Goal: Information Seeking & Learning: Learn about a topic

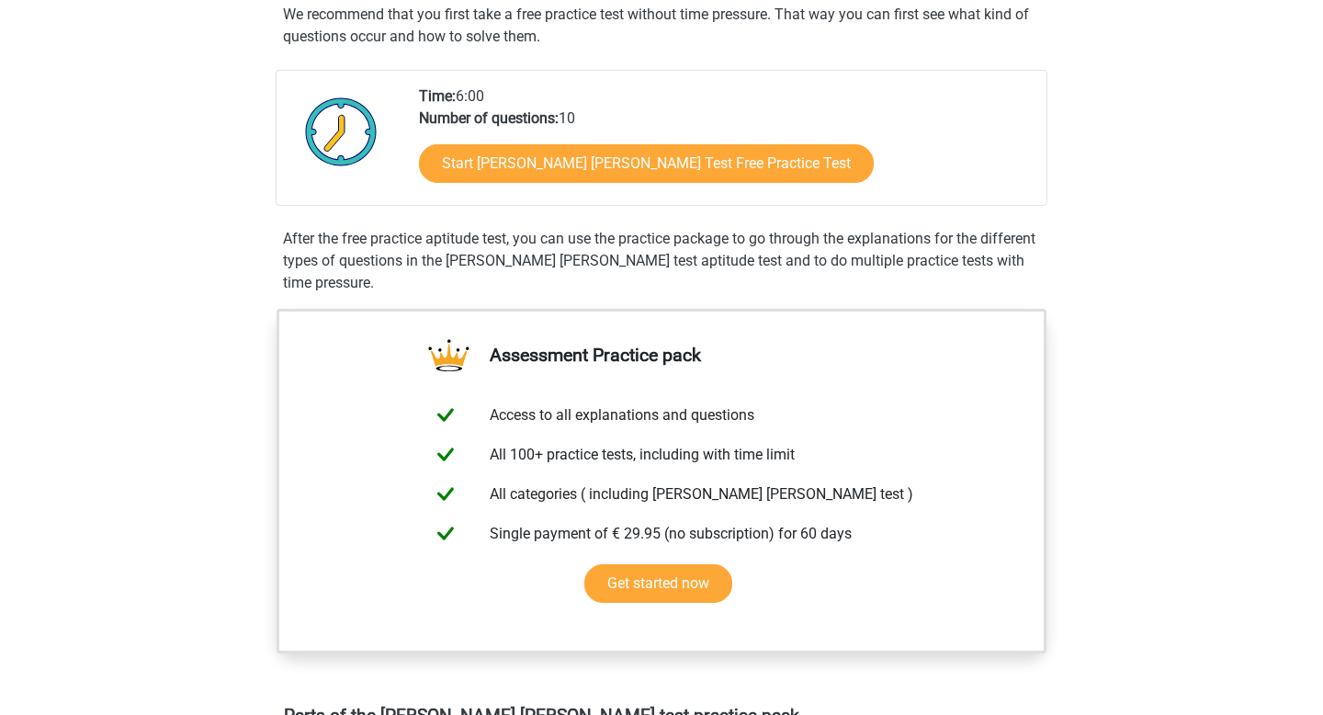
scroll to position [322, 0]
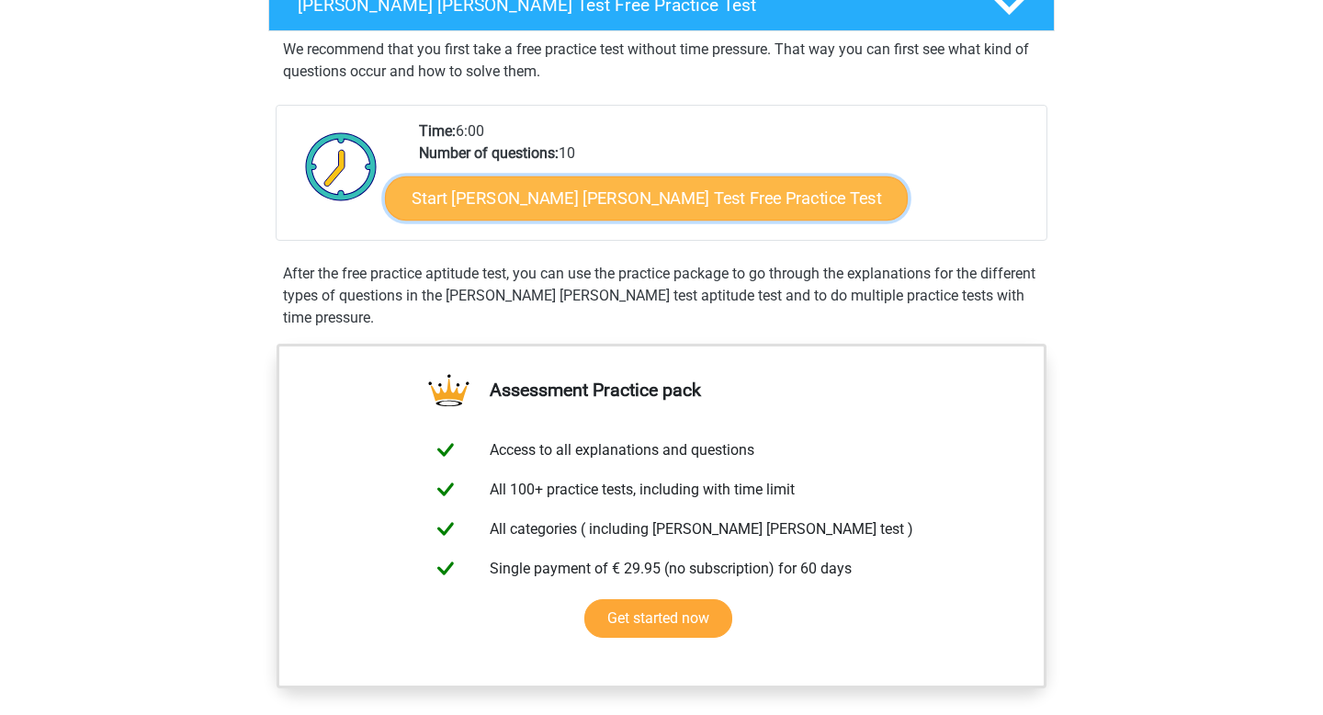
click at [628, 202] on link "Start Watson Glaser Test Free Practice Test" at bounding box center [646, 198] width 523 height 44
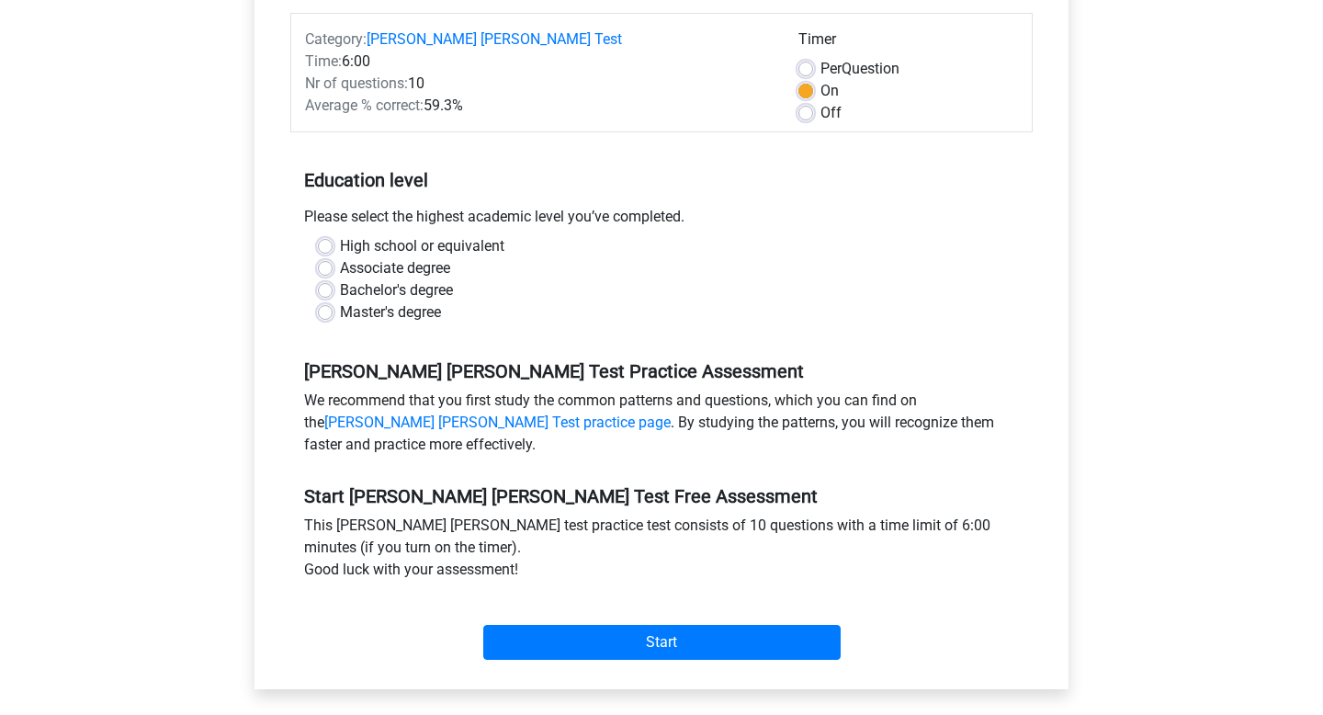
scroll to position [249, 0]
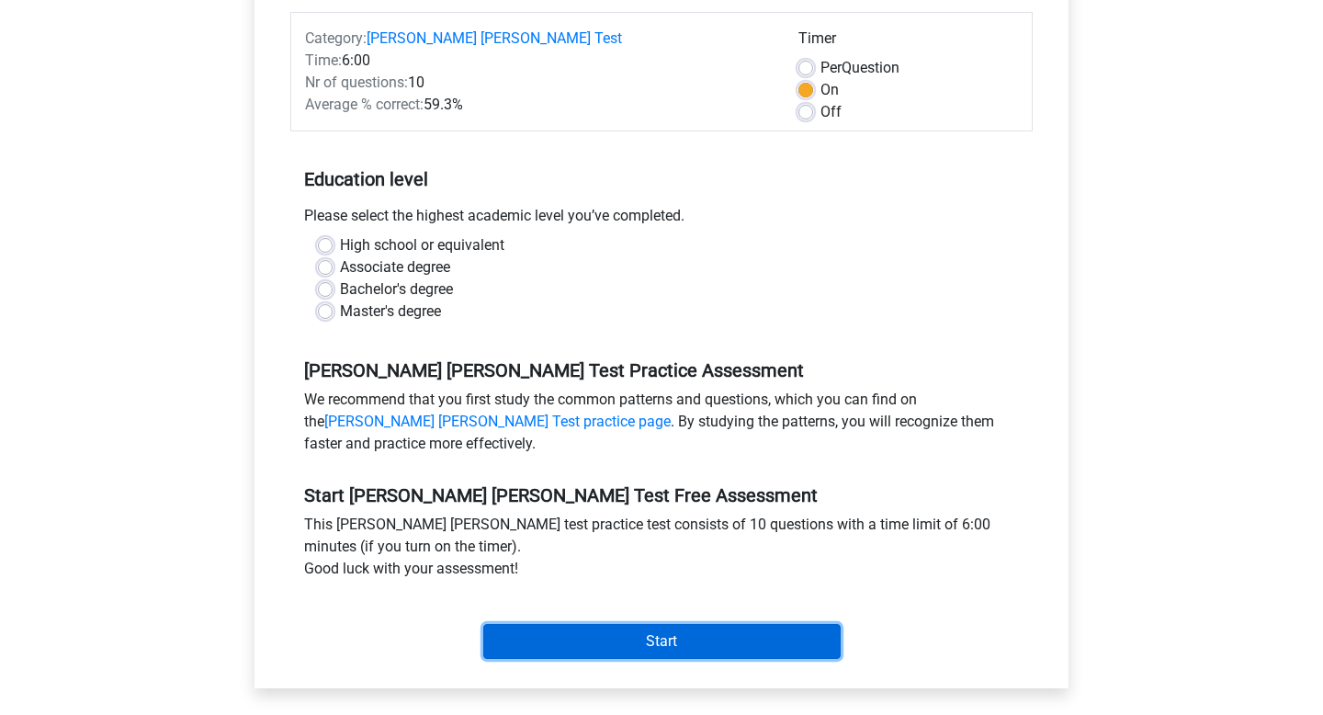
click at [644, 624] on input "Start" at bounding box center [661, 641] width 357 height 35
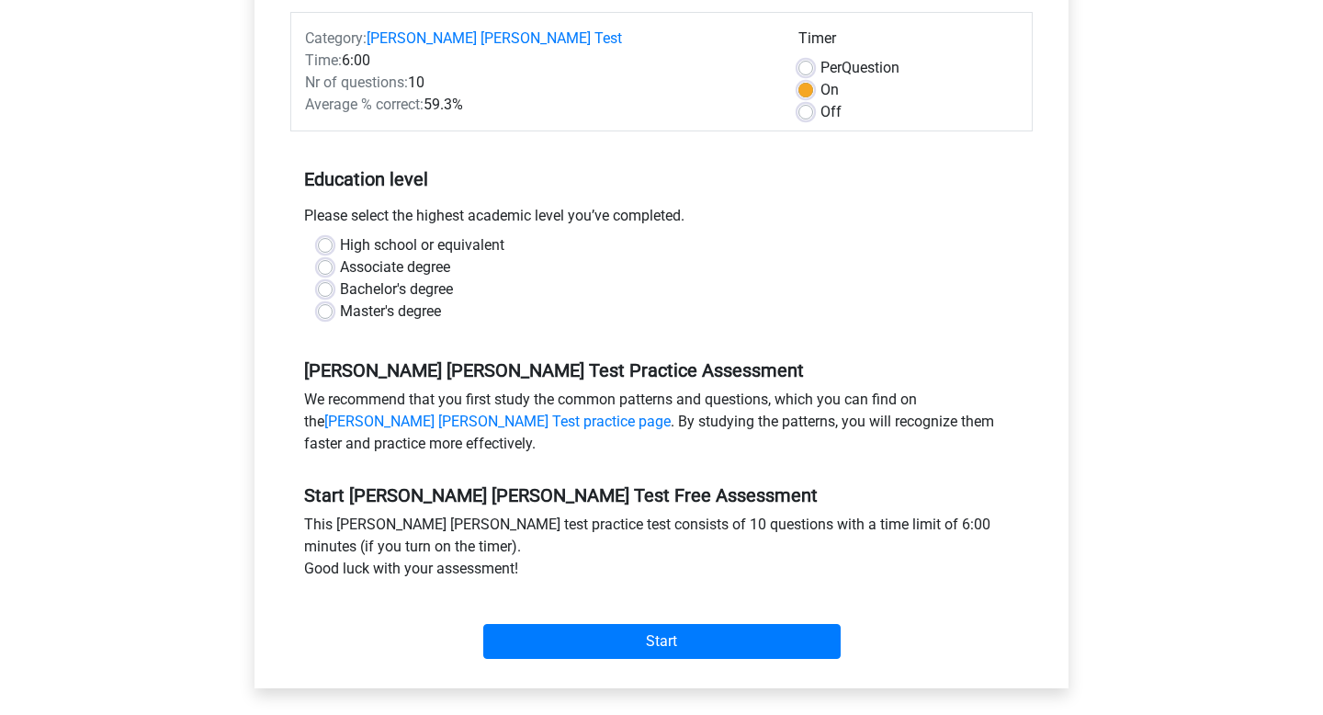
click at [360, 300] on label "Master's degree" at bounding box center [390, 311] width 101 height 22
click at [332, 300] on input "Master's degree" at bounding box center [325, 309] width 15 height 18
radio input "true"
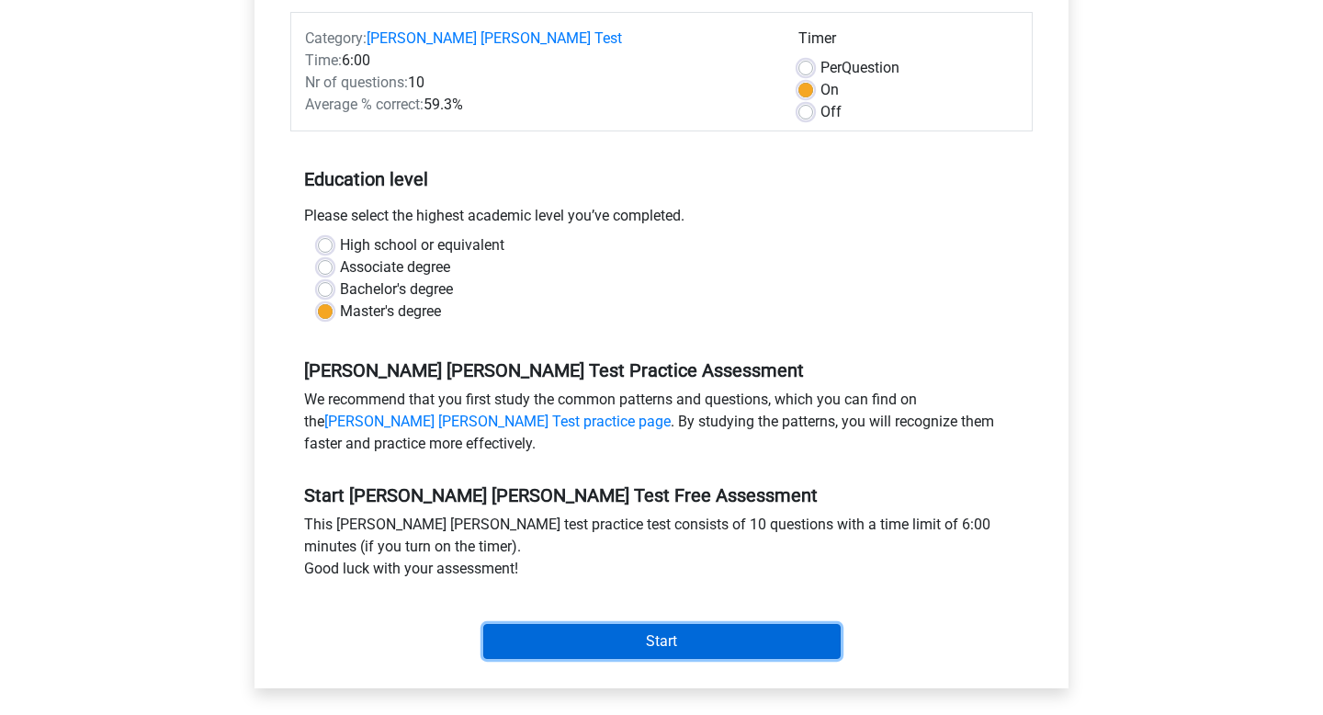
click at [705, 629] on input "Start" at bounding box center [661, 641] width 357 height 35
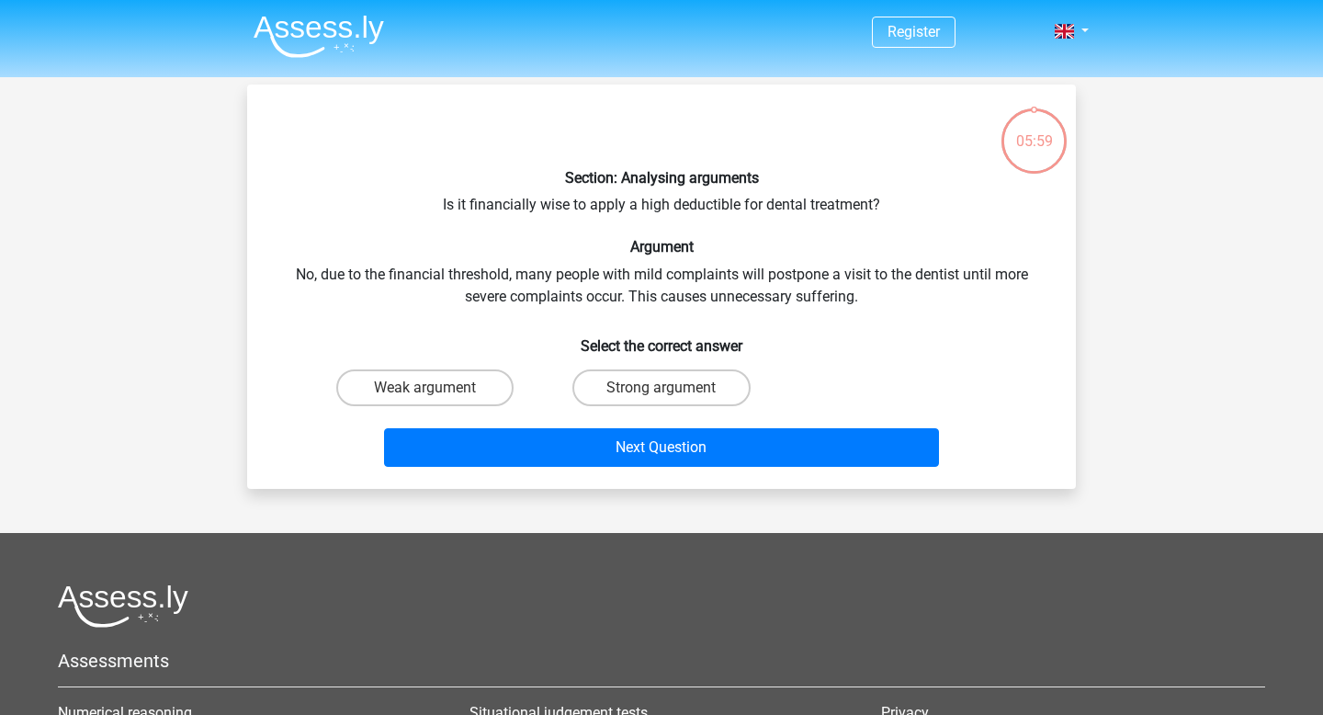
click at [900, 297] on div "Section: Analysing arguments Is it financially wise to apply a high deductible …" at bounding box center [661, 286] width 814 height 375
drag, startPoint x: 504, startPoint y: 202, endPoint x: 822, endPoint y: 205, distance: 317.8
click at [822, 205] on div "Section: Analysing arguments Is it financially wise to apply a high deductible …" at bounding box center [661, 286] width 814 height 375
drag, startPoint x: 303, startPoint y: 261, endPoint x: 630, endPoint y: 257, distance: 327.0
click at [630, 257] on div "Section: Analysing arguments Is it financially wise to apply a high deductible …" at bounding box center [661, 286] width 814 height 375
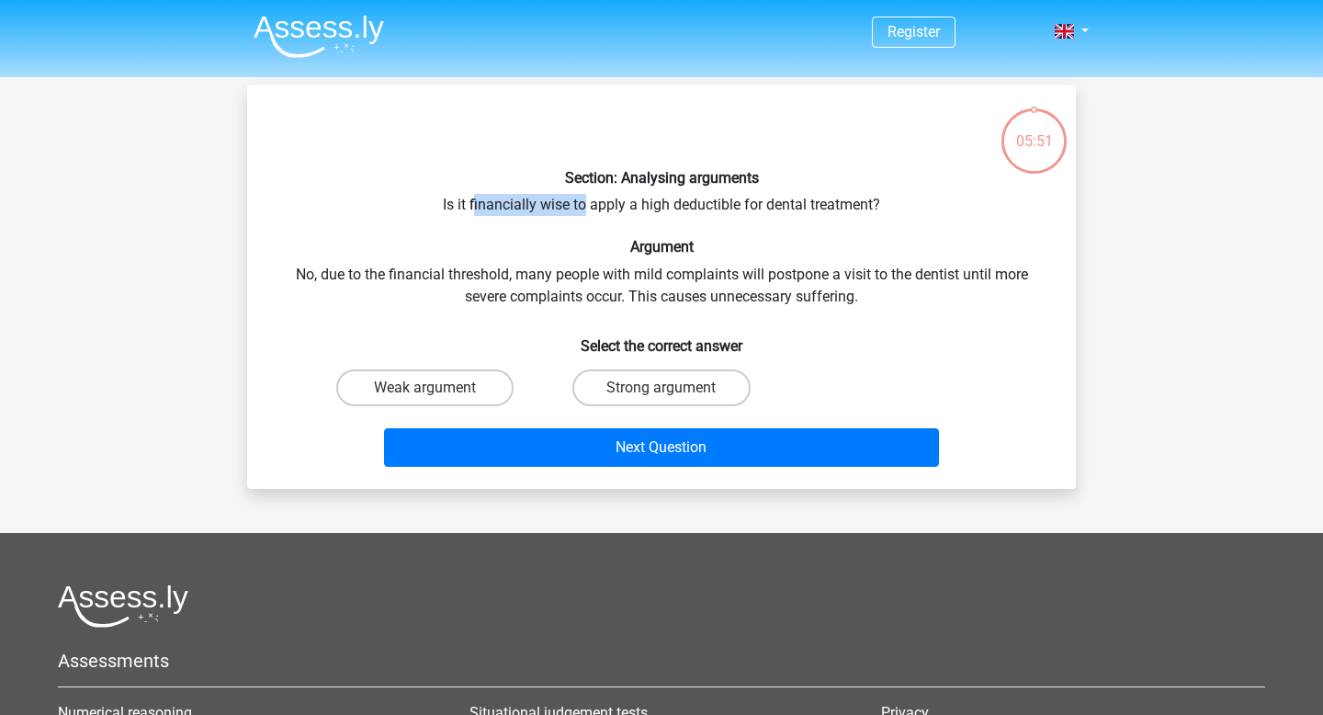
drag, startPoint x: 472, startPoint y: 201, endPoint x: 583, endPoint y: 200, distance: 111.1
click at [583, 200] on div "Section: Analysing arguments Is it financially wise to apply a high deductible …" at bounding box center [661, 286] width 814 height 375
drag, startPoint x: 645, startPoint y: 203, endPoint x: 860, endPoint y: 197, distance: 215.0
click at [861, 198] on div "Section: Analysing arguments Is it financially wise to apply a high deductible …" at bounding box center [661, 286] width 814 height 375
drag, startPoint x: 389, startPoint y: 274, endPoint x: 612, endPoint y: 274, distance: 222.3
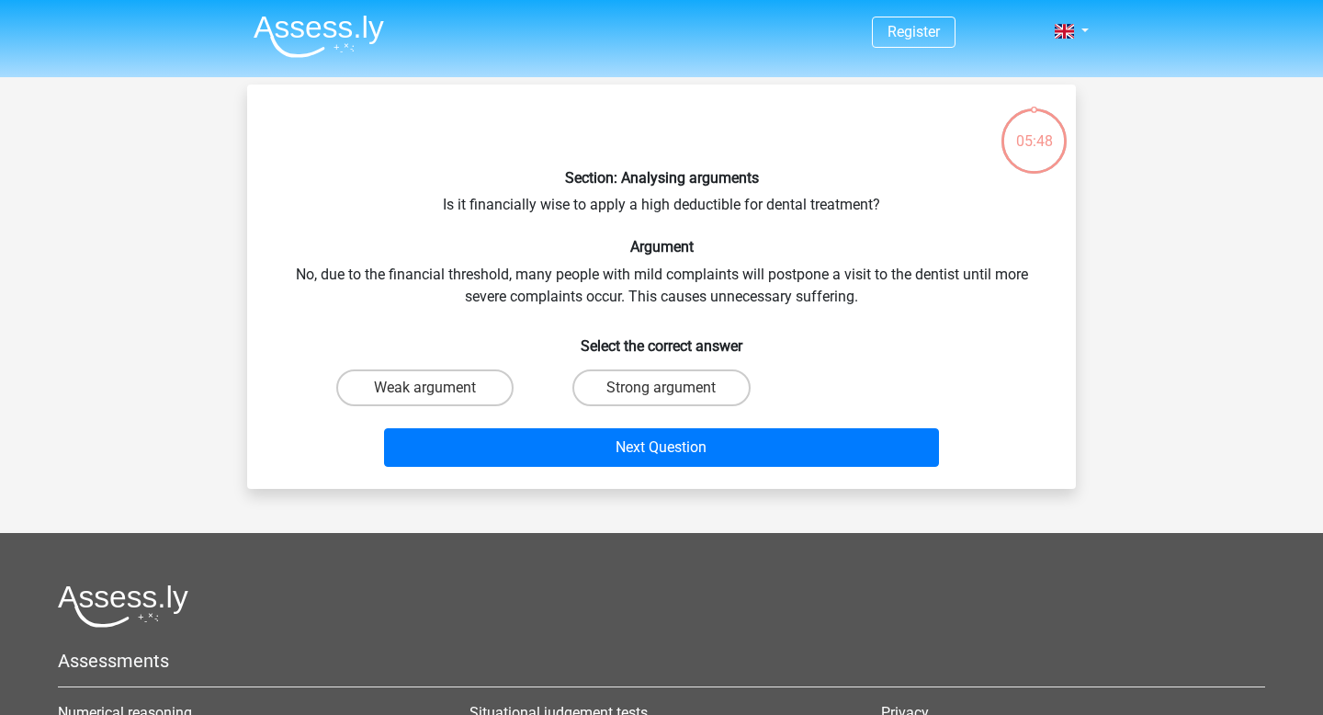
click at [612, 274] on div "Section: Analysing arguments Is it financially wise to apply a high deductible …" at bounding box center [661, 286] width 814 height 375
click at [444, 389] on label "Weak argument" at bounding box center [424, 387] width 177 height 37
click at [437, 389] on input "Weak argument" at bounding box center [431, 394] width 12 height 12
radio input "true"
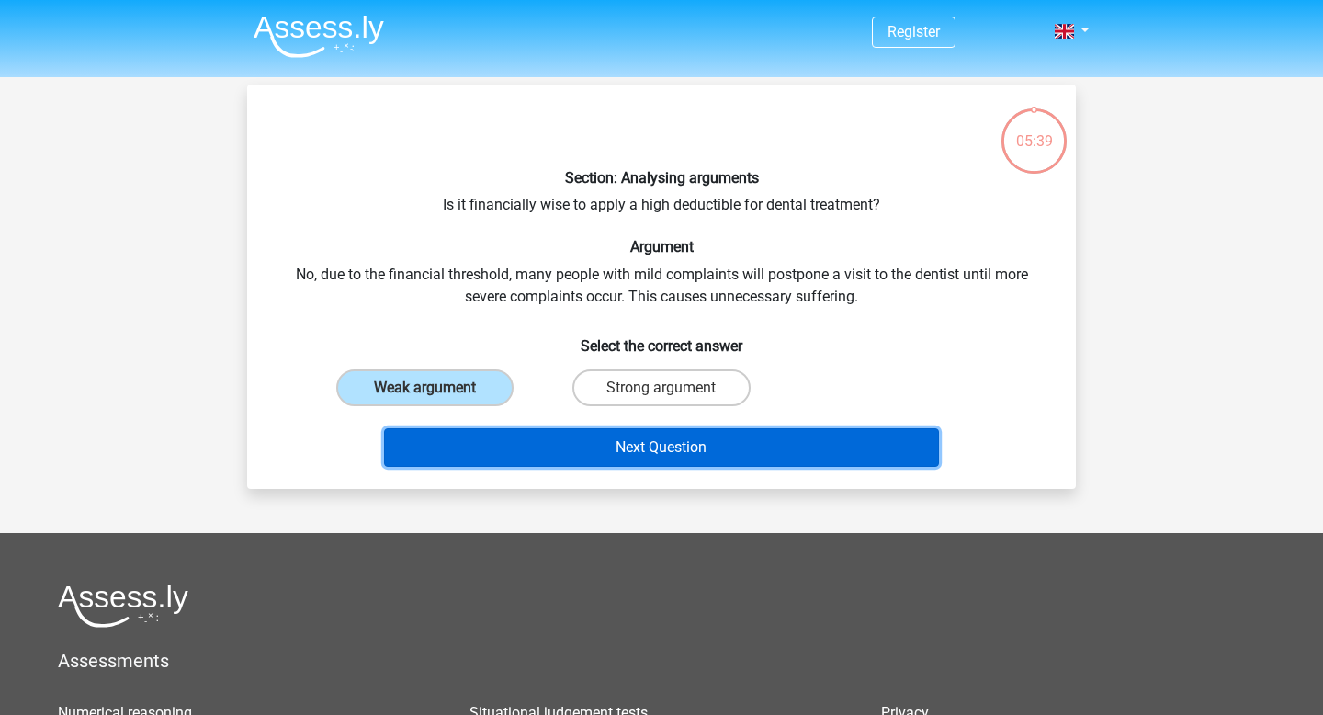
click at [690, 456] on button "Next Question" at bounding box center [662, 447] width 556 height 39
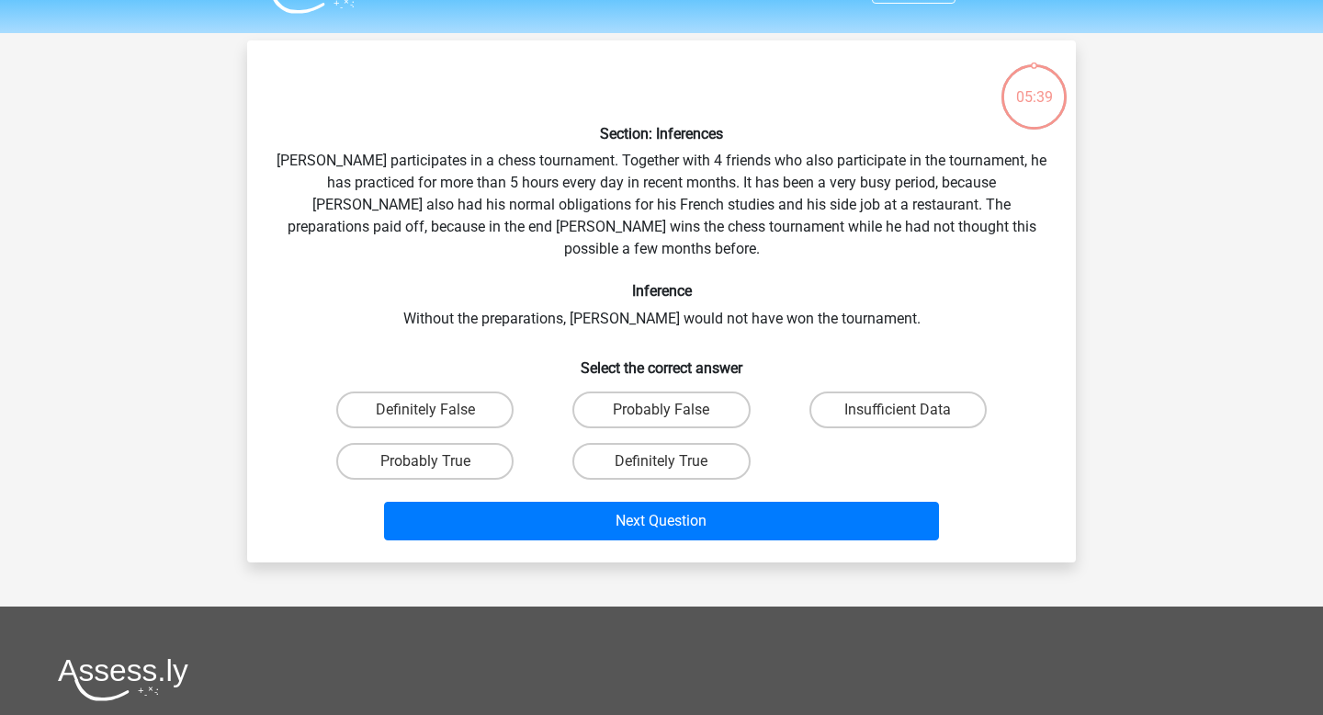
scroll to position [84, 0]
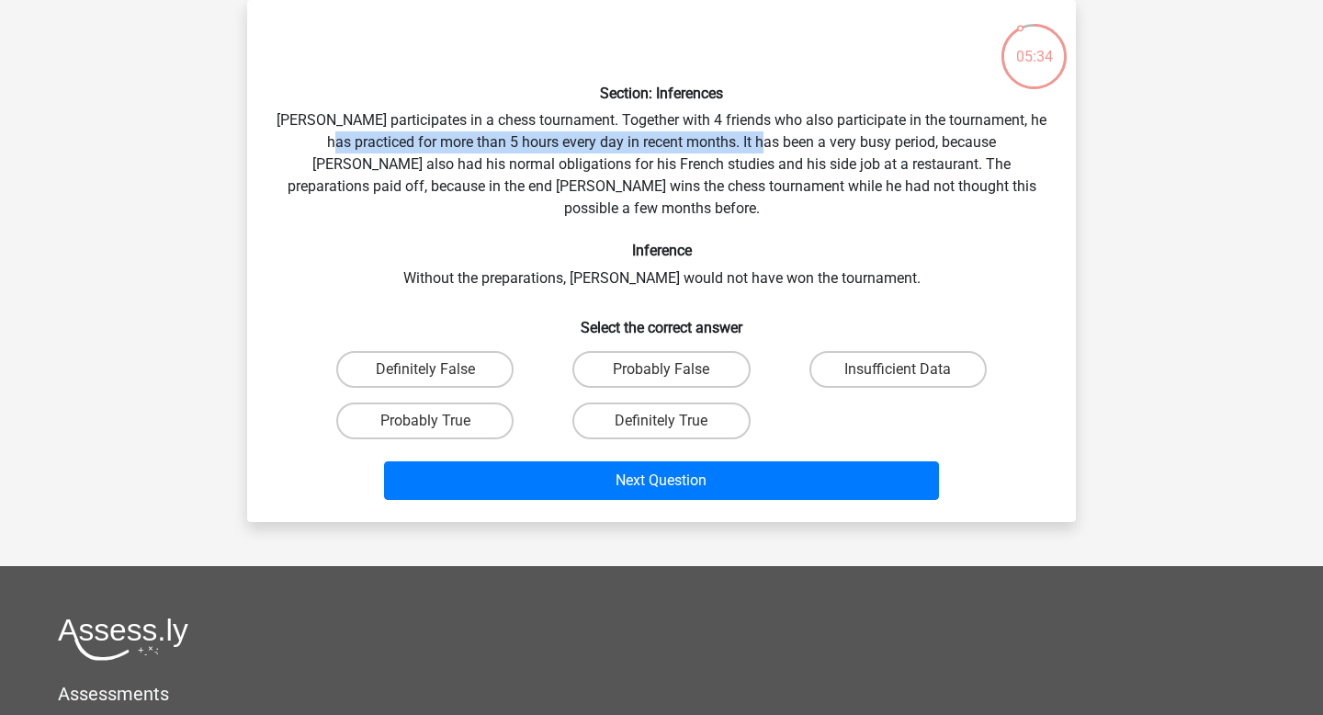
drag, startPoint x: 321, startPoint y: 134, endPoint x: 754, endPoint y: 133, distance: 433.5
click at [756, 133] on div "Section: Inferences Pablo participates in a chess tournament. Together with 4 f…" at bounding box center [661, 261] width 814 height 492
click at [461, 402] on label "Probably True" at bounding box center [424, 420] width 177 height 37
click at [437, 421] on input "Probably True" at bounding box center [431, 427] width 12 height 12
radio input "true"
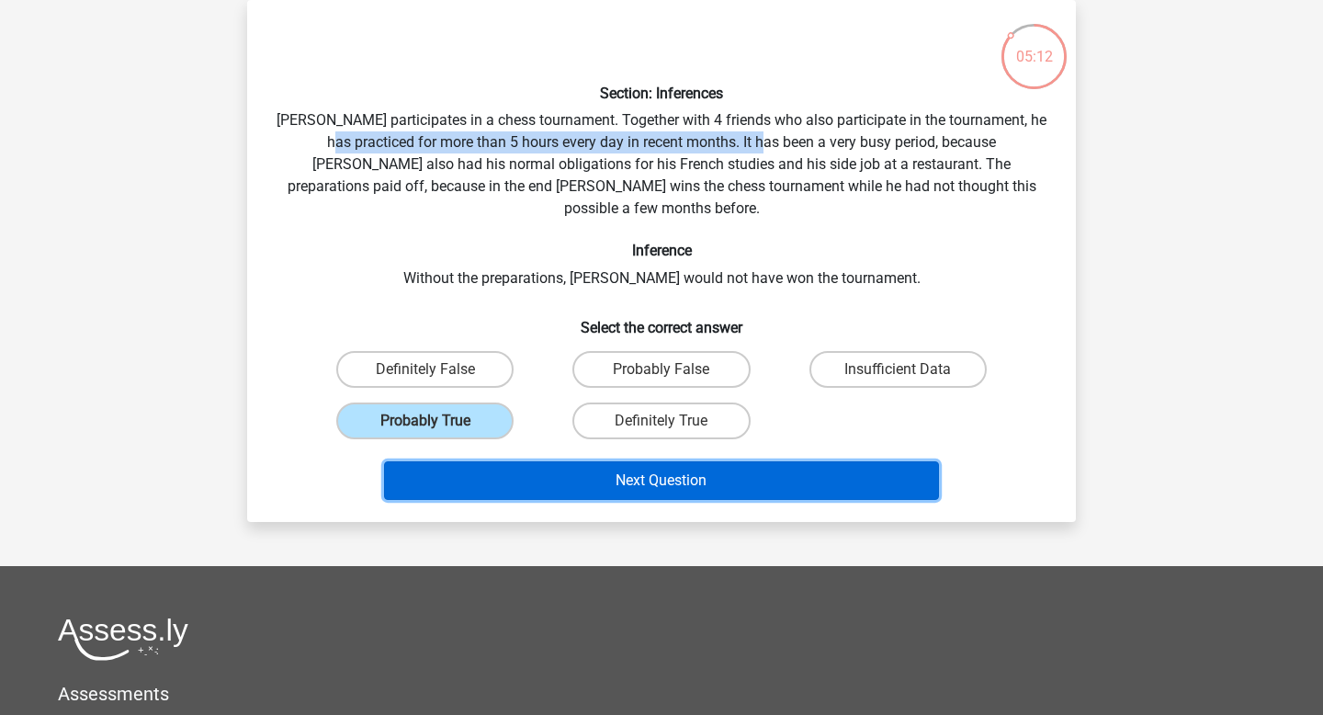
click at [650, 461] on button "Next Question" at bounding box center [662, 480] width 556 height 39
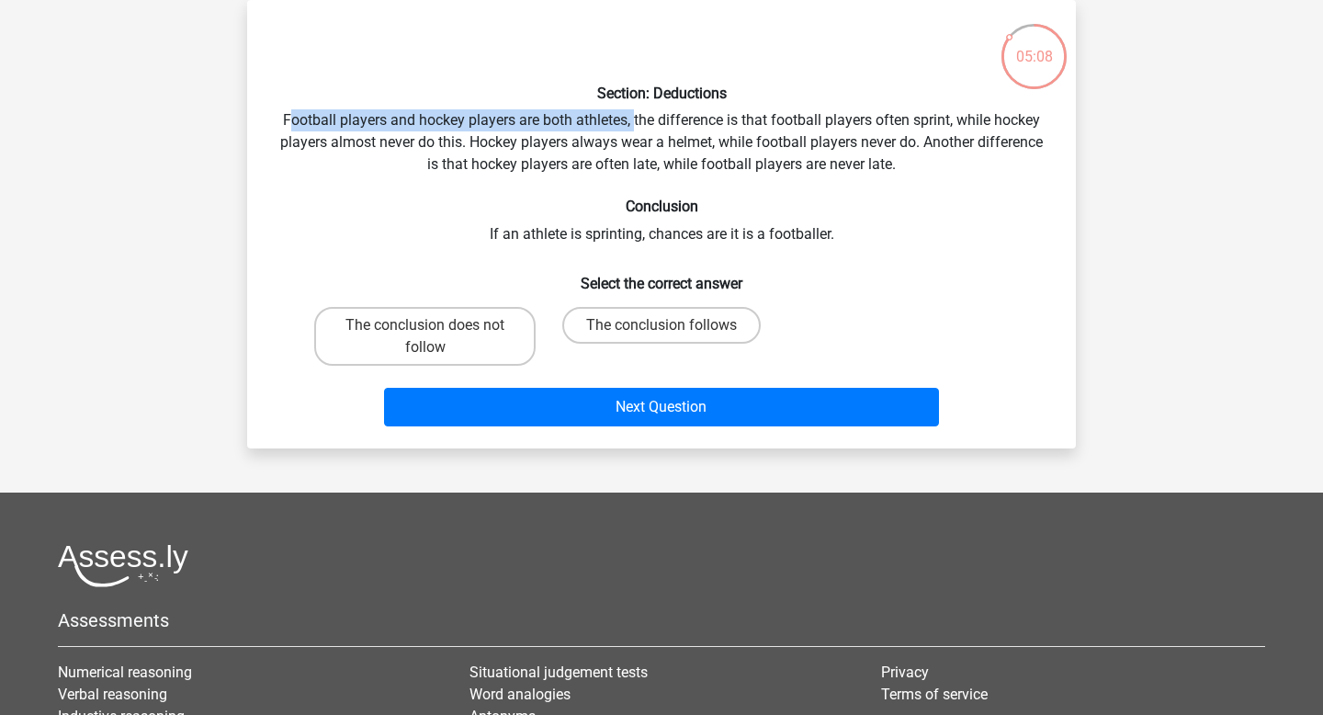
drag, startPoint x: 289, startPoint y: 117, endPoint x: 633, endPoint y: 118, distance: 343.5
click at [633, 118] on div "Section: Deductions Football players and hockey players are both athletes, the …" at bounding box center [661, 224] width 814 height 419
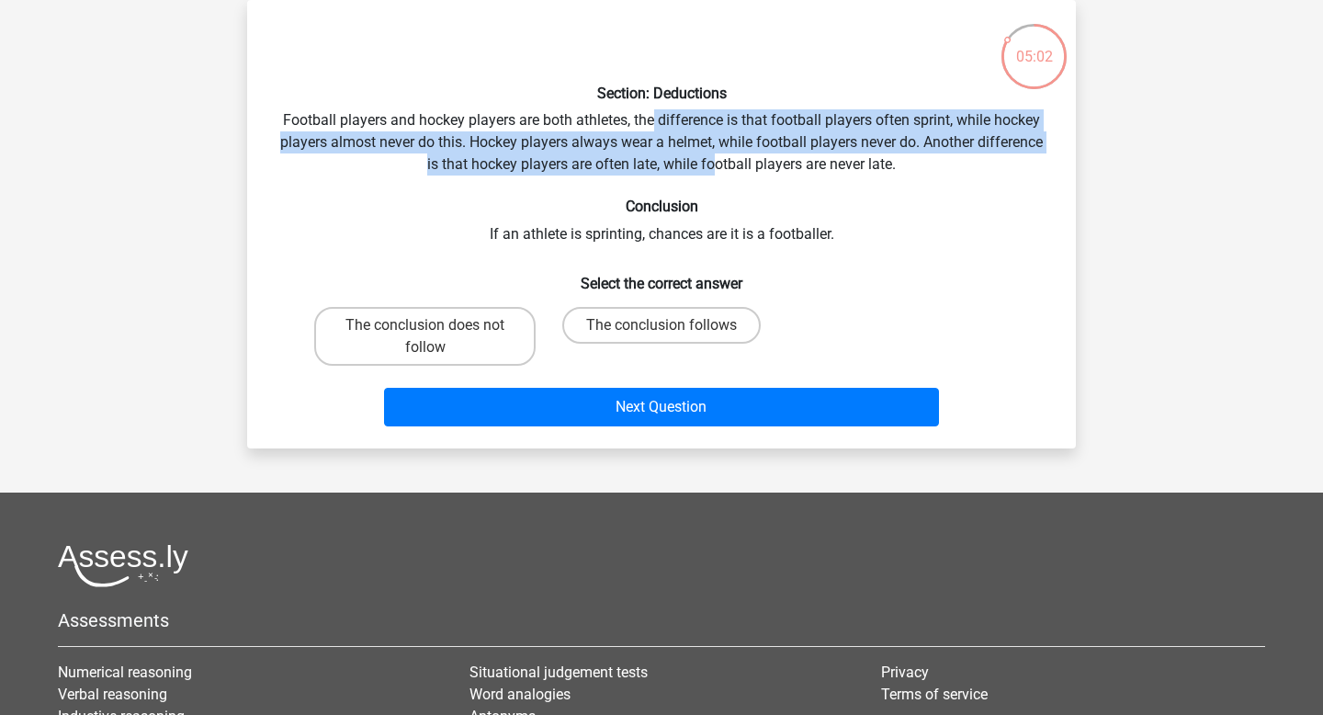
drag, startPoint x: 653, startPoint y: 120, endPoint x: 712, endPoint y: 159, distance: 70.3
click at [712, 159] on div "Section: Deductions Football players and hockey players are both athletes, the …" at bounding box center [661, 224] width 814 height 419
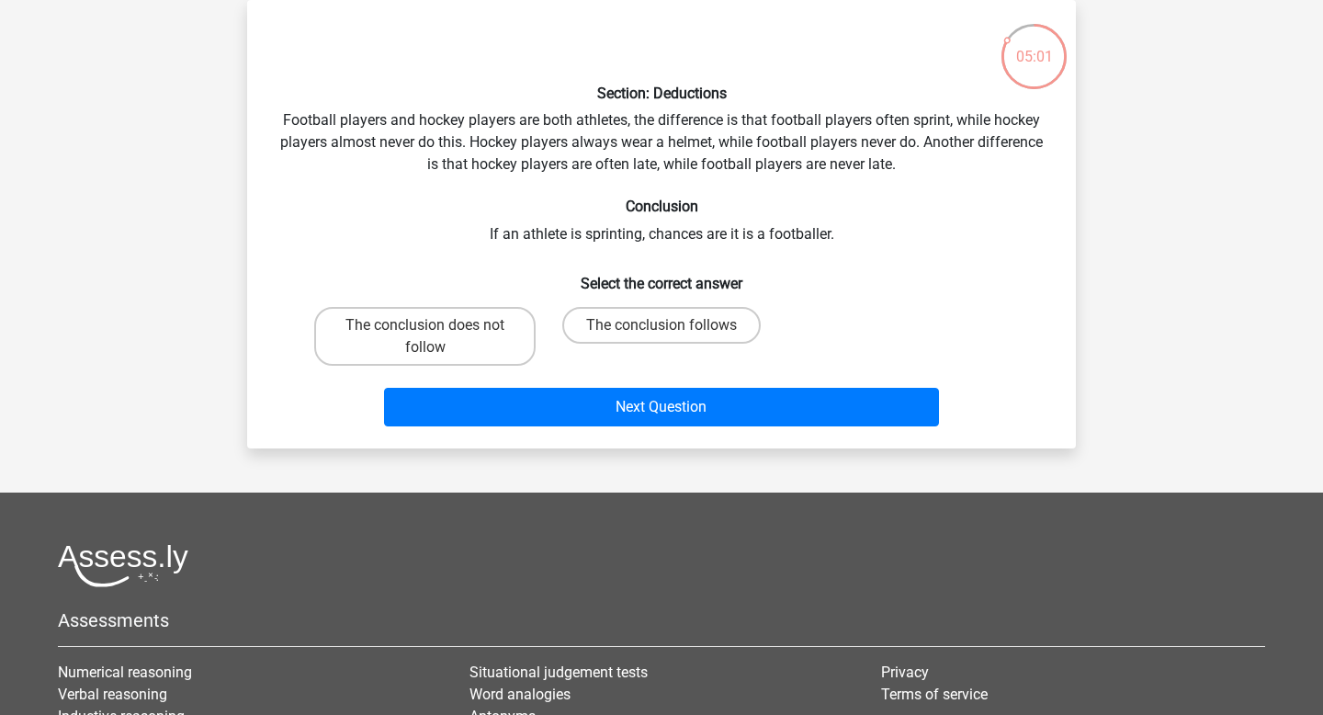
click at [824, 156] on div "Section: Deductions Football players and hockey players are both athletes, the …" at bounding box center [661, 224] width 814 height 419
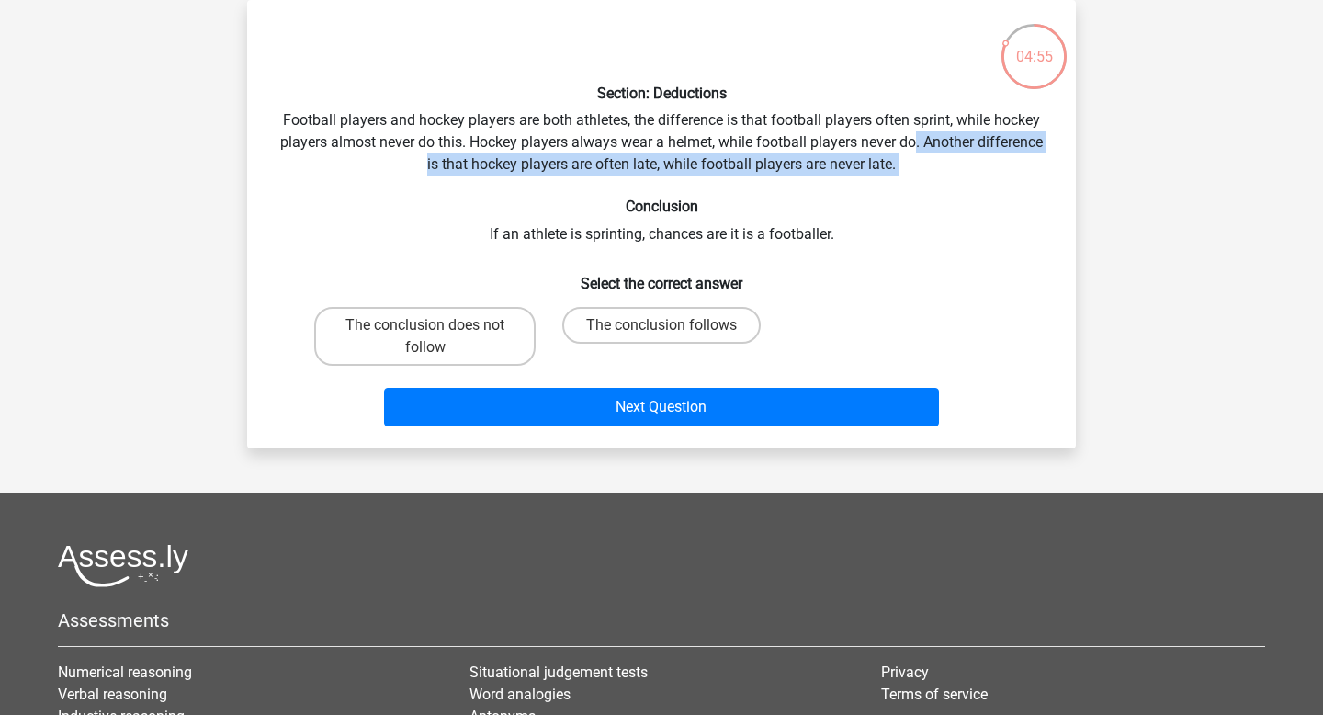
drag, startPoint x: 918, startPoint y: 148, endPoint x: 894, endPoint y: 181, distance: 40.8
click at [894, 179] on div "Section: Deductions Football players and hockey players are both athletes, the …" at bounding box center [661, 224] width 814 height 419
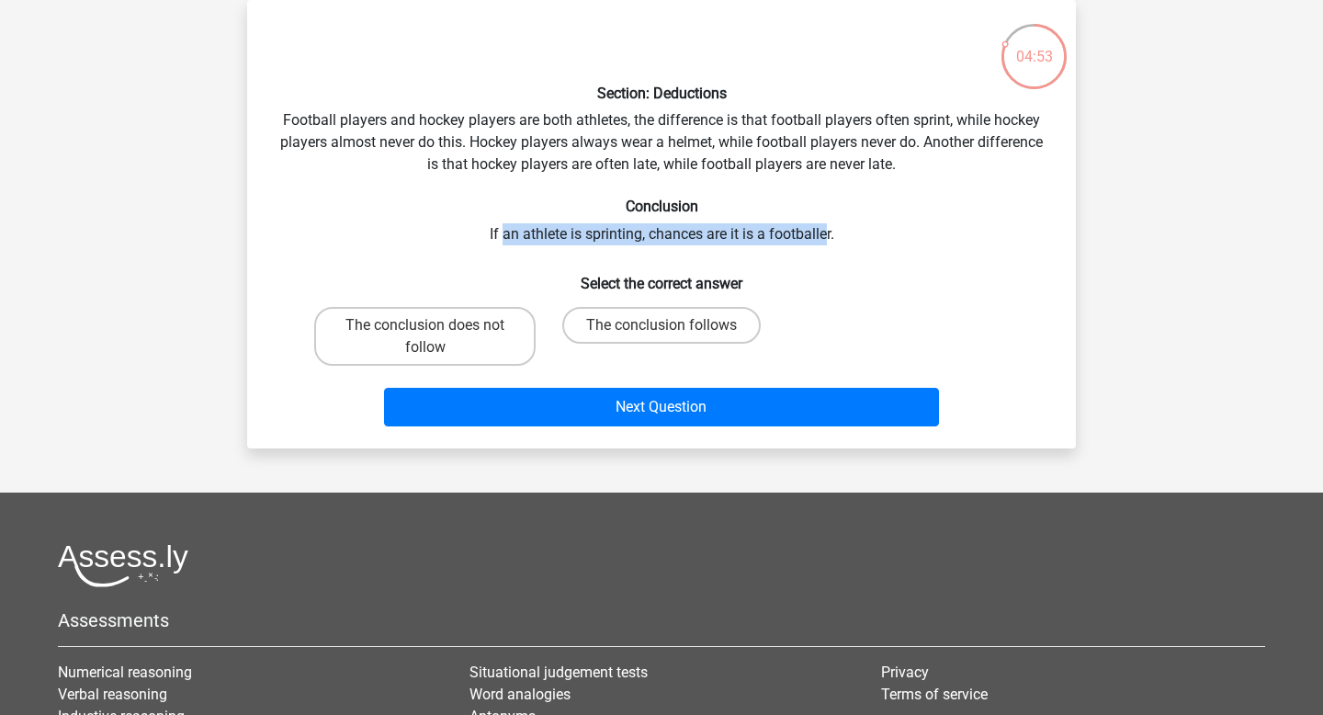
drag, startPoint x: 502, startPoint y: 234, endPoint x: 824, endPoint y: 232, distance: 321.5
click at [826, 234] on div "Section: Deductions Football players and hockey players are both athletes, the …" at bounding box center [661, 224] width 814 height 419
click at [600, 322] on label "The conclusion follows" at bounding box center [661, 325] width 198 height 37
click at [661, 325] on input "The conclusion follows" at bounding box center [667, 331] width 12 height 12
radio input "true"
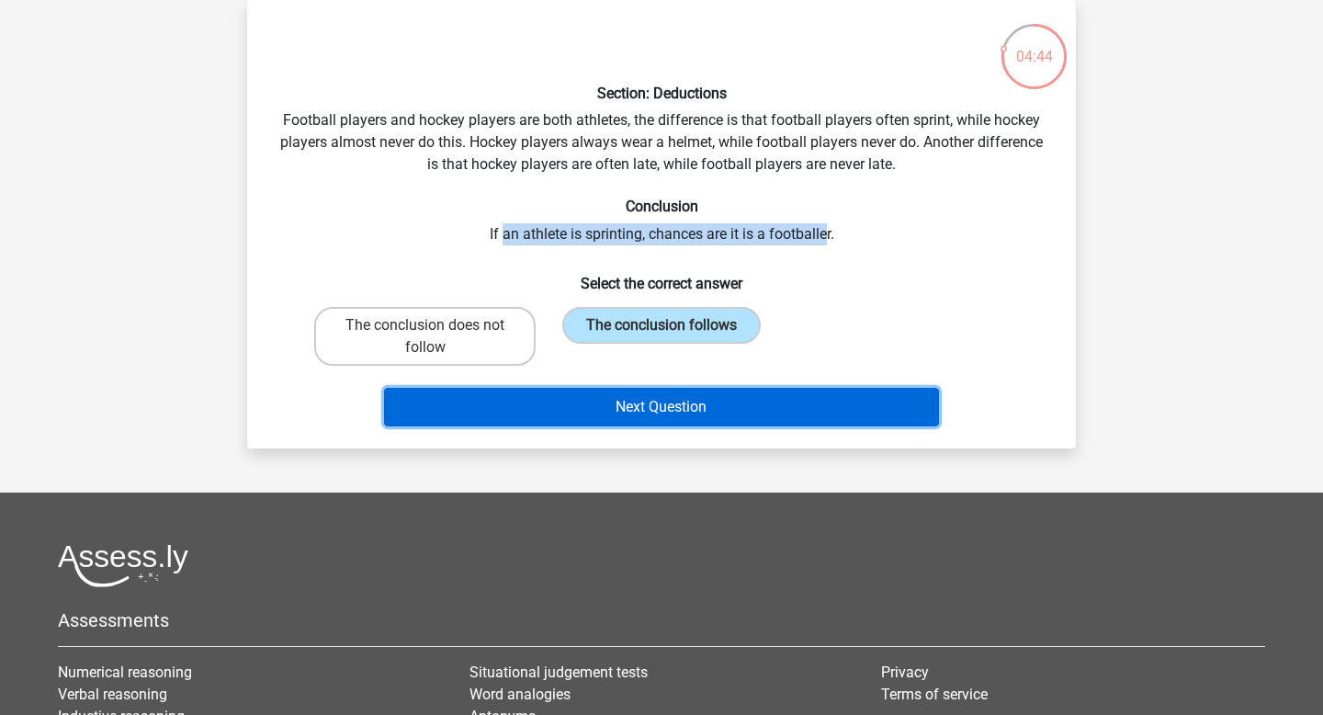
click at [625, 421] on button "Next Question" at bounding box center [662, 407] width 556 height 39
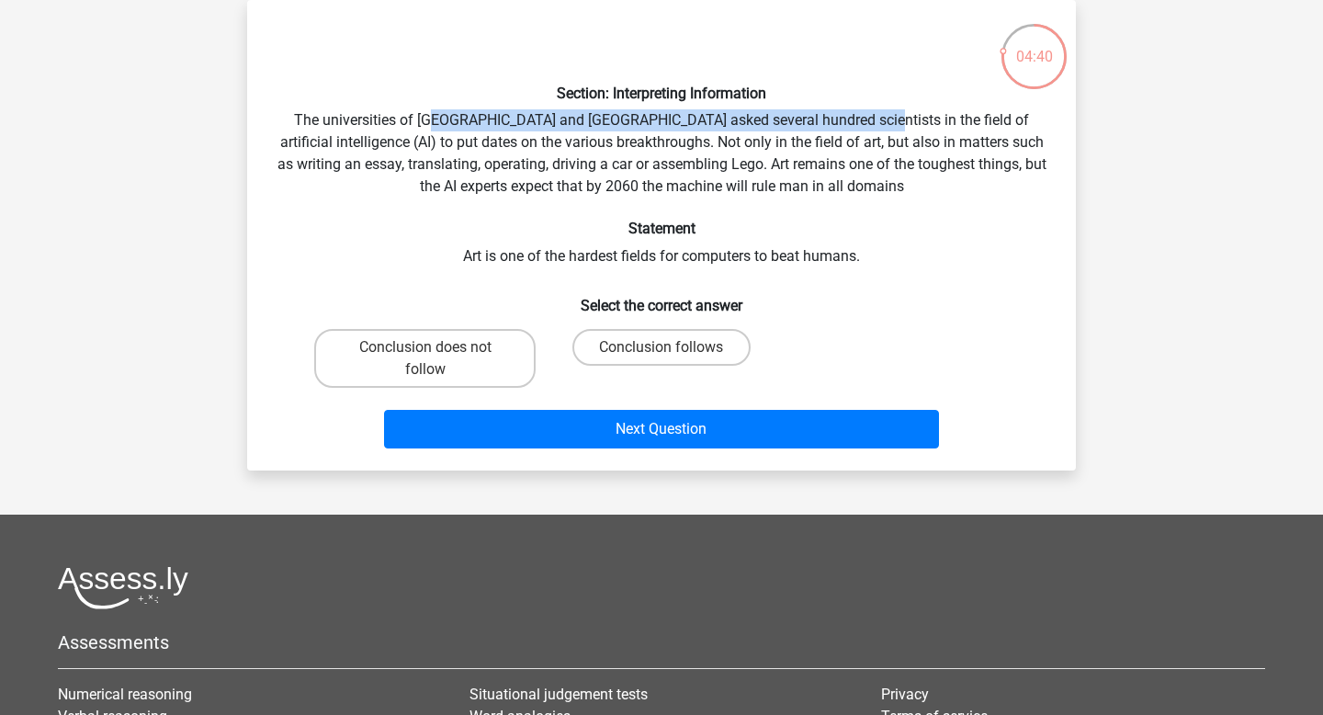
drag, startPoint x: 434, startPoint y: 116, endPoint x: 834, endPoint y: 121, distance: 400.5
click at [836, 124] on div "Section: Interpreting Information The universities of Oxford and Yale asked sev…" at bounding box center [661, 235] width 814 height 441
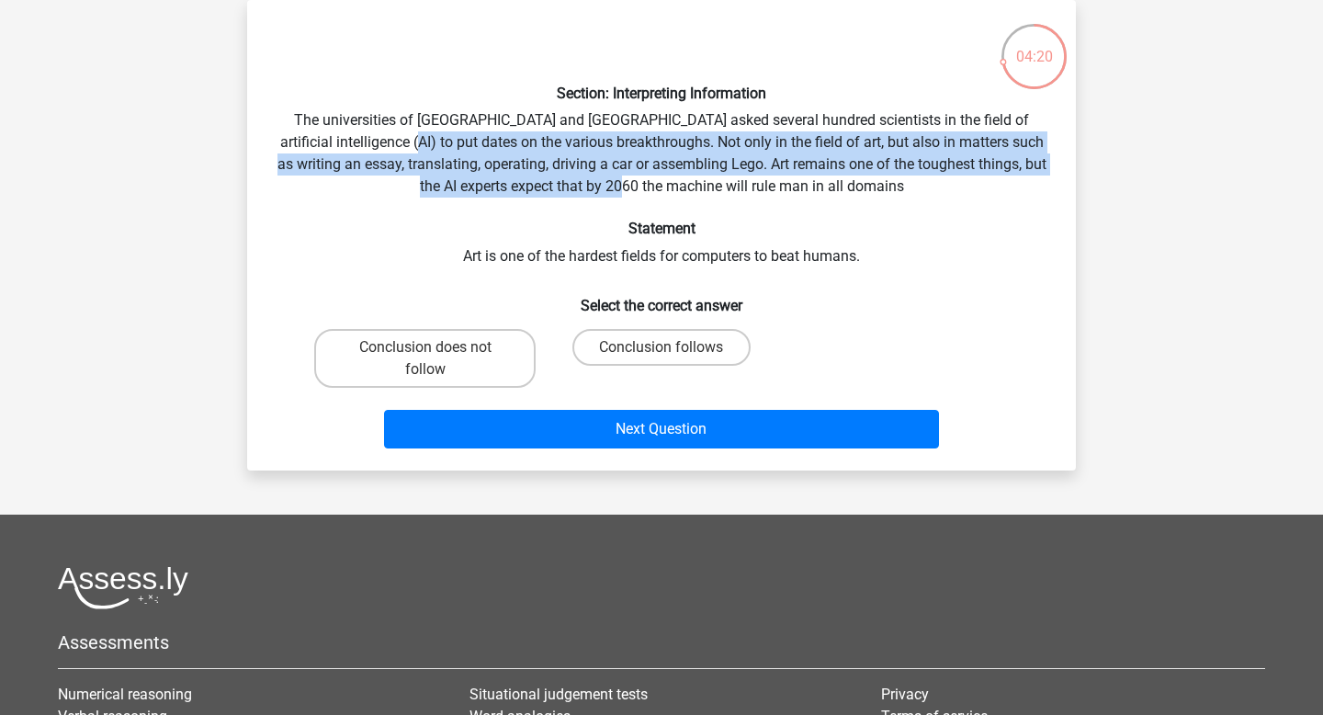
drag, startPoint x: 399, startPoint y: 144, endPoint x: 725, endPoint y: 193, distance: 329.7
click at [725, 193] on div "Section: Interpreting Information The universities of Oxford and Yale asked sev…" at bounding box center [661, 235] width 814 height 441
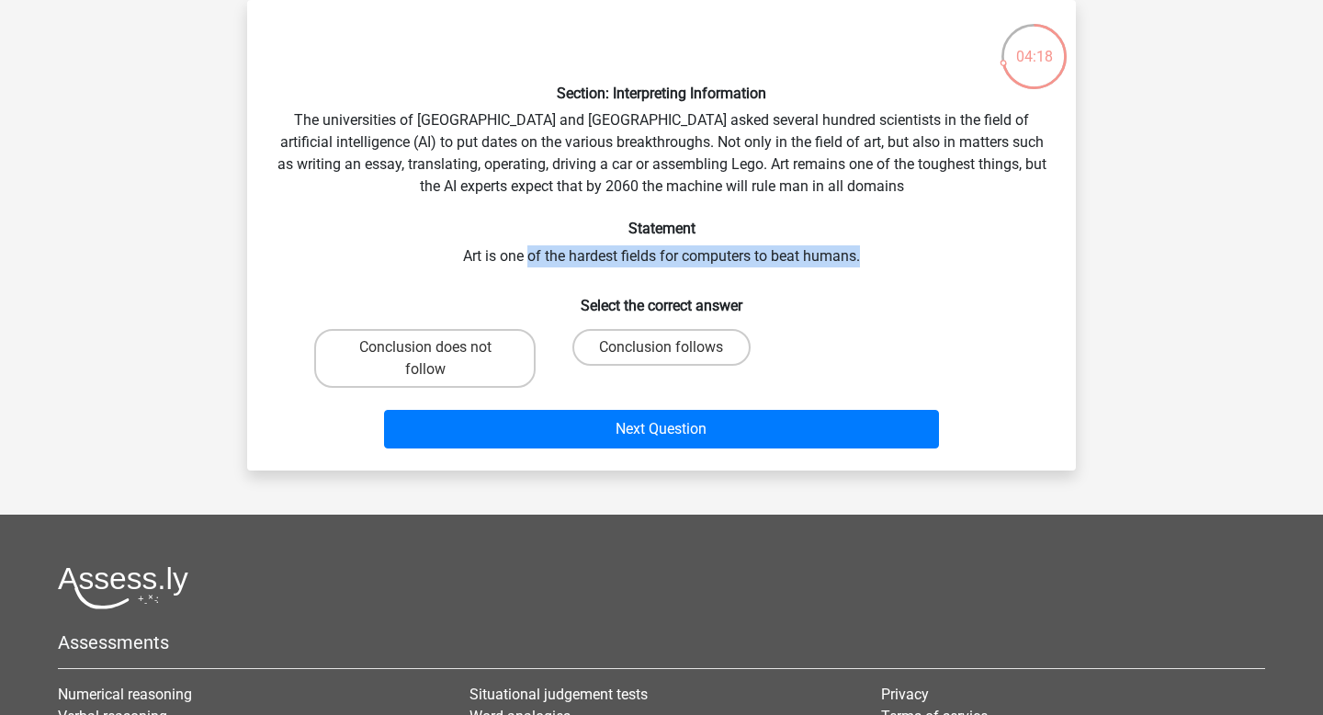
drag, startPoint x: 528, startPoint y: 258, endPoint x: 963, endPoint y: 252, distance: 435.4
click at [963, 252] on div "Section: Interpreting Information The universities of Oxford and Yale asked sev…" at bounding box center [661, 235] width 814 height 441
click at [688, 346] on label "Conclusion follows" at bounding box center [660, 347] width 177 height 37
click at [673, 347] on input "Conclusion follows" at bounding box center [667, 353] width 12 height 12
radio input "true"
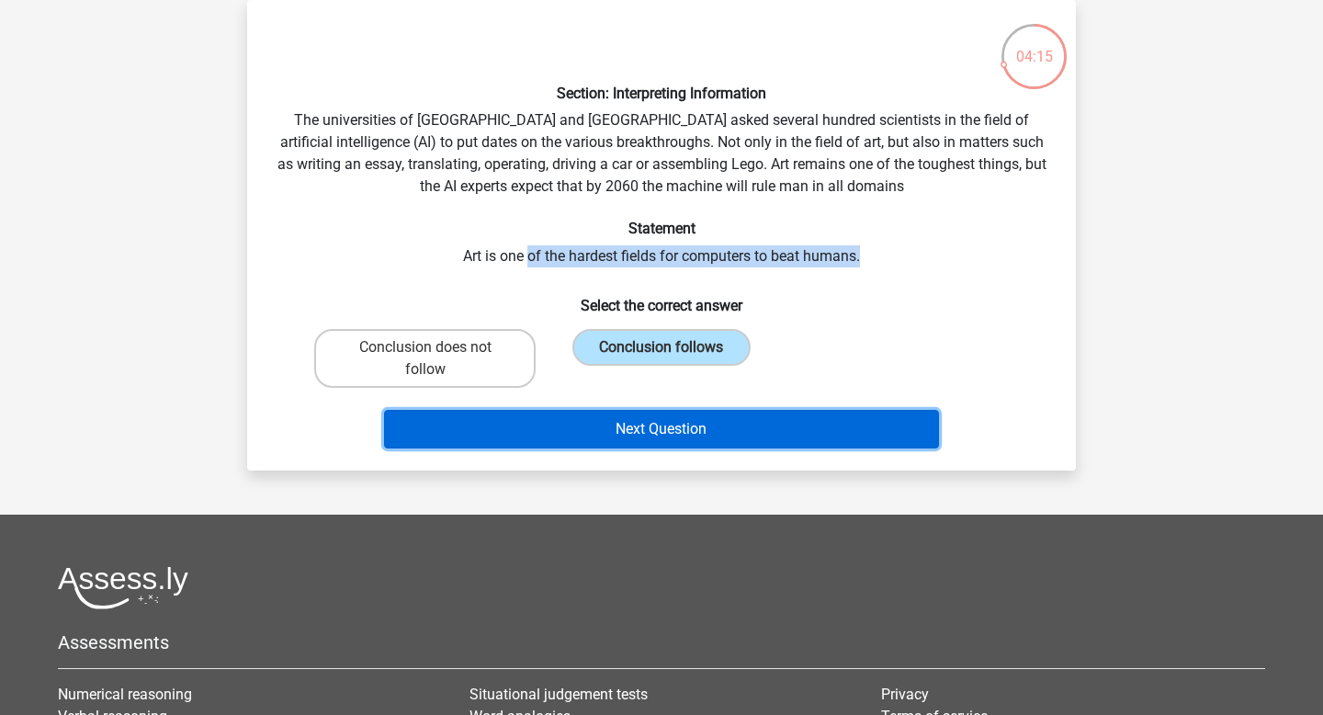
click at [686, 431] on button "Next Question" at bounding box center [662, 429] width 556 height 39
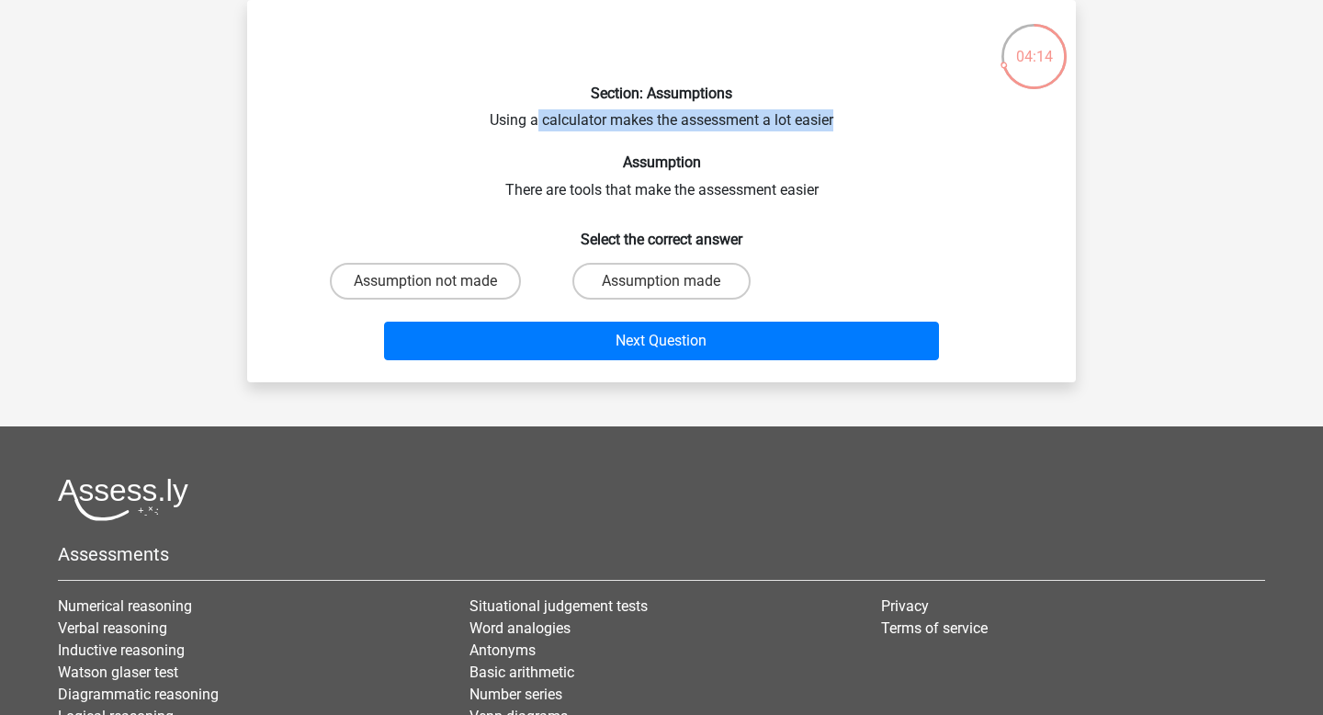
drag, startPoint x: 537, startPoint y: 112, endPoint x: 896, endPoint y: 113, distance: 359.1
click at [896, 113] on div "Section: Assumptions Using a calculator makes the assessment a lot easier Assum…" at bounding box center [661, 191] width 814 height 353
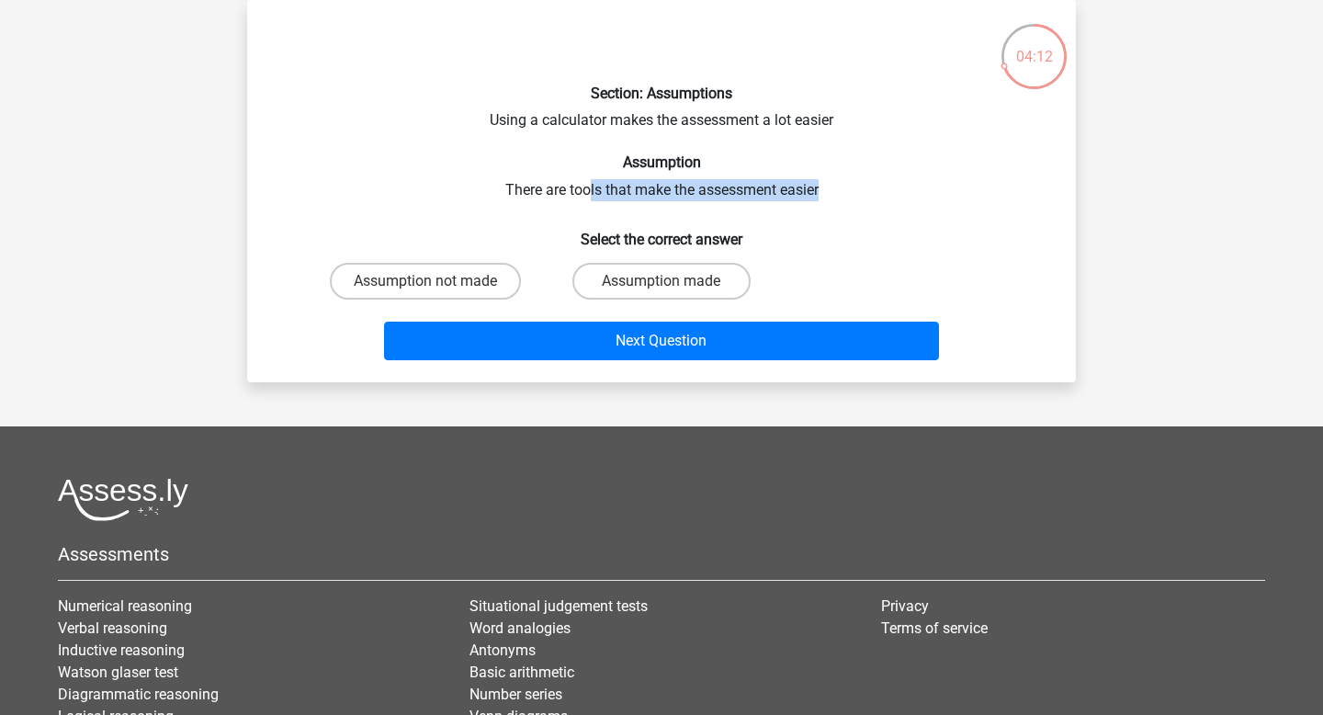
drag, startPoint x: 590, startPoint y: 189, endPoint x: 909, endPoint y: 185, distance: 319.7
click at [912, 187] on div "Section: Assumptions Using a calculator makes the assessment a lot easier Assum…" at bounding box center [661, 191] width 814 height 353
click at [634, 287] on label "Assumption made" at bounding box center [660, 281] width 177 height 37
click at [661, 287] on input "Assumption made" at bounding box center [667, 287] width 12 height 12
radio input "true"
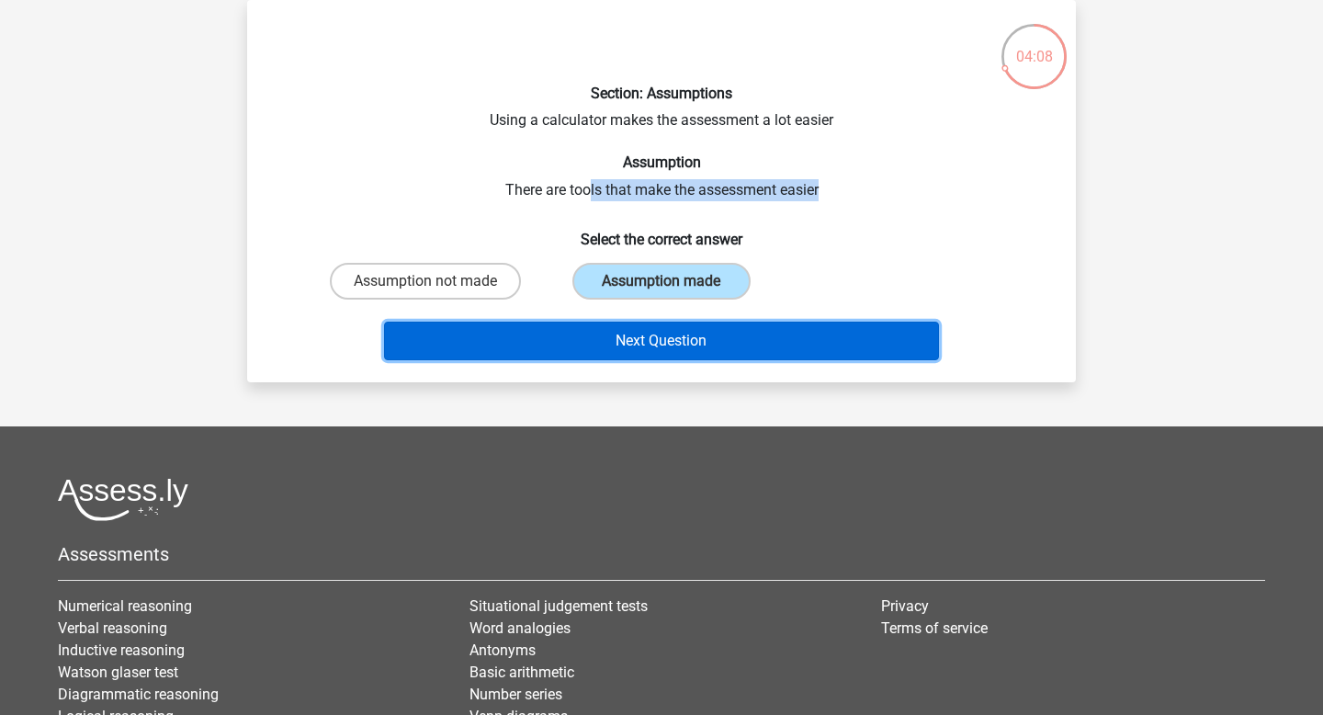
click at [636, 329] on button "Next Question" at bounding box center [662, 340] width 556 height 39
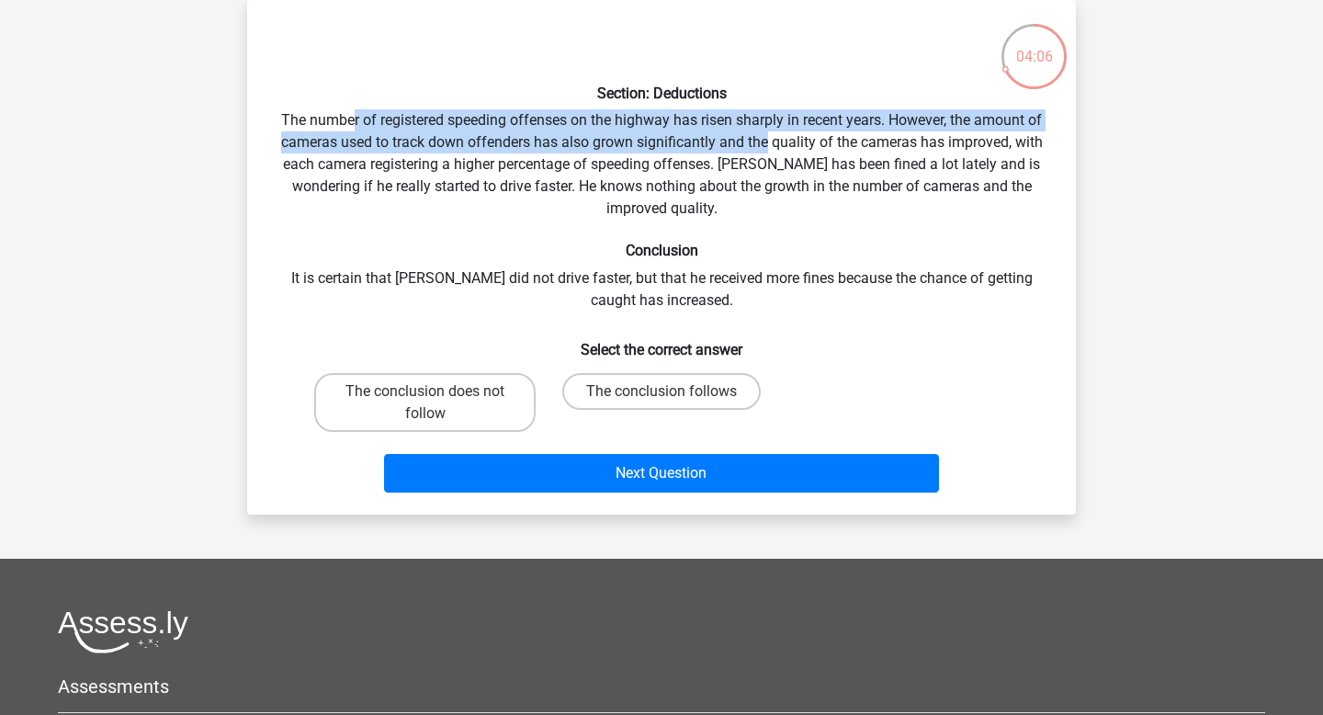
drag, startPoint x: 351, startPoint y: 130, endPoint x: 769, endPoint y: 135, distance: 417.9
click at [769, 135] on div "Section: Deductions The number of registered speeding offenses on the highway h…" at bounding box center [661, 257] width 814 height 485
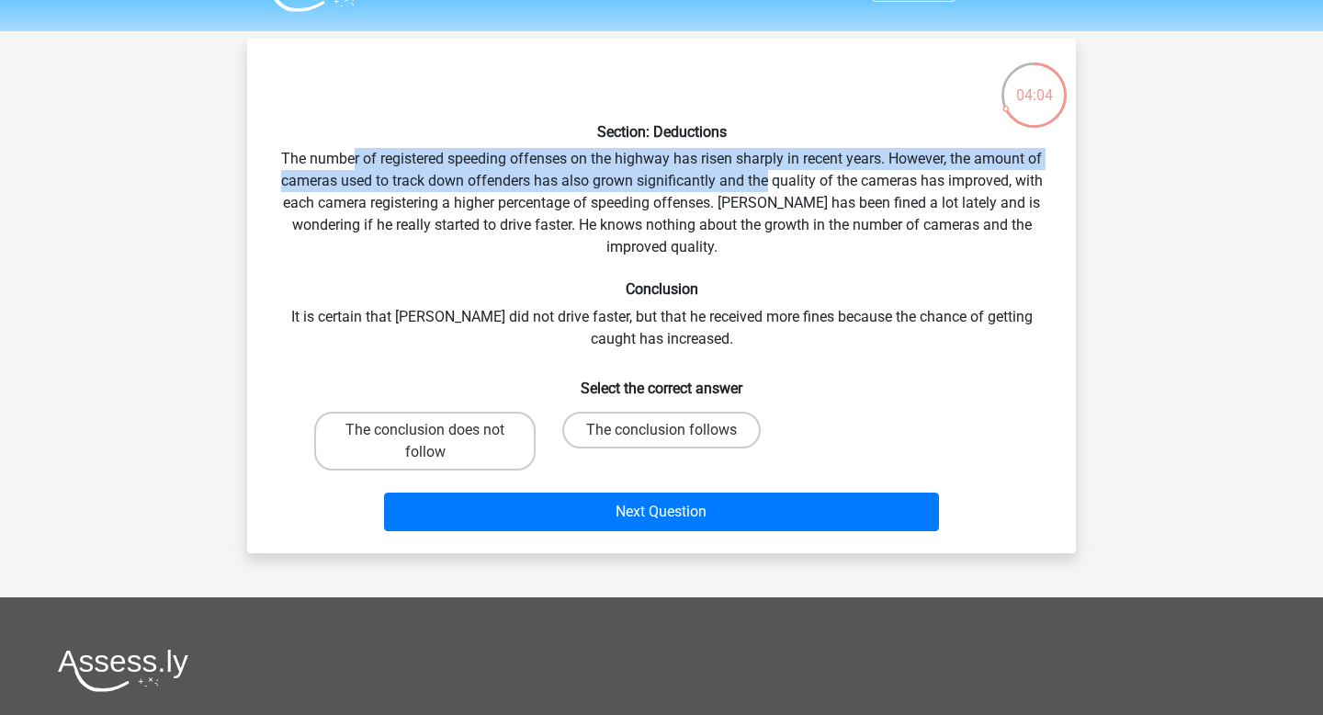
scroll to position [66, 0]
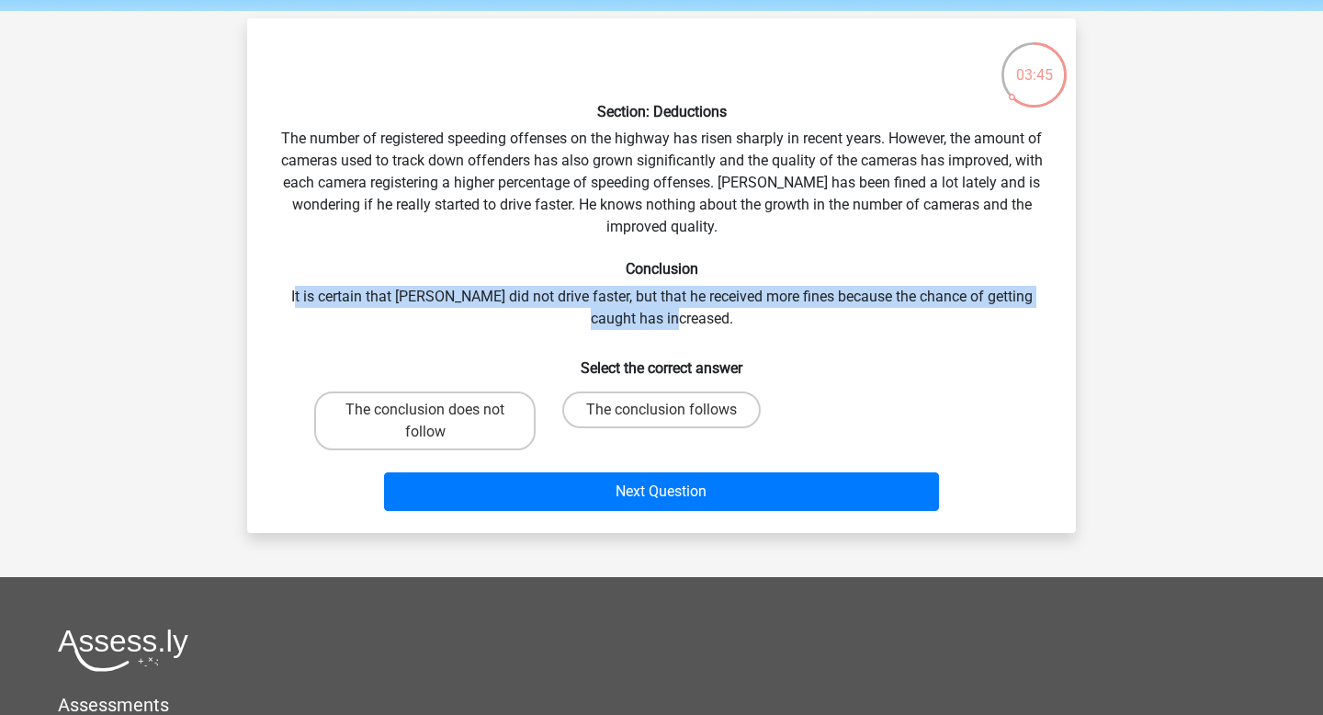
drag, startPoint x: 288, startPoint y: 300, endPoint x: 799, endPoint y: 317, distance: 510.9
click at [799, 317] on div "Section: Deductions The number of registered speeding offenses on the highway h…" at bounding box center [661, 275] width 814 height 485
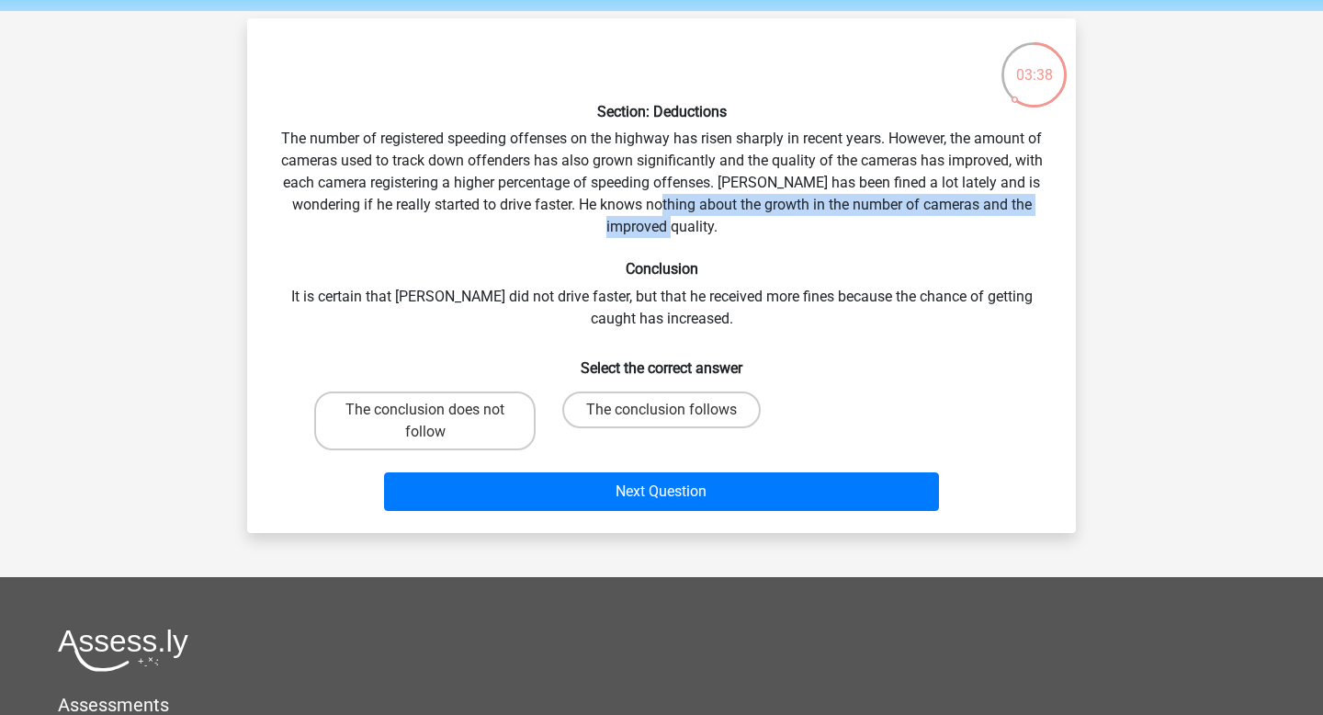
drag, startPoint x: 648, startPoint y: 207, endPoint x: 778, endPoint y: 208, distance: 129.5
click at [778, 217] on div "Section: Deductions The number of registered speeding offenses on the highway h…" at bounding box center [661, 275] width 814 height 485
click at [614, 178] on div "Section: Deductions The number of registered speeding offenses on the highway h…" at bounding box center [661, 275] width 814 height 485
click at [421, 426] on label "The conclusion does not follow" at bounding box center [424, 420] width 221 height 59
click at [425, 422] on input "The conclusion does not follow" at bounding box center [431, 416] width 12 height 12
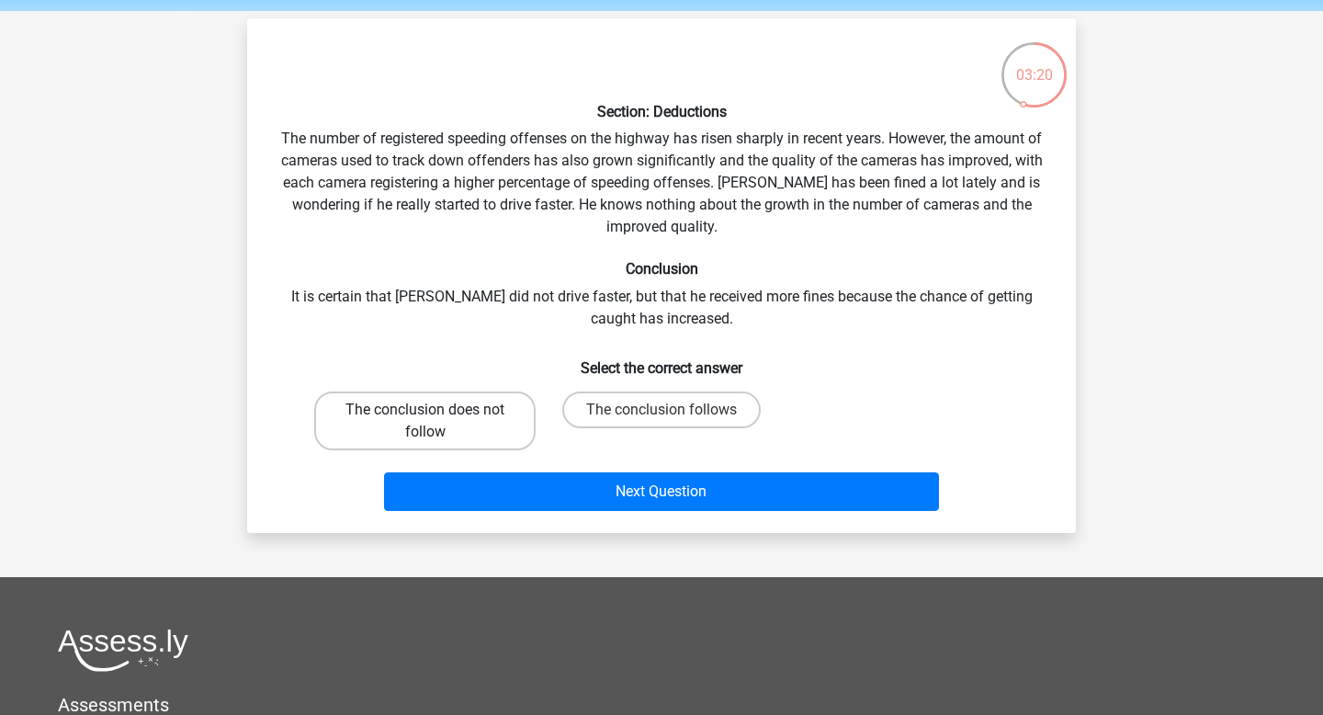
radio input "true"
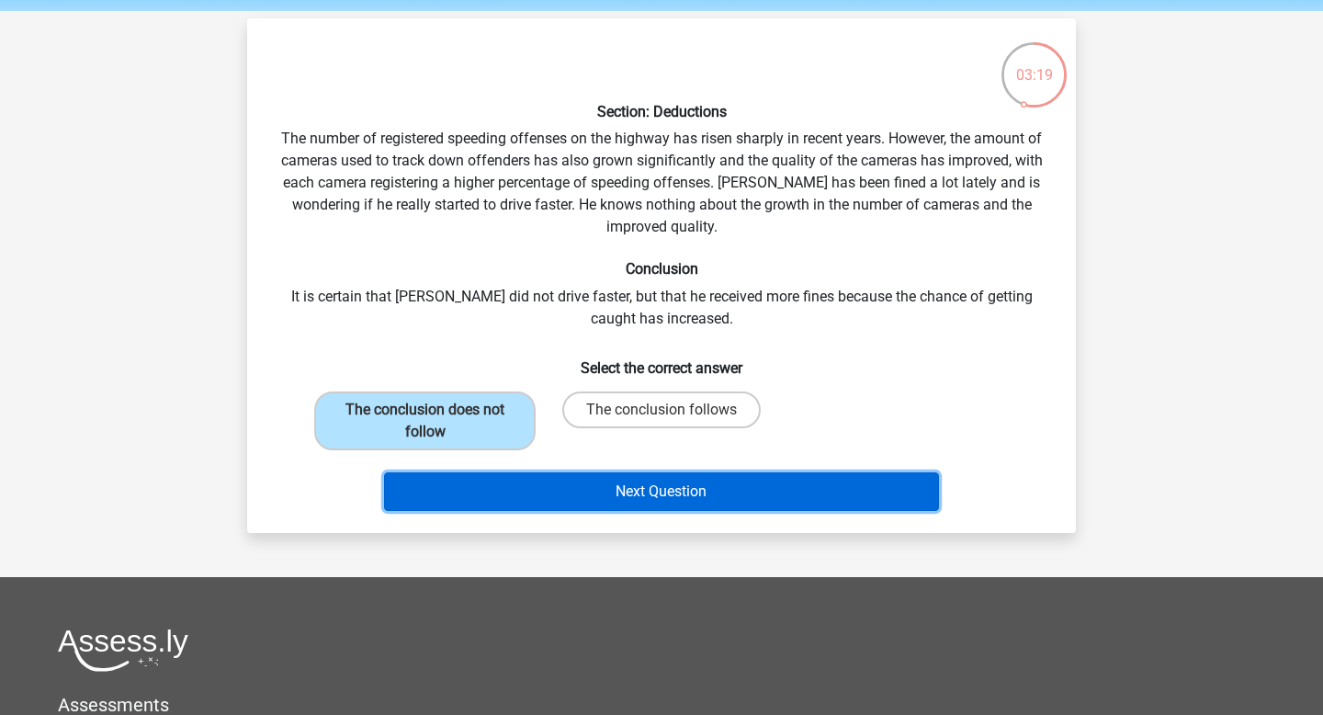
click at [598, 499] on button "Next Question" at bounding box center [662, 491] width 556 height 39
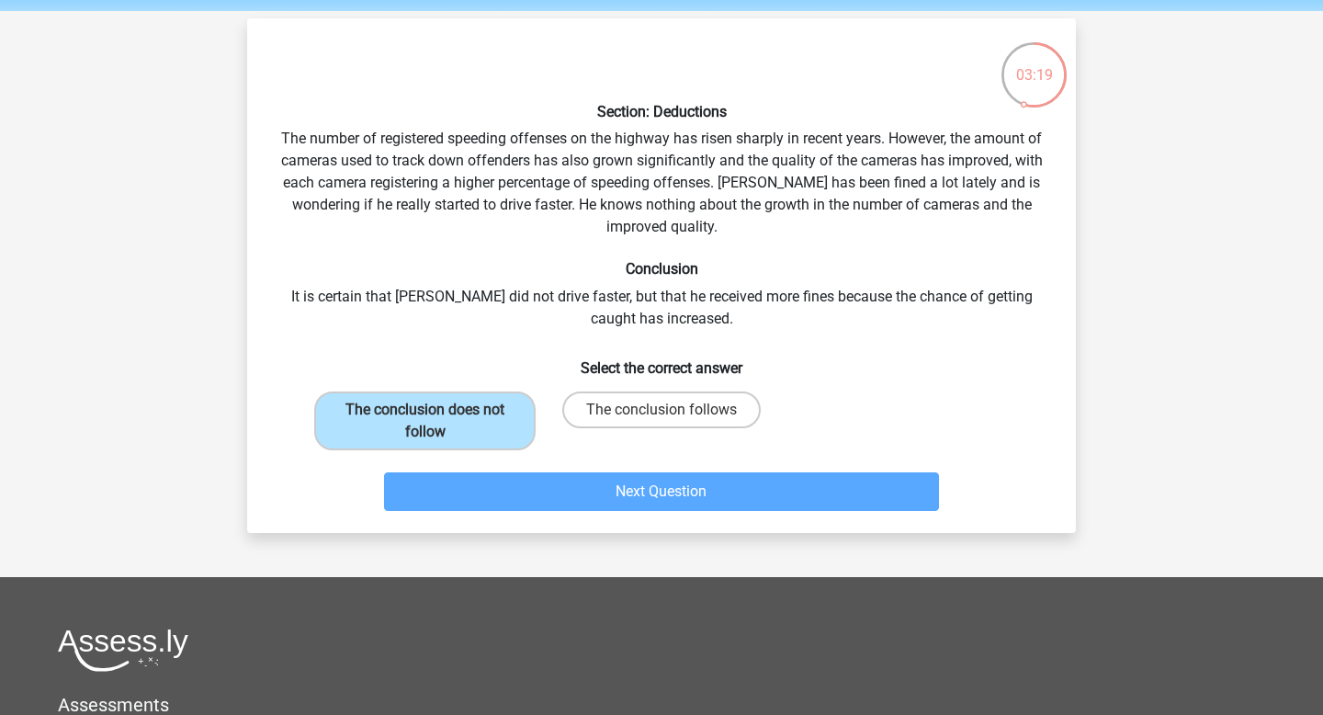
scroll to position [84, 0]
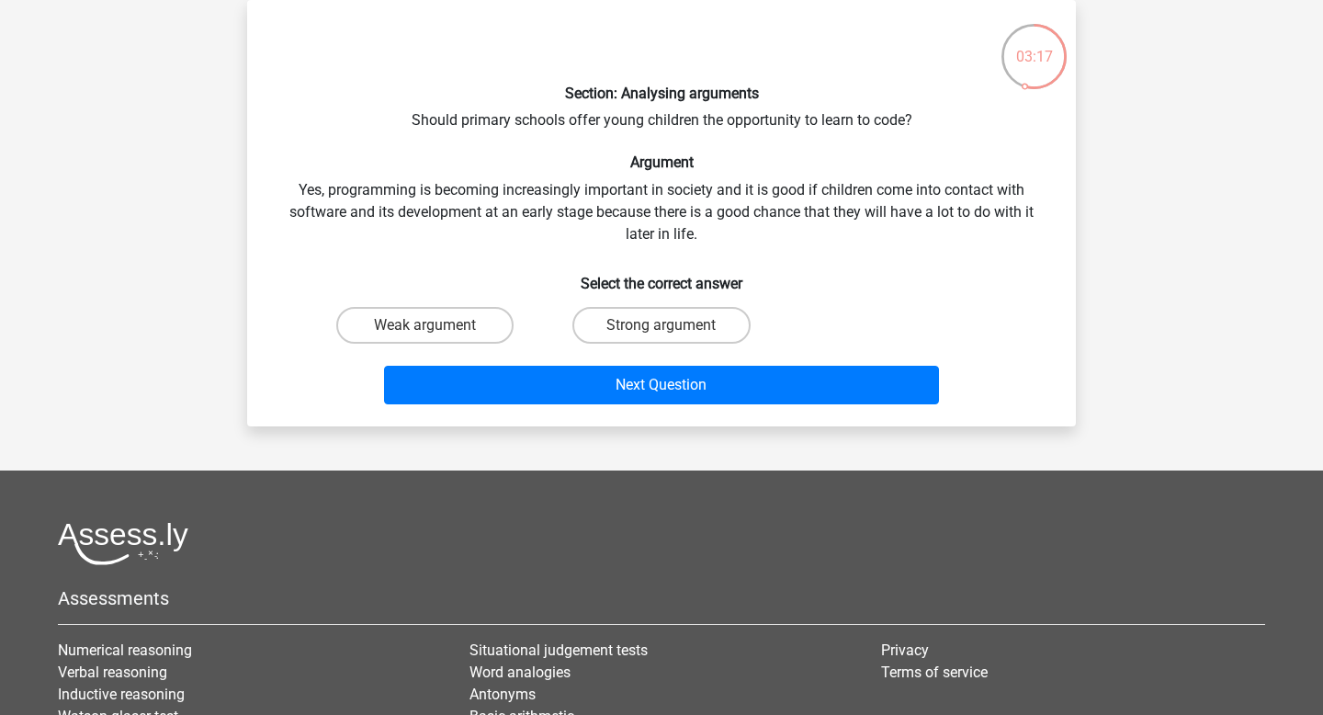
drag, startPoint x: 453, startPoint y: 107, endPoint x: 863, endPoint y: 100, distance: 410.6
click at [866, 103] on div "Section: Analysing arguments Should primary schools offer young children the op…" at bounding box center [661, 213] width 814 height 397
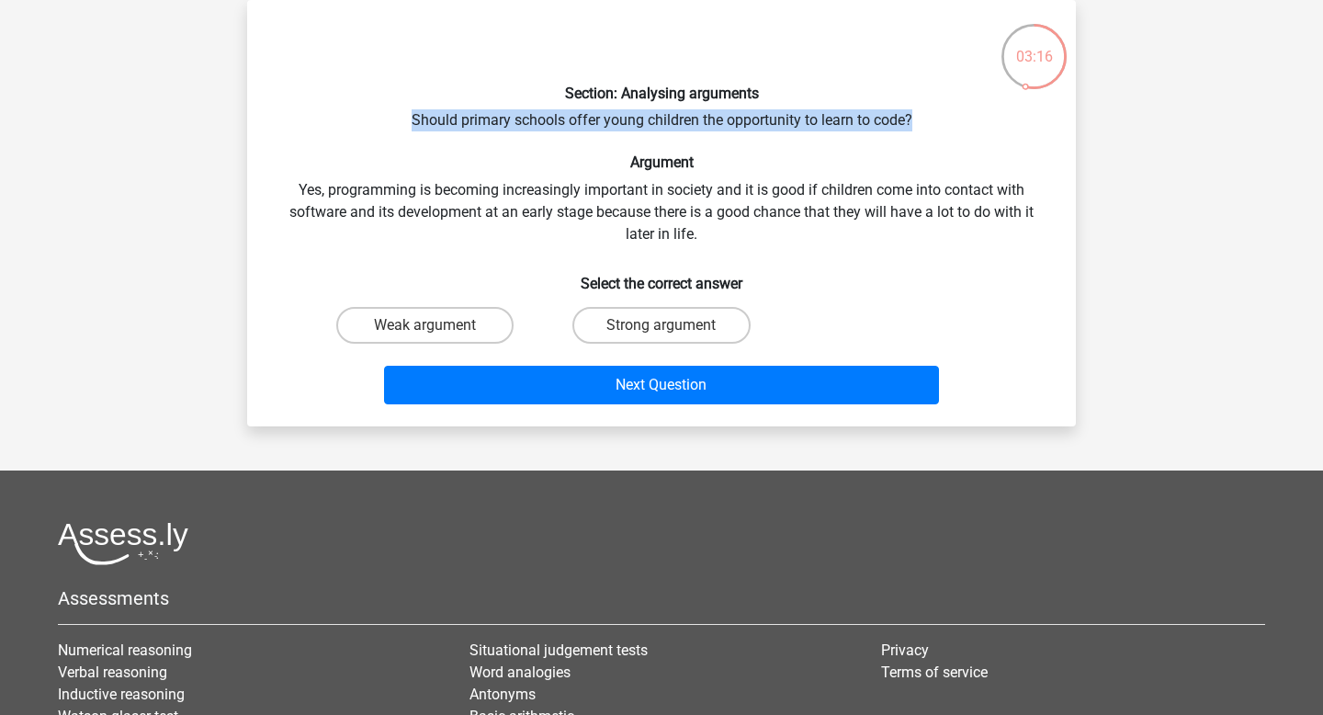
drag, startPoint x: 928, startPoint y: 117, endPoint x: 411, endPoint y: 118, distance: 516.2
click at [411, 118] on div "Section: Analysing arguments Should primary schools offer young children the op…" at bounding box center [661, 213] width 814 height 397
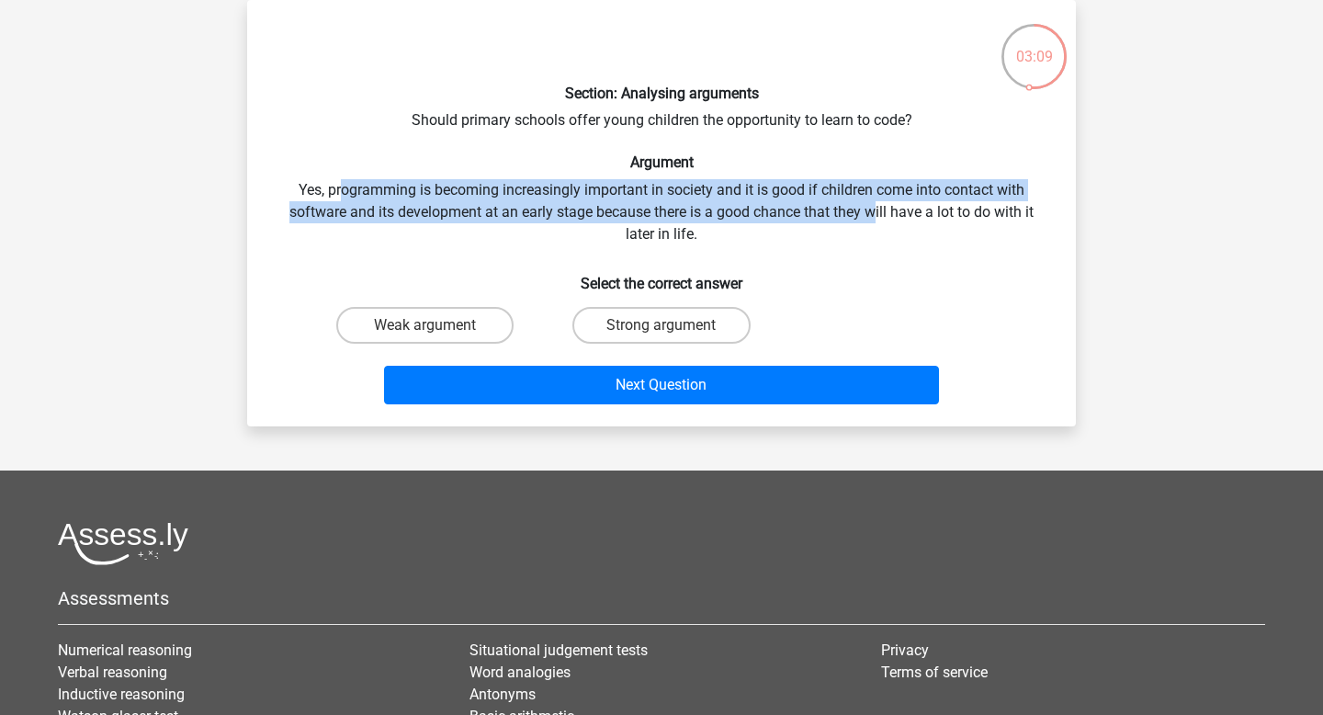
drag, startPoint x: 340, startPoint y: 192, endPoint x: 879, endPoint y: 209, distance: 539.4
click at [879, 209] on div "Section: Analysing arguments Should primary schools offer young children the op…" at bounding box center [661, 213] width 814 height 397
click at [646, 317] on label "Strong argument" at bounding box center [660, 325] width 177 height 37
click at [661, 325] on input "Strong argument" at bounding box center [667, 331] width 12 height 12
radio input "true"
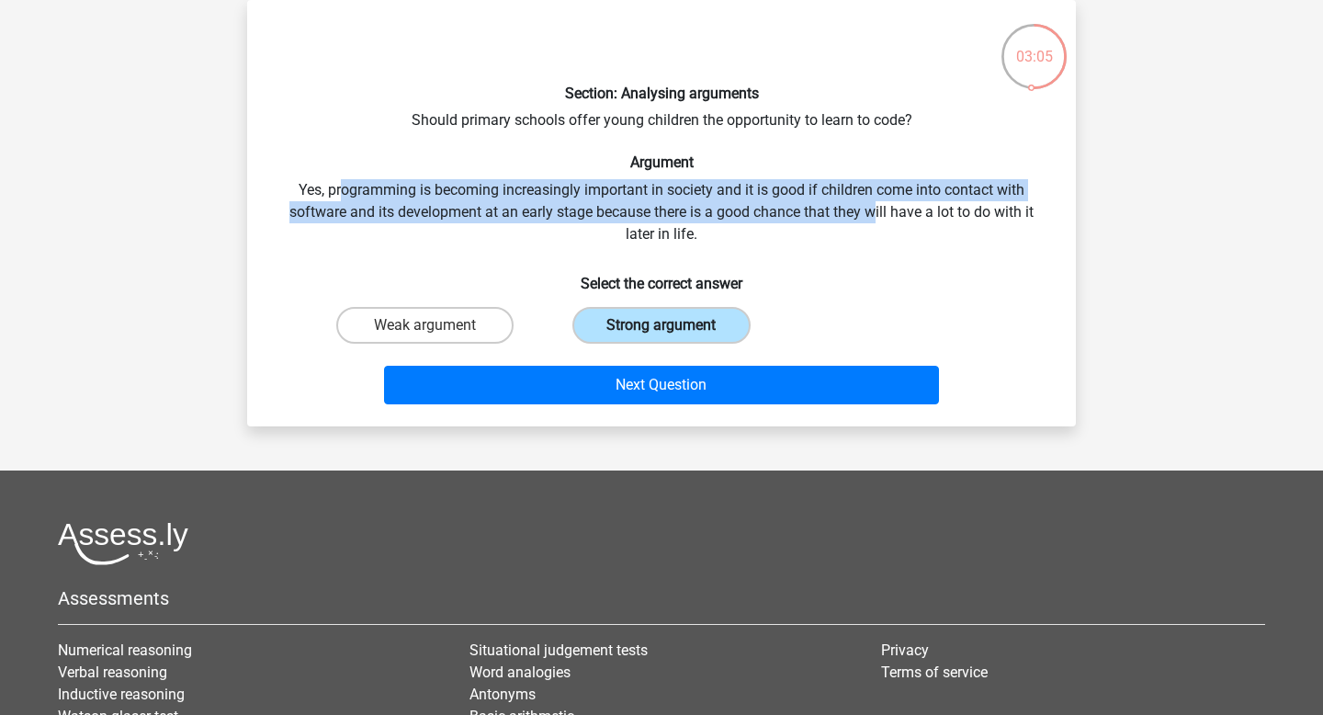
click at [641, 338] on label "Strong argument" at bounding box center [660, 325] width 177 height 37
click at [661, 337] on input "Strong argument" at bounding box center [667, 331] width 12 height 12
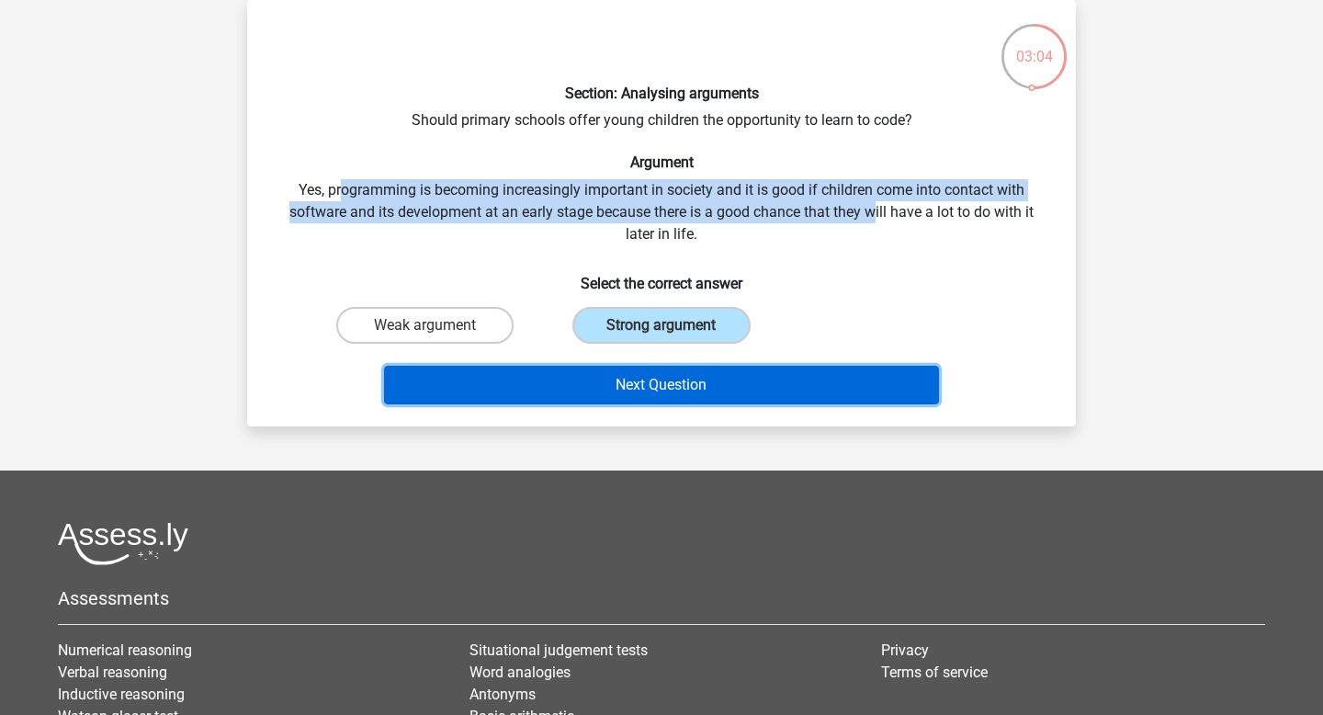
click at [654, 398] on button "Next Question" at bounding box center [662, 385] width 556 height 39
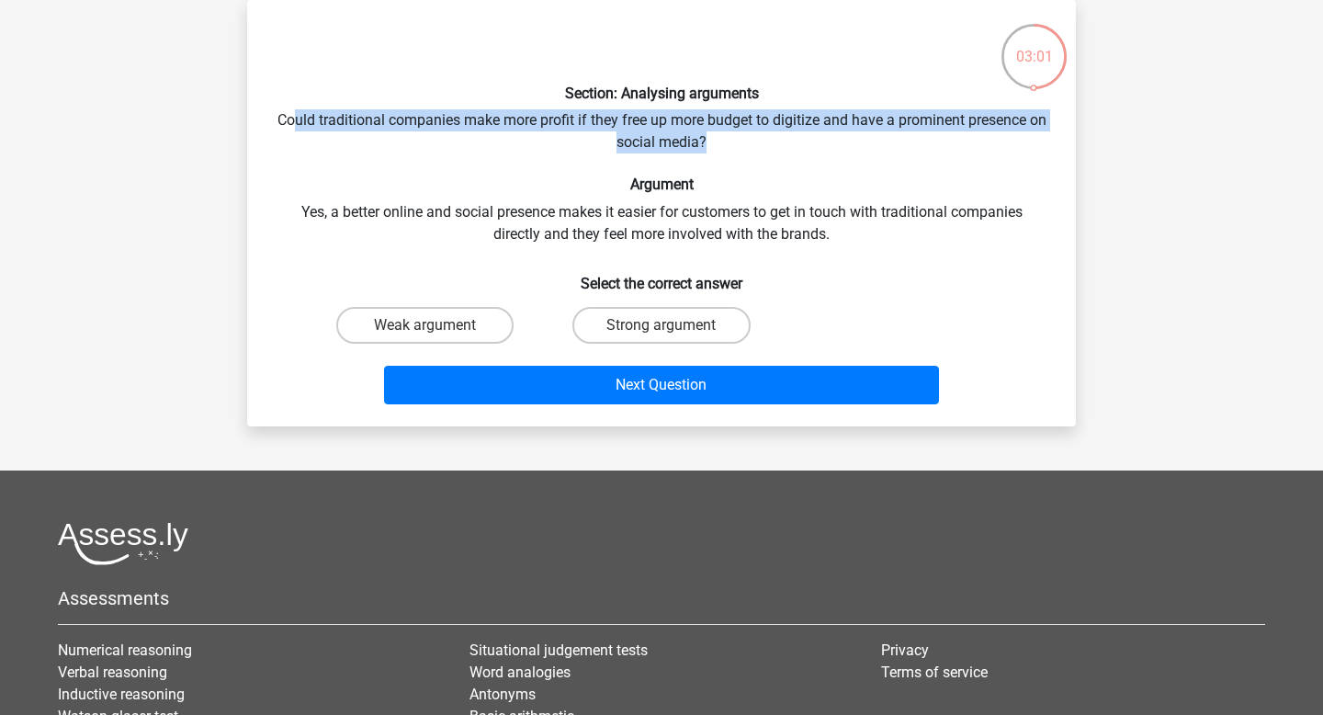
drag, startPoint x: 301, startPoint y: 120, endPoint x: 912, endPoint y: 141, distance: 611.1
click at [912, 141] on div "Section: Analysing arguments Could traditional companies make more profit if th…" at bounding box center [661, 213] width 814 height 397
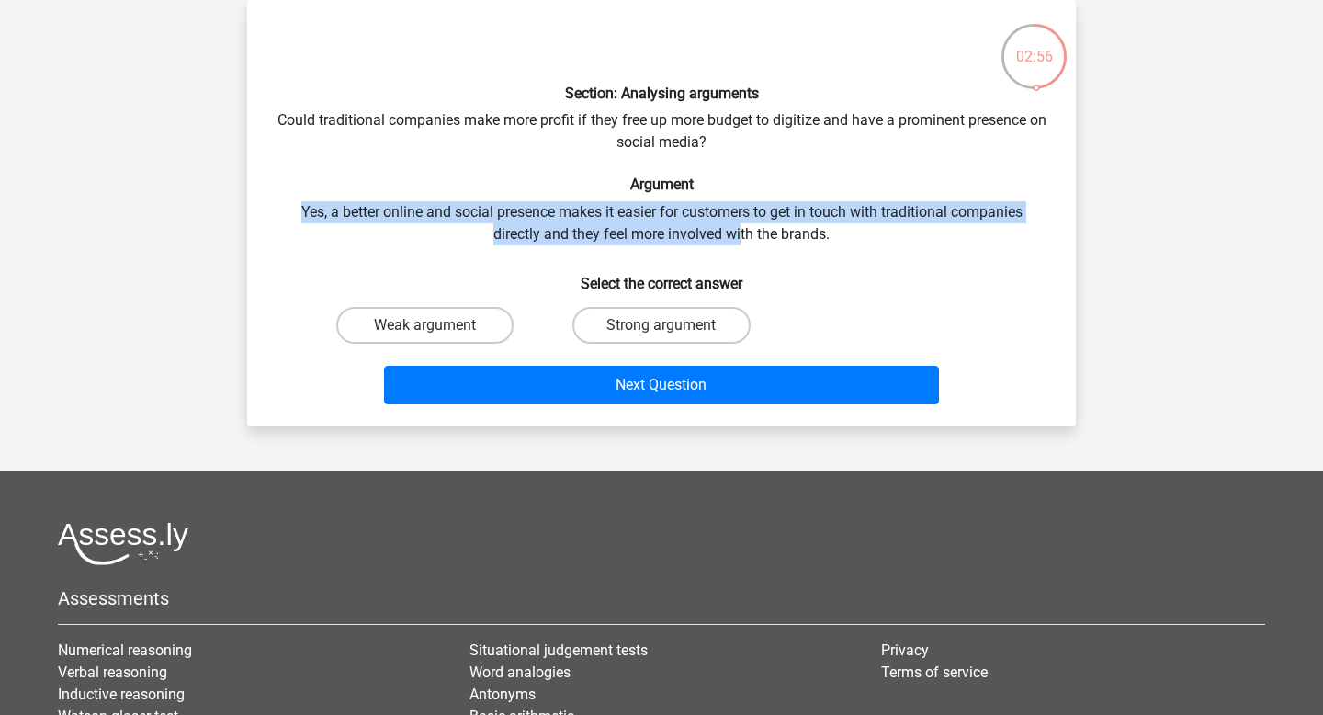
drag, startPoint x: 291, startPoint y: 208, endPoint x: 741, endPoint y: 238, distance: 451.1
click at [741, 238] on div "Section: Analysing arguments Could traditional companies make more profit if th…" at bounding box center [661, 213] width 814 height 397
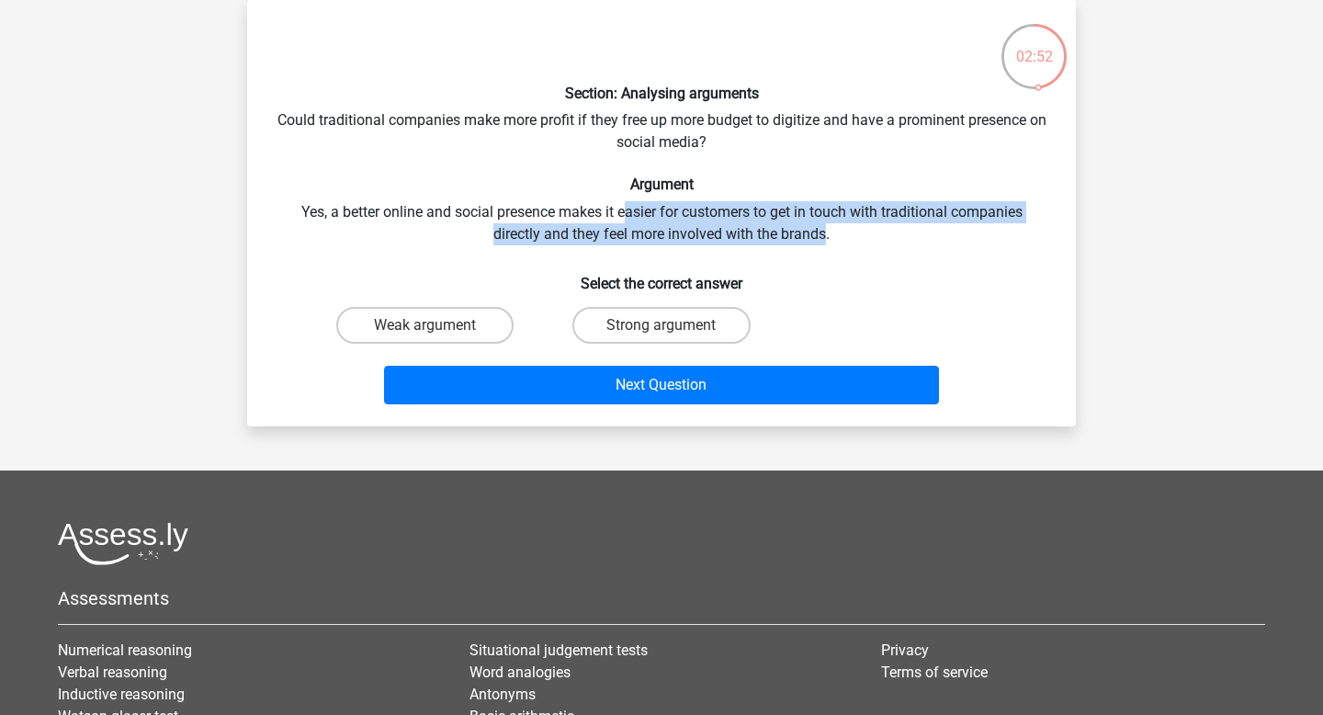
drag, startPoint x: 826, startPoint y: 235, endPoint x: 626, endPoint y: 212, distance: 200.6
click at [626, 212] on div "Section: Analysing arguments Could traditional companies make more profit if th…" at bounding box center [661, 213] width 814 height 397
click at [603, 329] on label "Strong argument" at bounding box center [660, 325] width 177 height 37
click at [661, 329] on input "Strong argument" at bounding box center [667, 331] width 12 height 12
radio input "true"
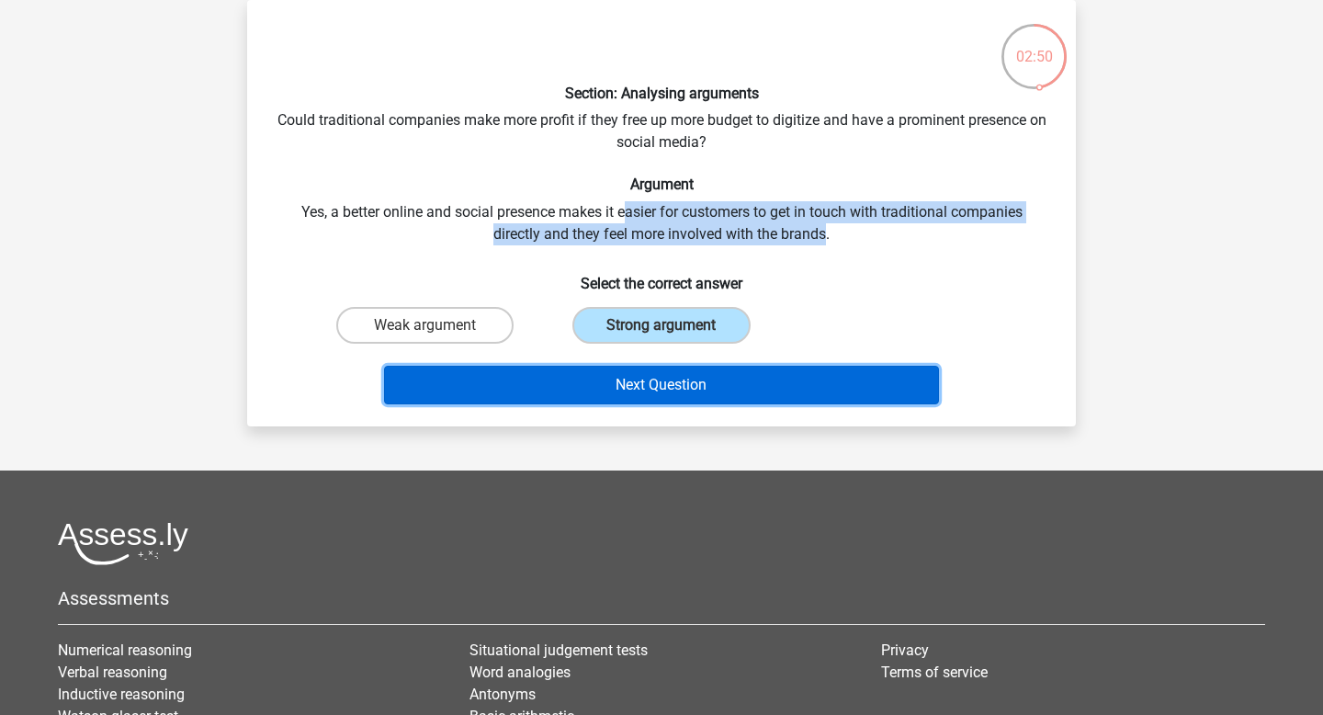
click at [615, 385] on button "Next Question" at bounding box center [662, 385] width 556 height 39
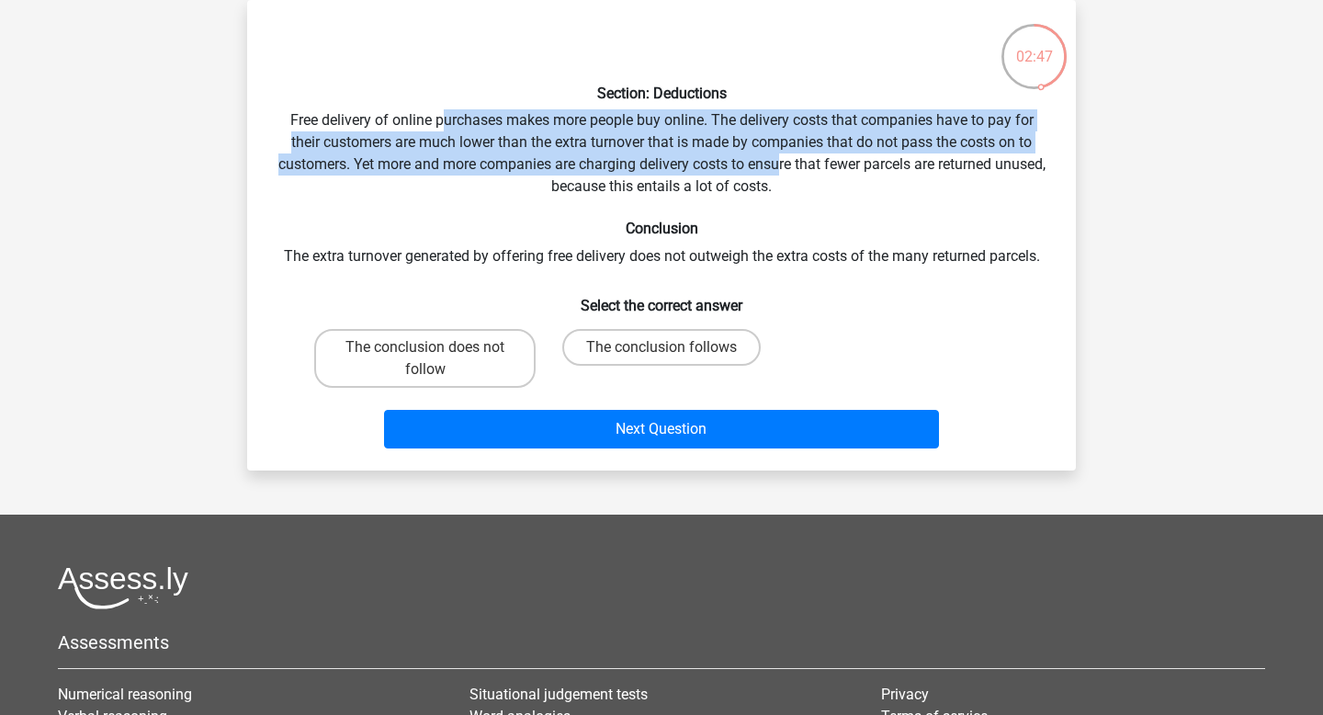
drag, startPoint x: 439, startPoint y: 118, endPoint x: 803, endPoint y: 155, distance: 365.7
click at [803, 157] on div "Section: Deductions Free delivery of online purchases makes more people buy onl…" at bounding box center [661, 235] width 814 height 441
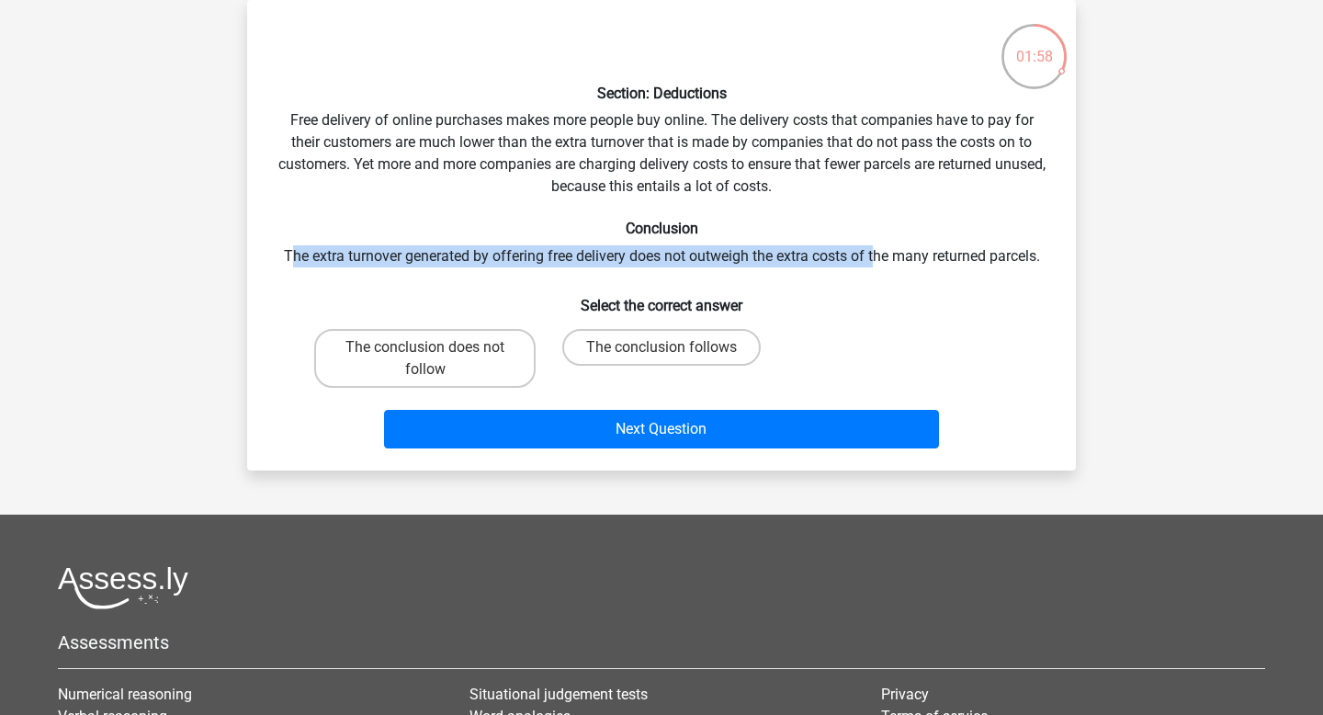
drag, startPoint x: 288, startPoint y: 252, endPoint x: 872, endPoint y: 257, distance: 583.2
click at [872, 257] on div "Section: Deductions Free delivery of online purchases makes more people buy onl…" at bounding box center [661, 235] width 814 height 441
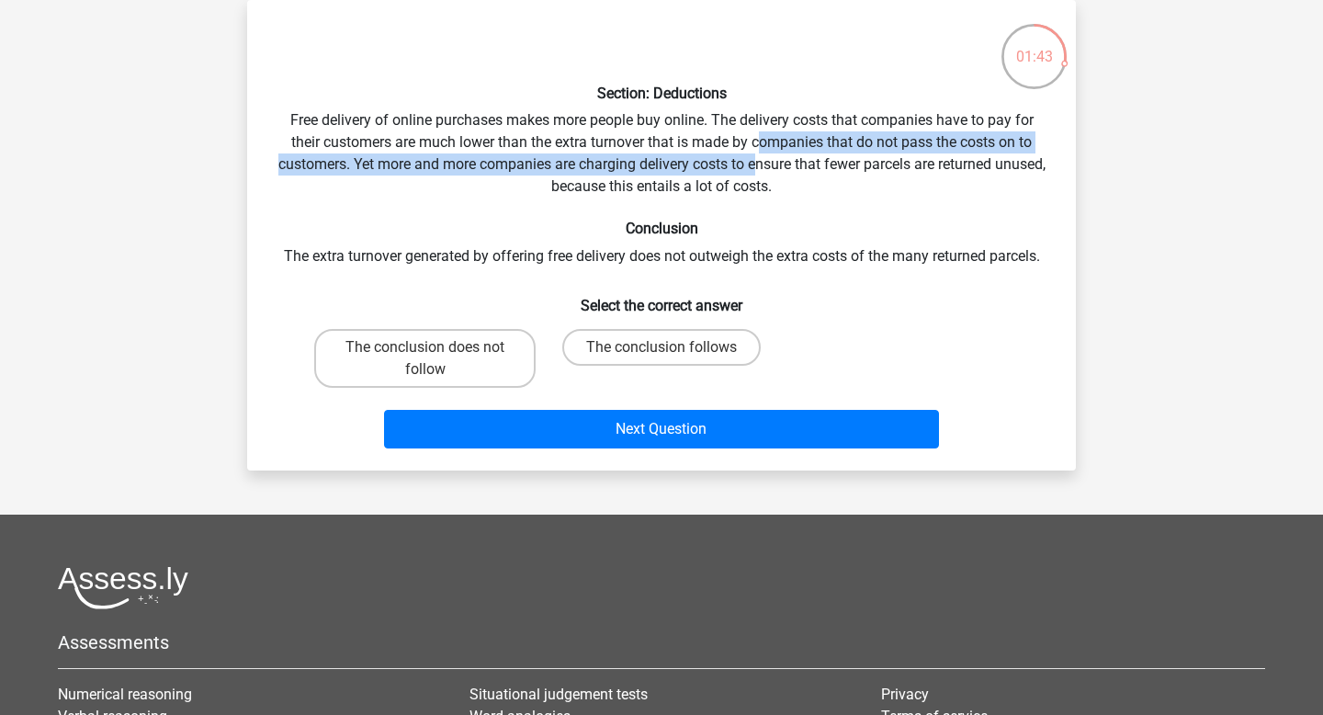
drag, startPoint x: 763, startPoint y: 141, endPoint x: 783, endPoint y: 175, distance: 38.7
click at [783, 175] on div "Section: Deductions Free delivery of online purchases makes more people buy onl…" at bounding box center [661, 235] width 814 height 441
click at [513, 350] on label "The conclusion does not follow" at bounding box center [424, 358] width 221 height 59
click at [437, 350] on input "The conclusion does not follow" at bounding box center [431, 353] width 12 height 12
radio input "true"
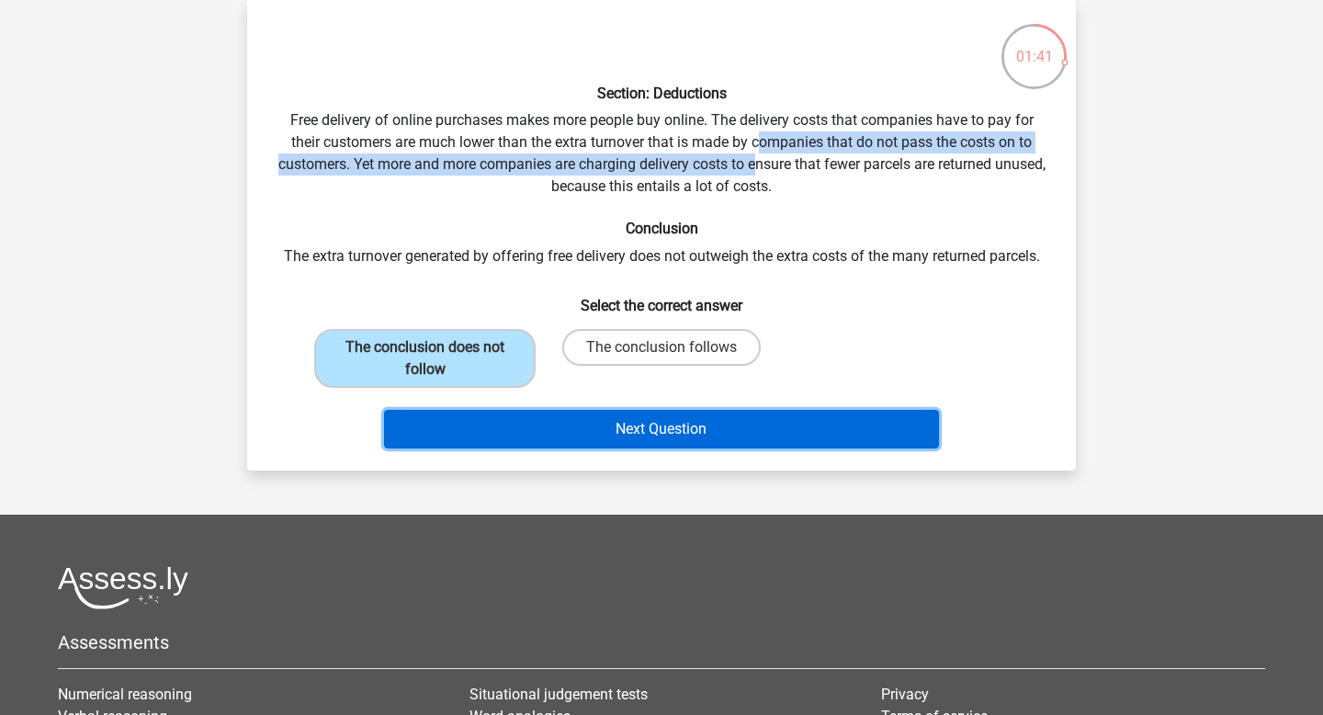
click at [570, 422] on button "Next Question" at bounding box center [662, 429] width 556 height 39
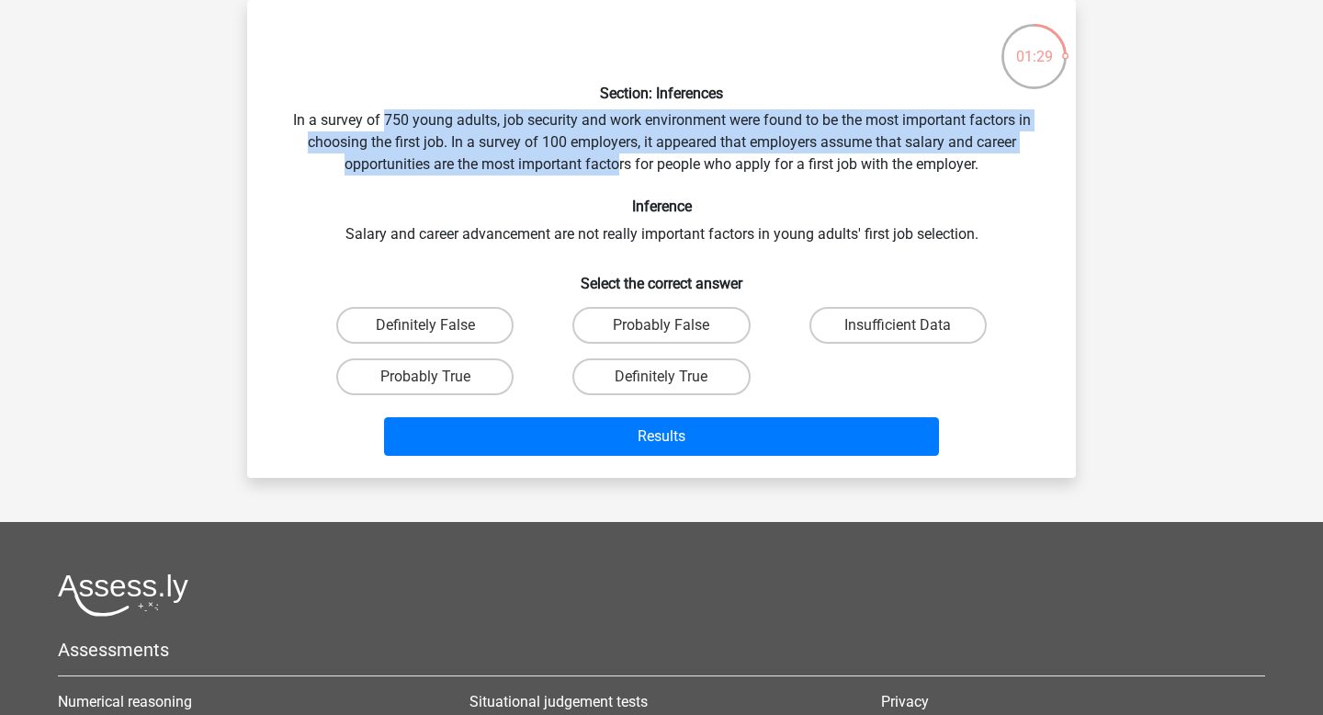
drag, startPoint x: 384, startPoint y: 123, endPoint x: 614, endPoint y: 161, distance: 232.7
click at [615, 162] on div "Section: Inferences In a survey of 750 young adults, job security and work envi…" at bounding box center [661, 239] width 814 height 448
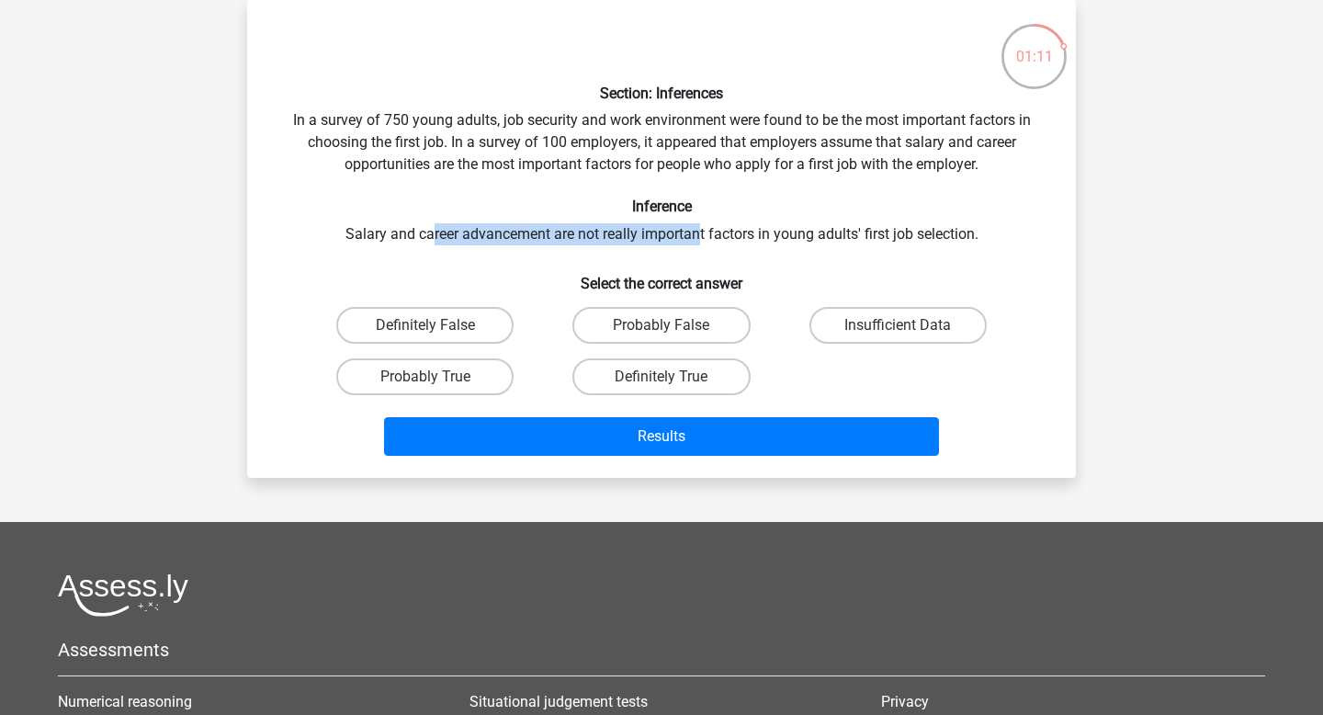
drag, startPoint x: 428, startPoint y: 237, endPoint x: 698, endPoint y: 230, distance: 270.1
click at [698, 230] on div "Section: Inferences In a survey of 750 young adults, job security and work envi…" at bounding box center [661, 239] width 814 height 448
click at [615, 327] on label "Probably False" at bounding box center [660, 325] width 177 height 37
click at [661, 327] on input "Probably False" at bounding box center [667, 331] width 12 height 12
radio input "true"
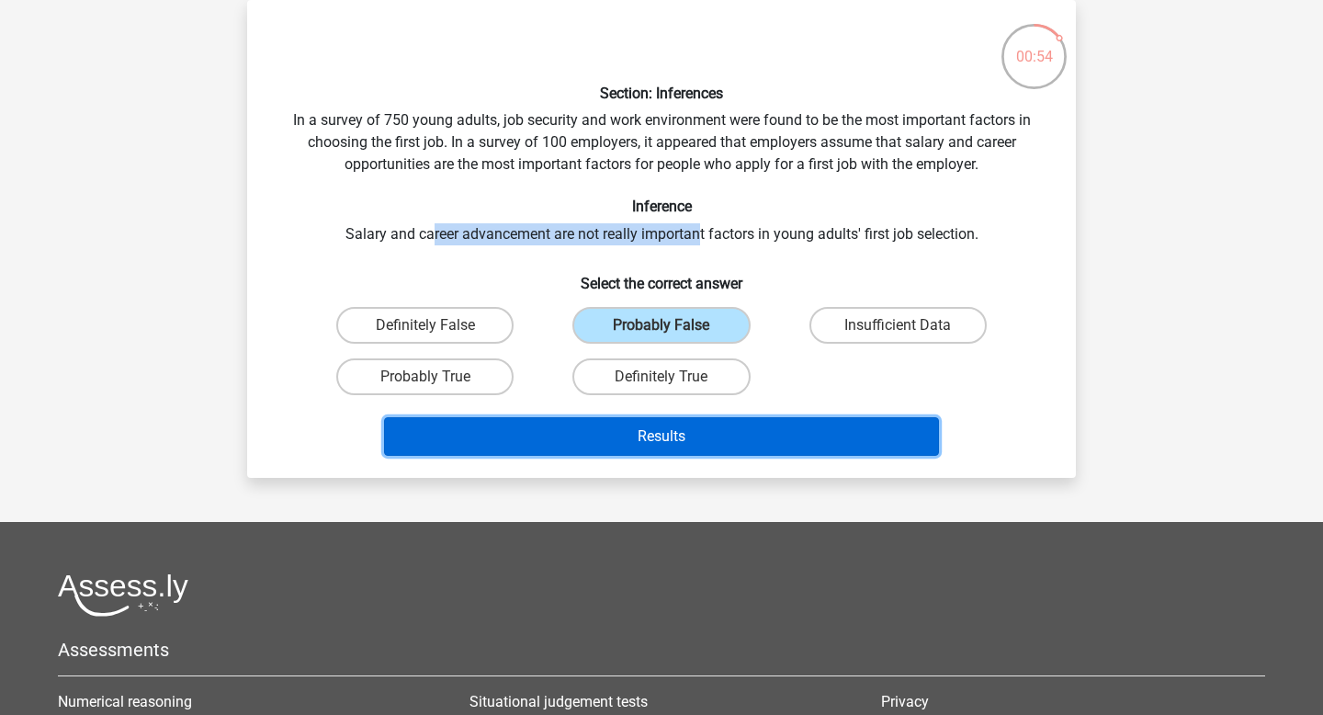
click at [653, 430] on button "Results" at bounding box center [662, 436] width 556 height 39
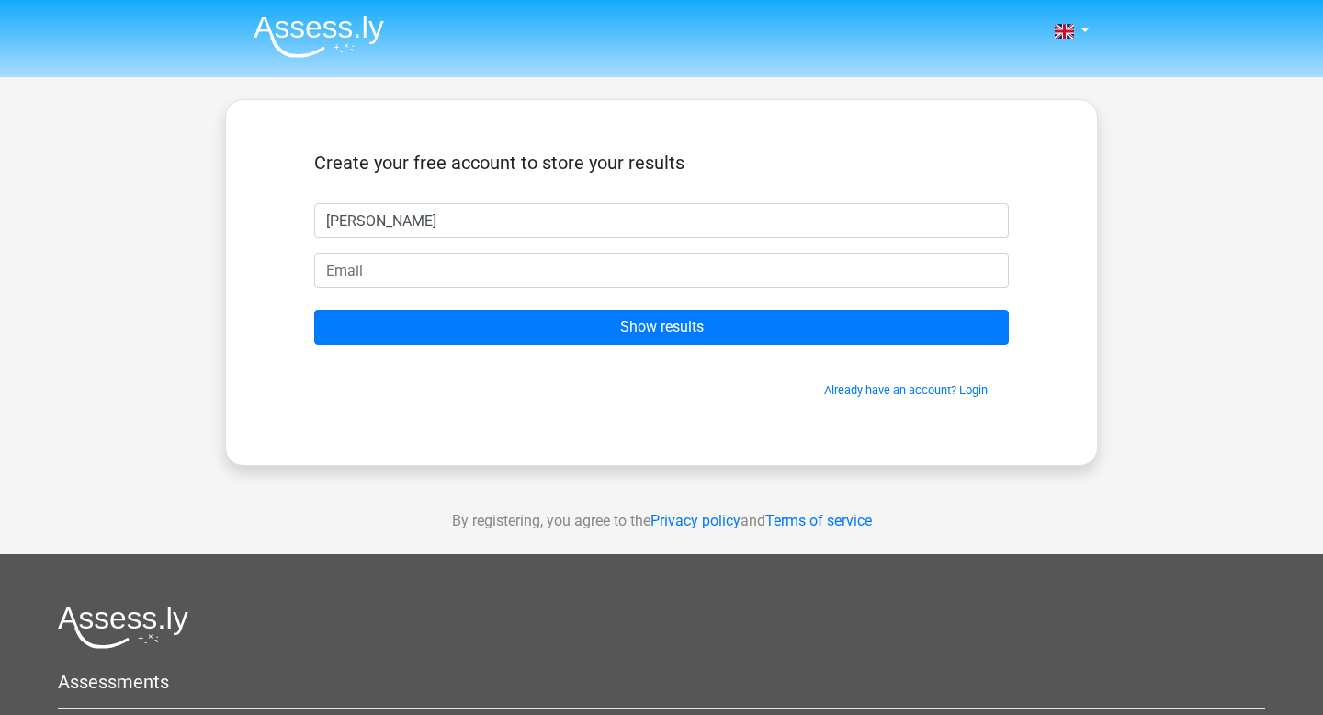
type input "[PERSON_NAME]"
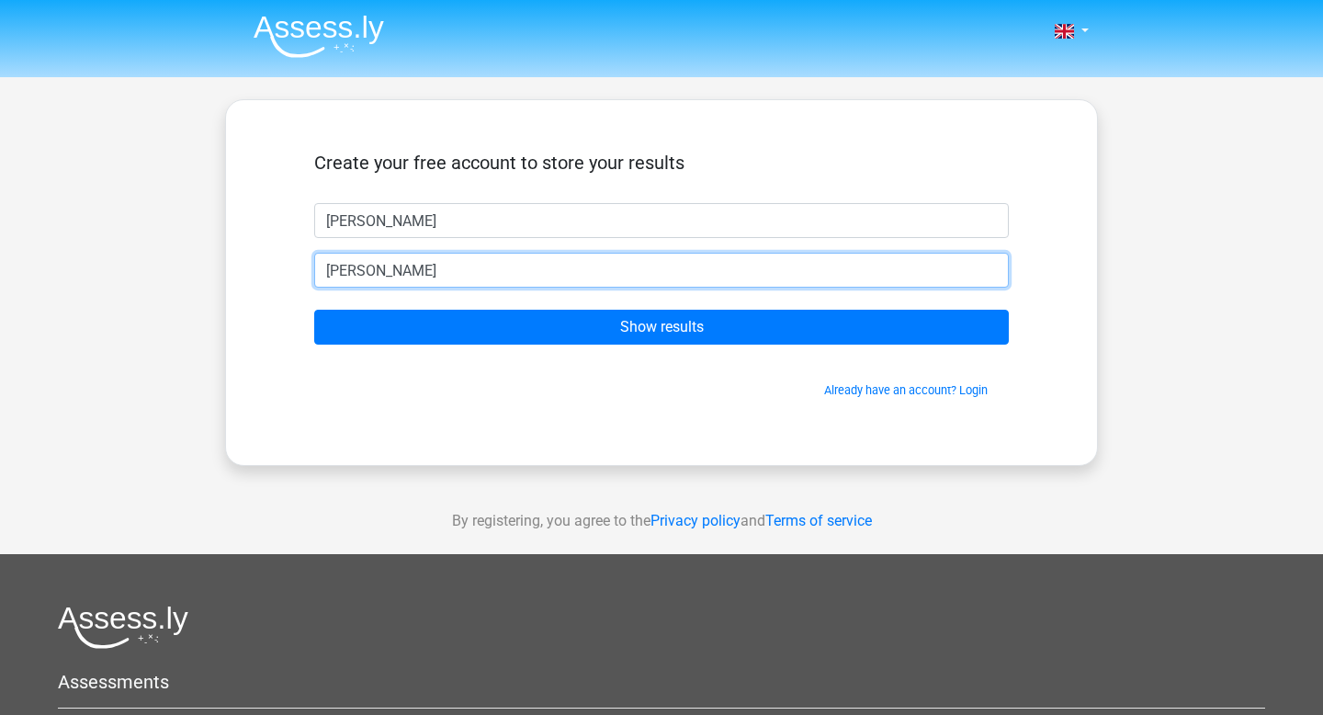
type input "[EMAIL_ADDRESS][DOMAIN_NAME]"
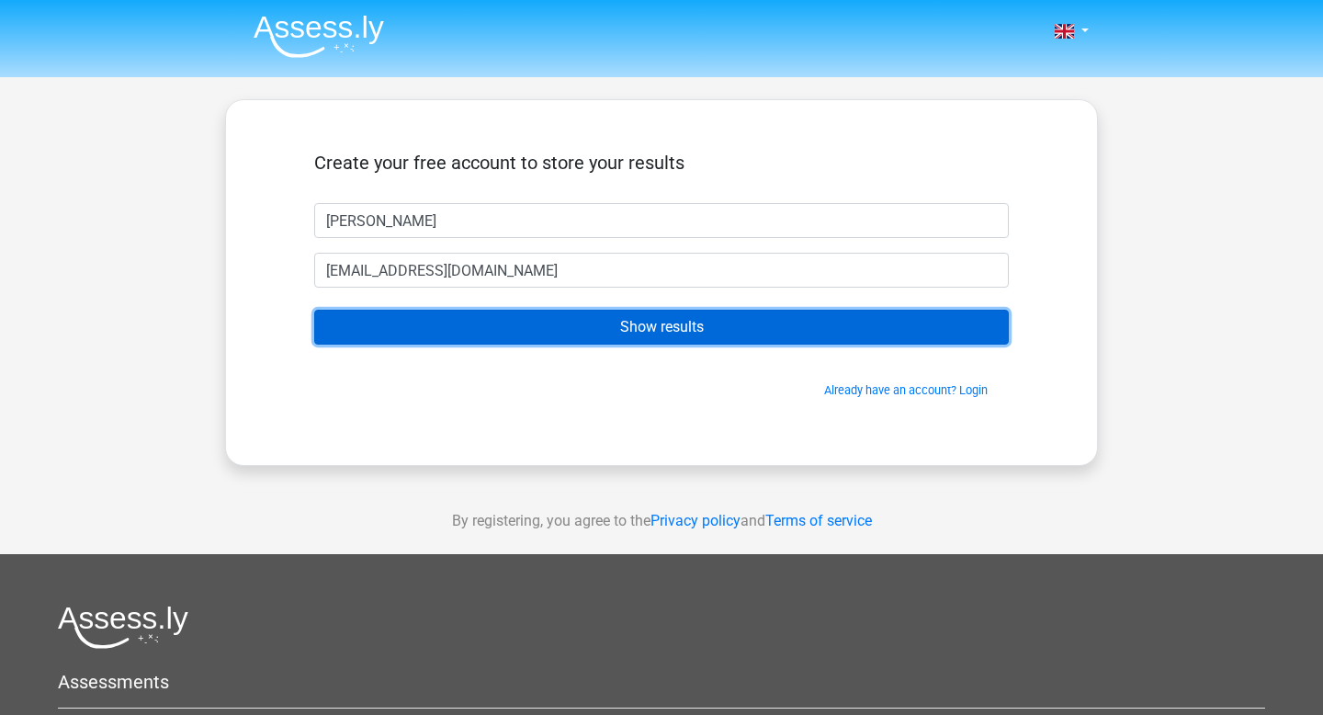
click at [582, 330] on input "Show results" at bounding box center [661, 327] width 694 height 35
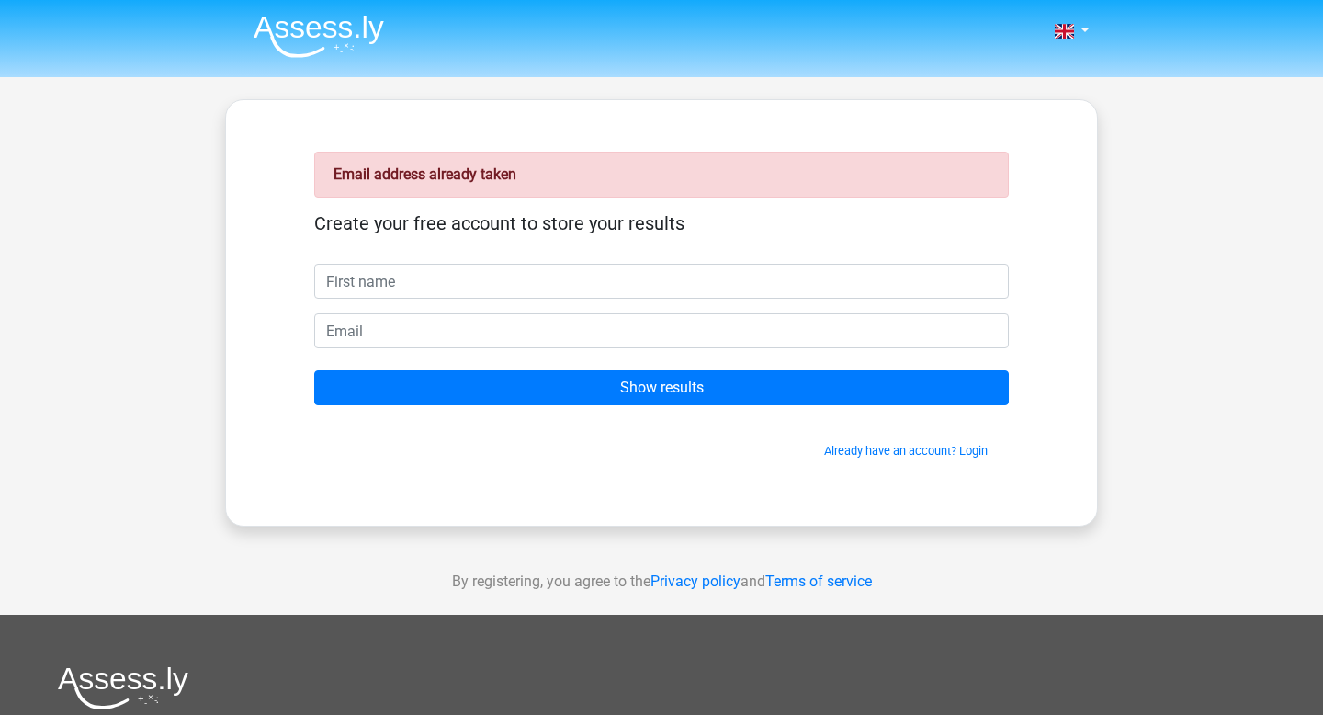
click at [726, 350] on form "Create your free account to store your results Show results Already have an acc…" at bounding box center [661, 335] width 694 height 247
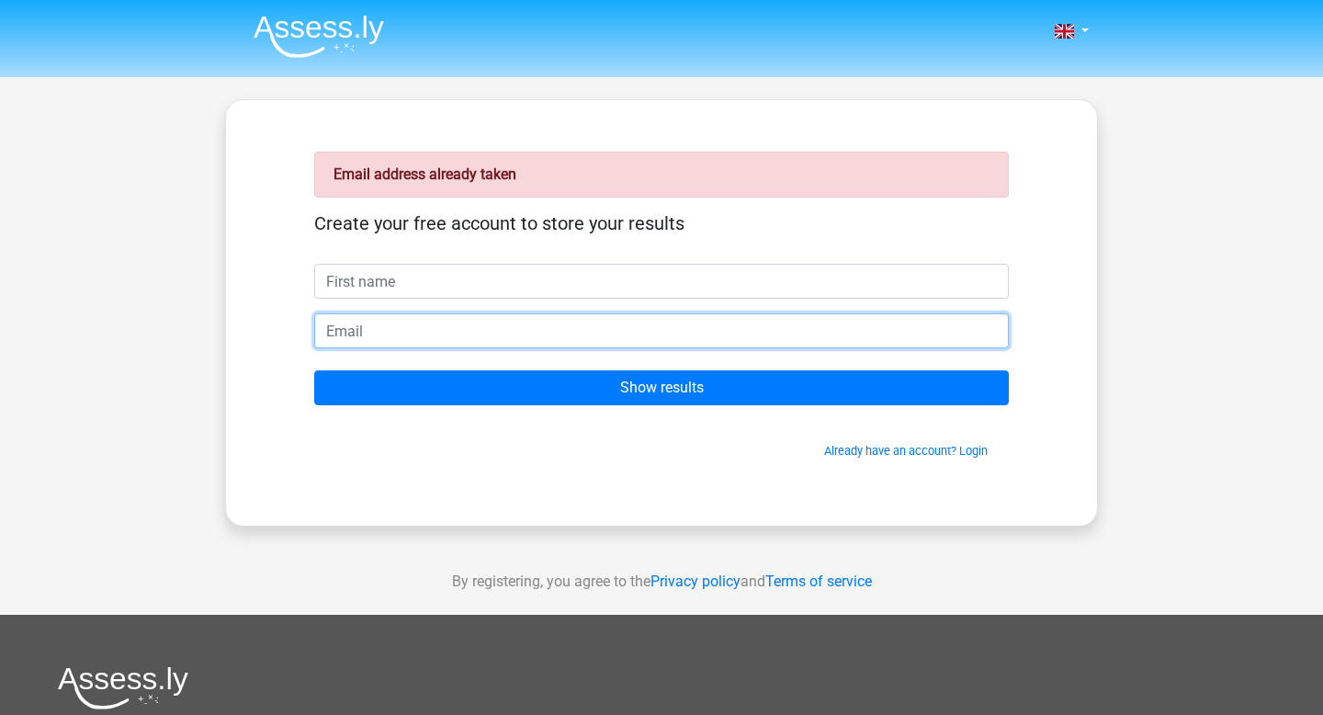
click at [710, 332] on input "email" at bounding box center [661, 330] width 694 height 35
type input "[EMAIL_ADDRESS][DOMAIN_NAME]"
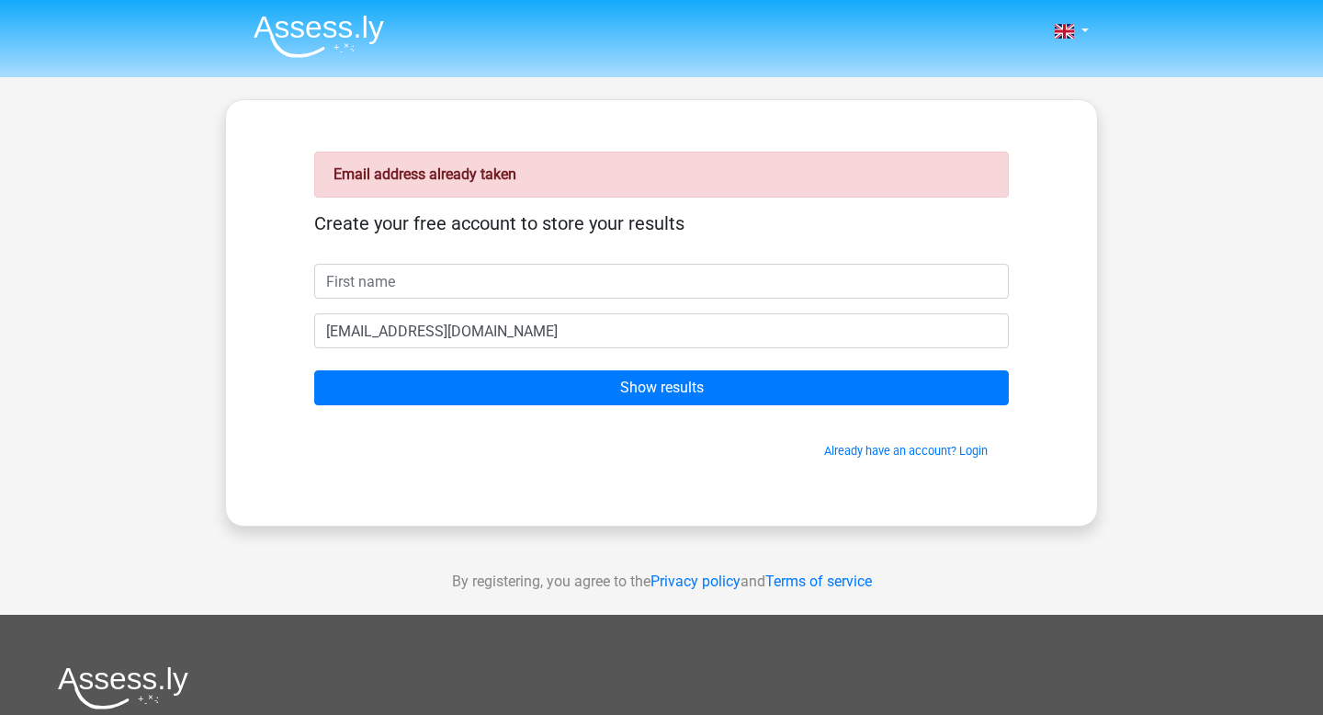
click at [615, 310] on form "Create your free account to store your results [EMAIL_ADDRESS][DOMAIN_NAME] Sho…" at bounding box center [661, 335] width 694 height 247
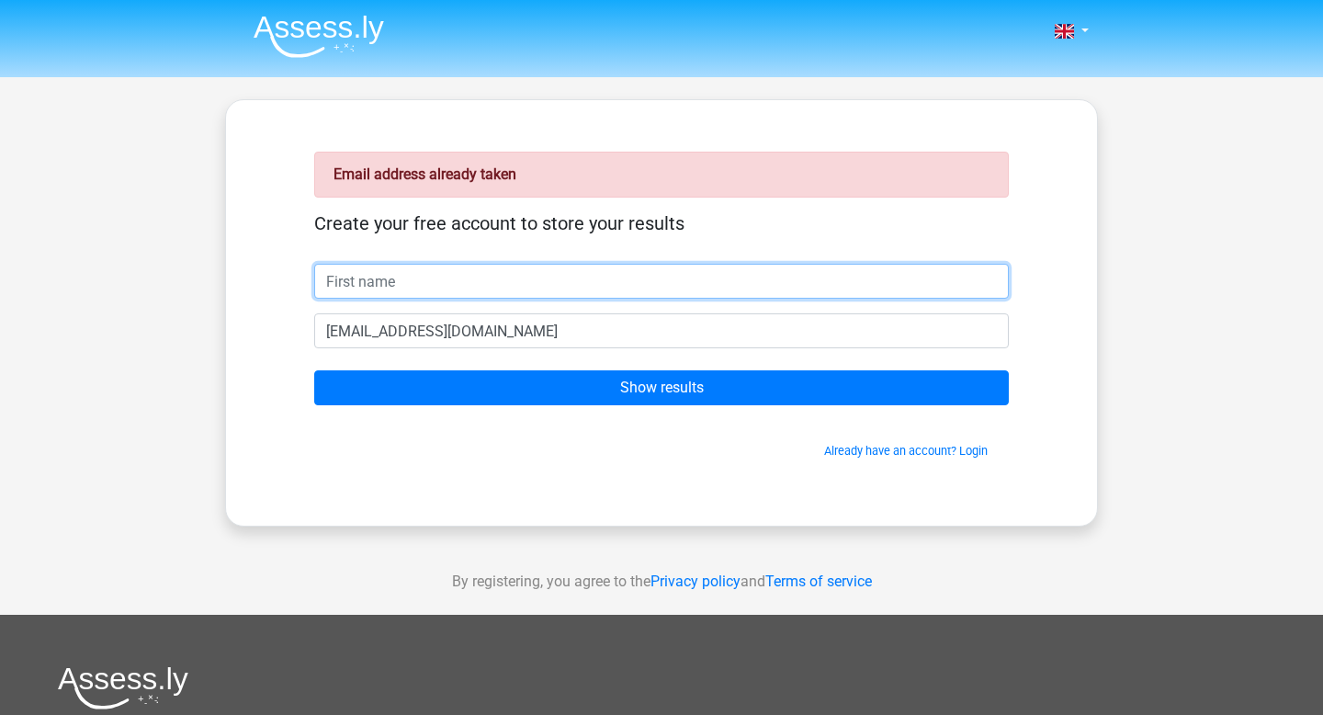
click at [596, 274] on input "text" at bounding box center [661, 281] width 694 height 35
type input "[PERSON_NAME]"
click at [314, 370] on input "Show results" at bounding box center [661, 387] width 694 height 35
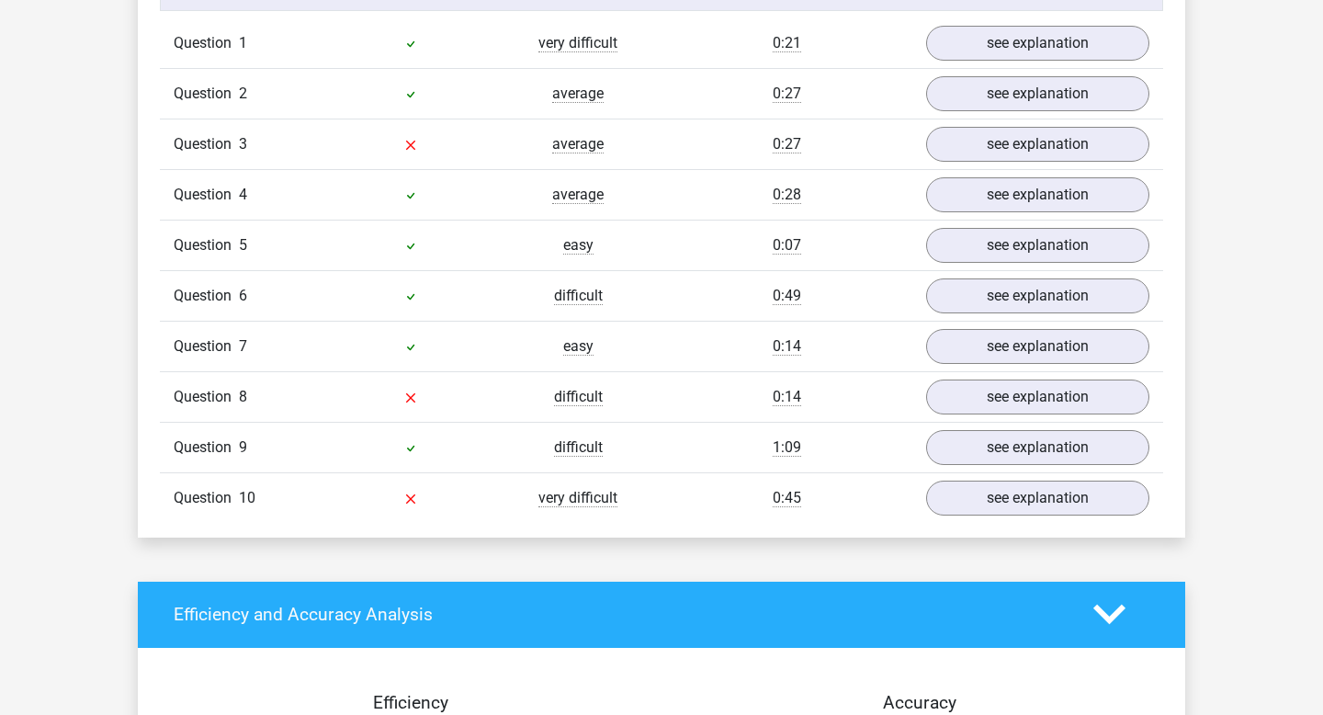
scroll to position [1545, 0]
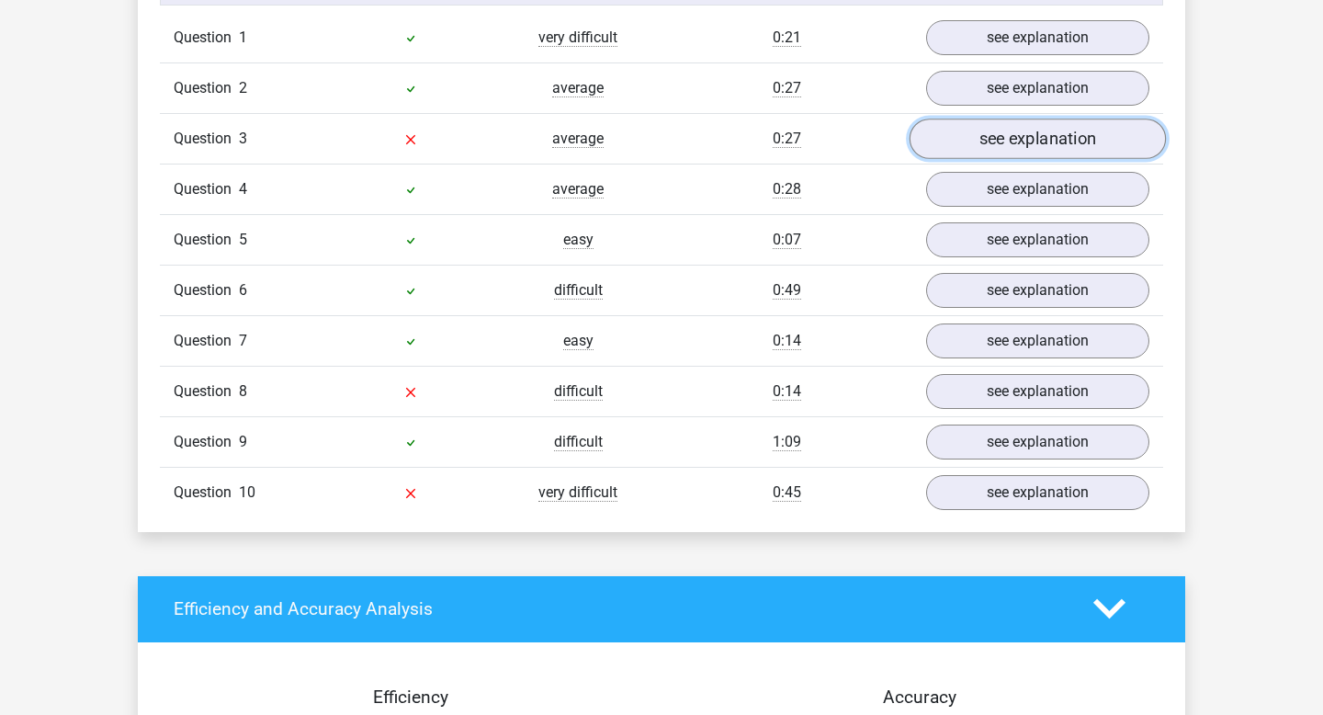
click at [967, 125] on link "see explanation" at bounding box center [1037, 138] width 256 height 40
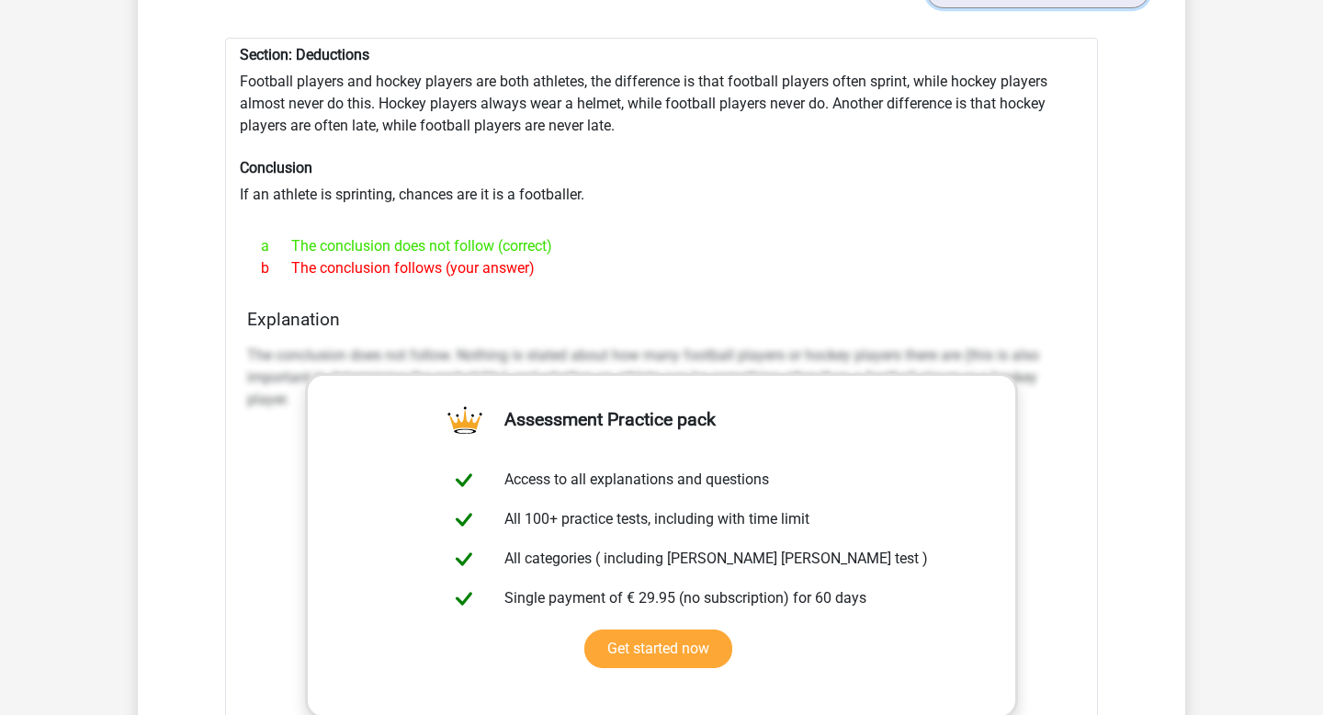
scroll to position [1692, 0]
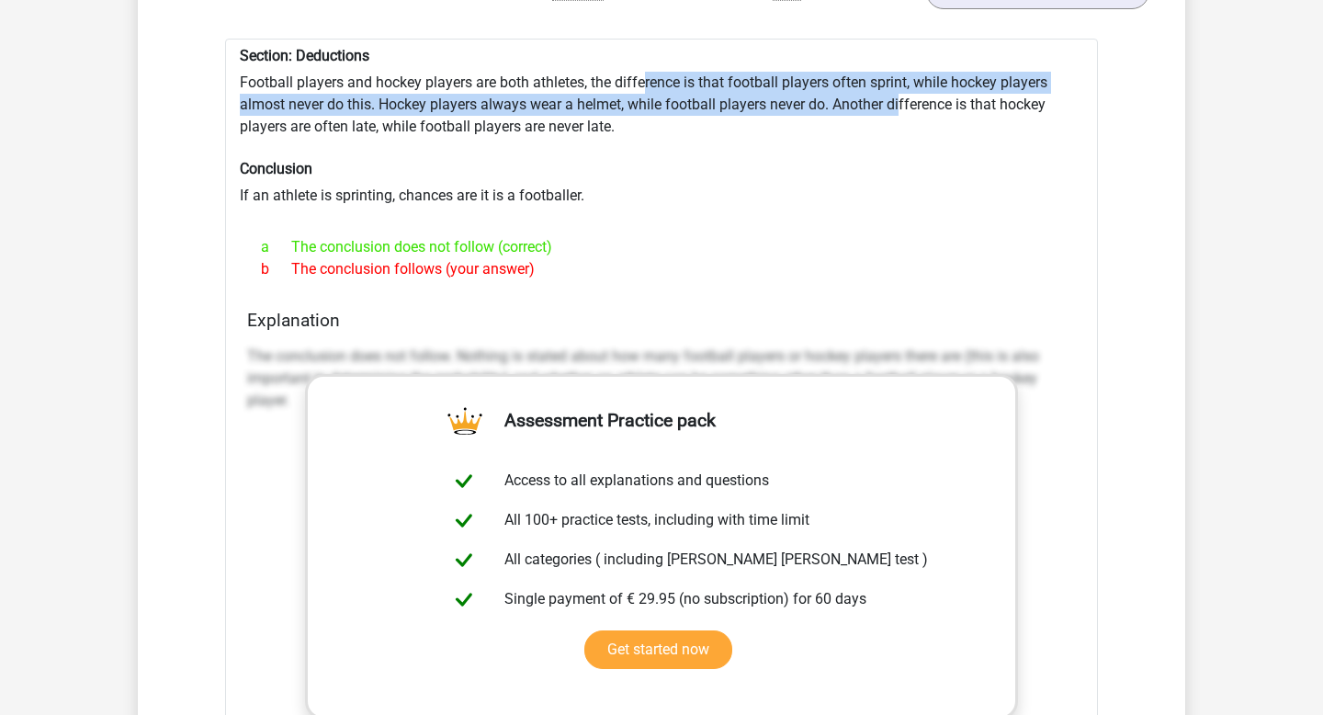
drag, startPoint x: 648, startPoint y: 62, endPoint x: 900, endPoint y: 96, distance: 254.7
click at [900, 96] on div "Section: Deductions Football players and hockey players are both athletes, the …" at bounding box center [661, 507] width 873 height 936
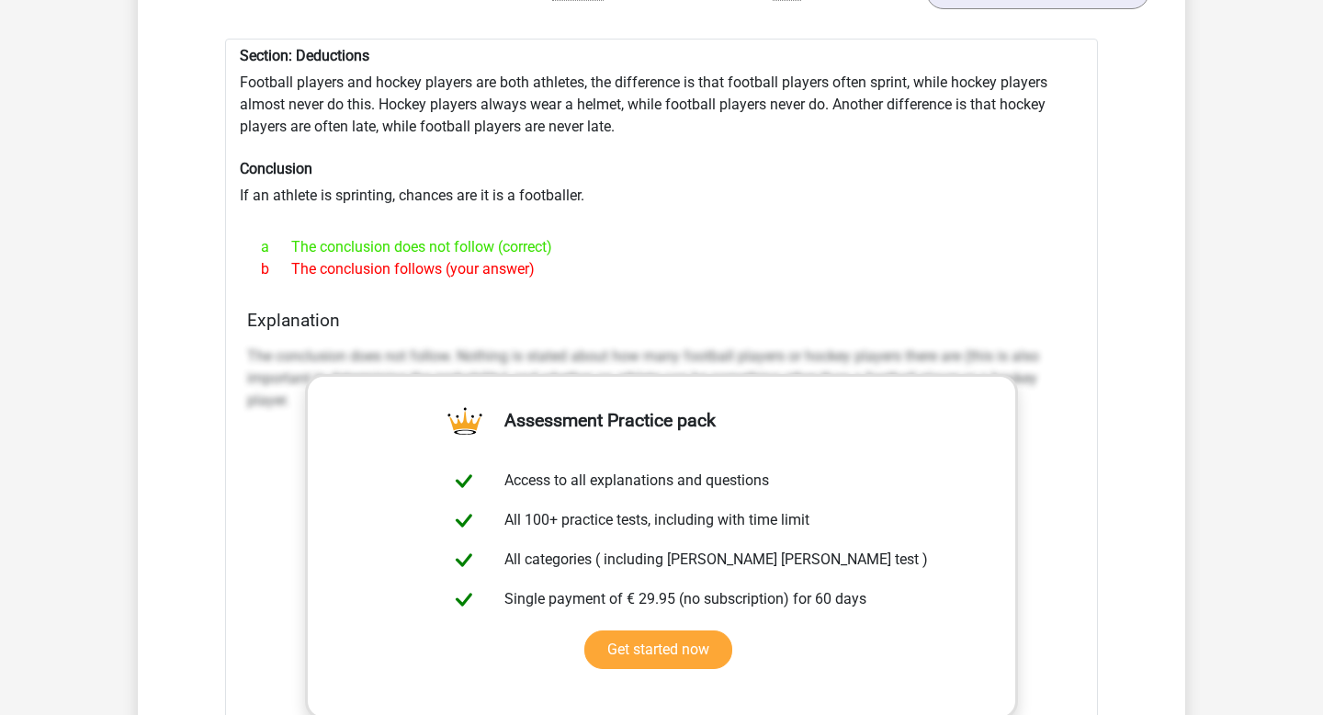
click at [742, 266] on div "b The conclusion follows (your answer)" at bounding box center [661, 269] width 828 height 22
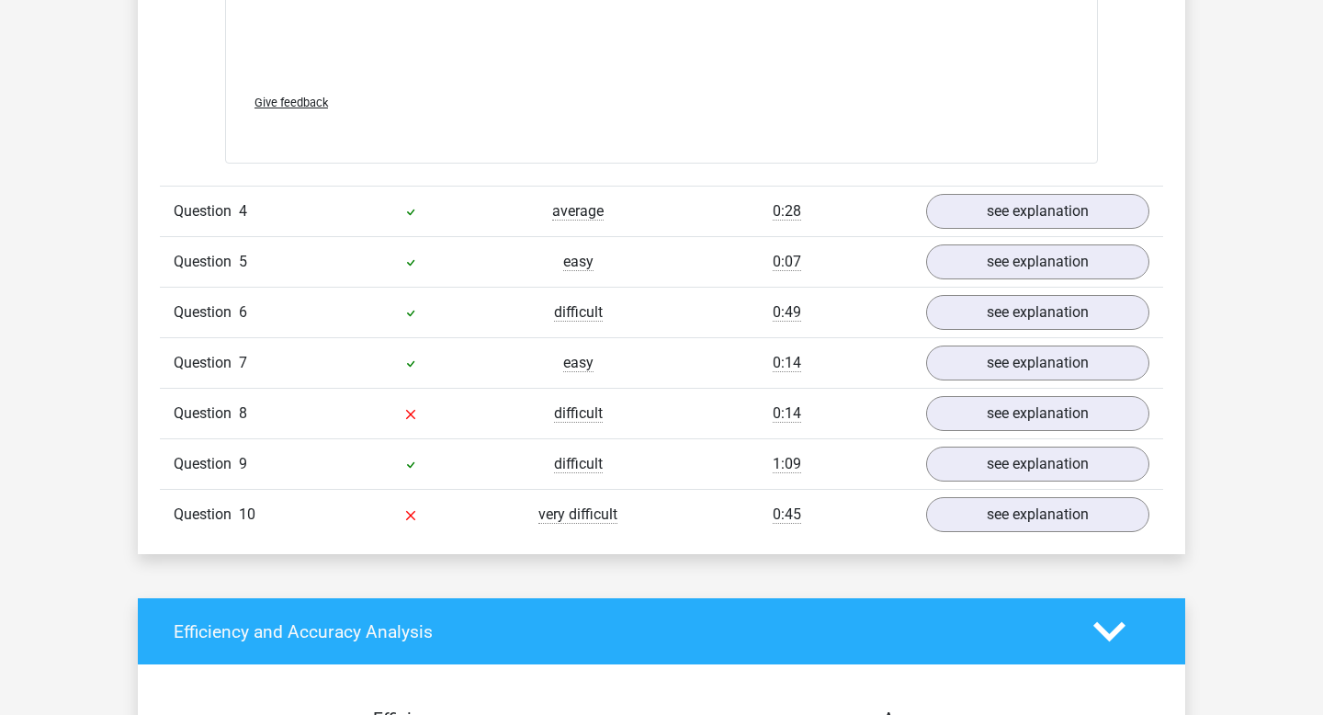
scroll to position [2525, 0]
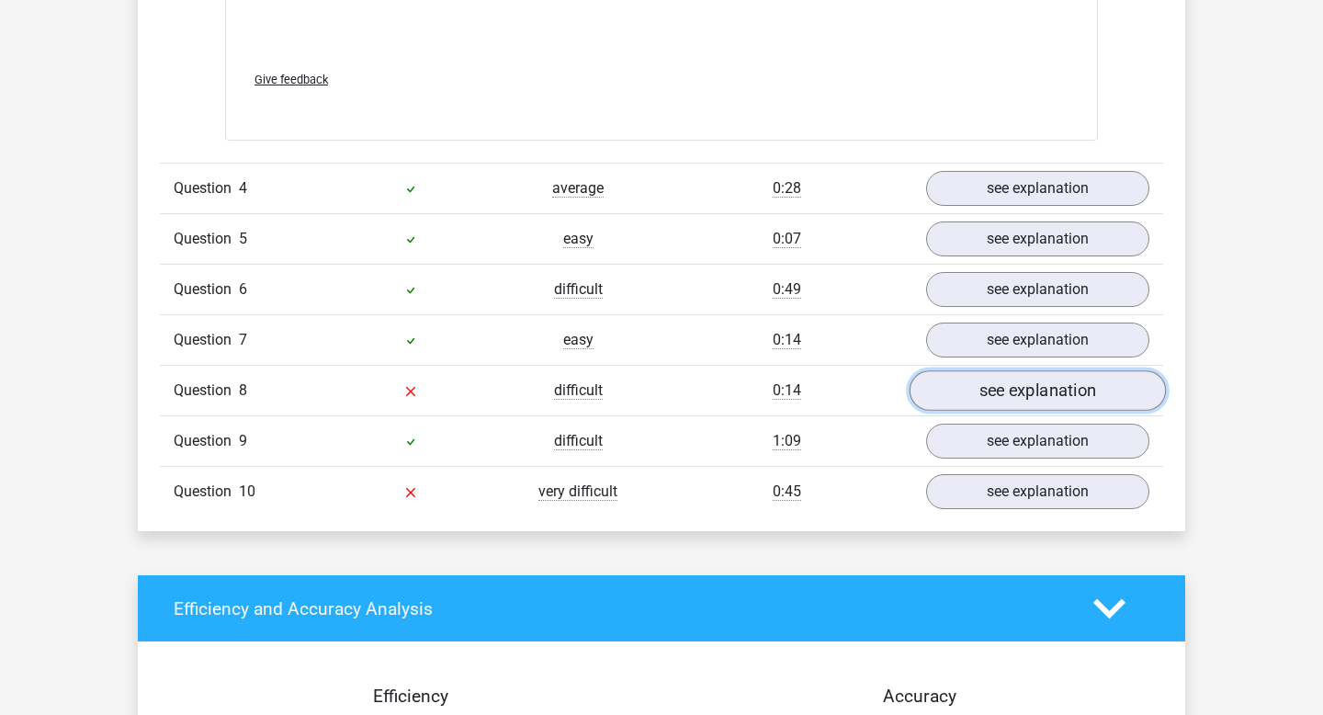
click at [1041, 371] on link "see explanation" at bounding box center [1037, 391] width 256 height 40
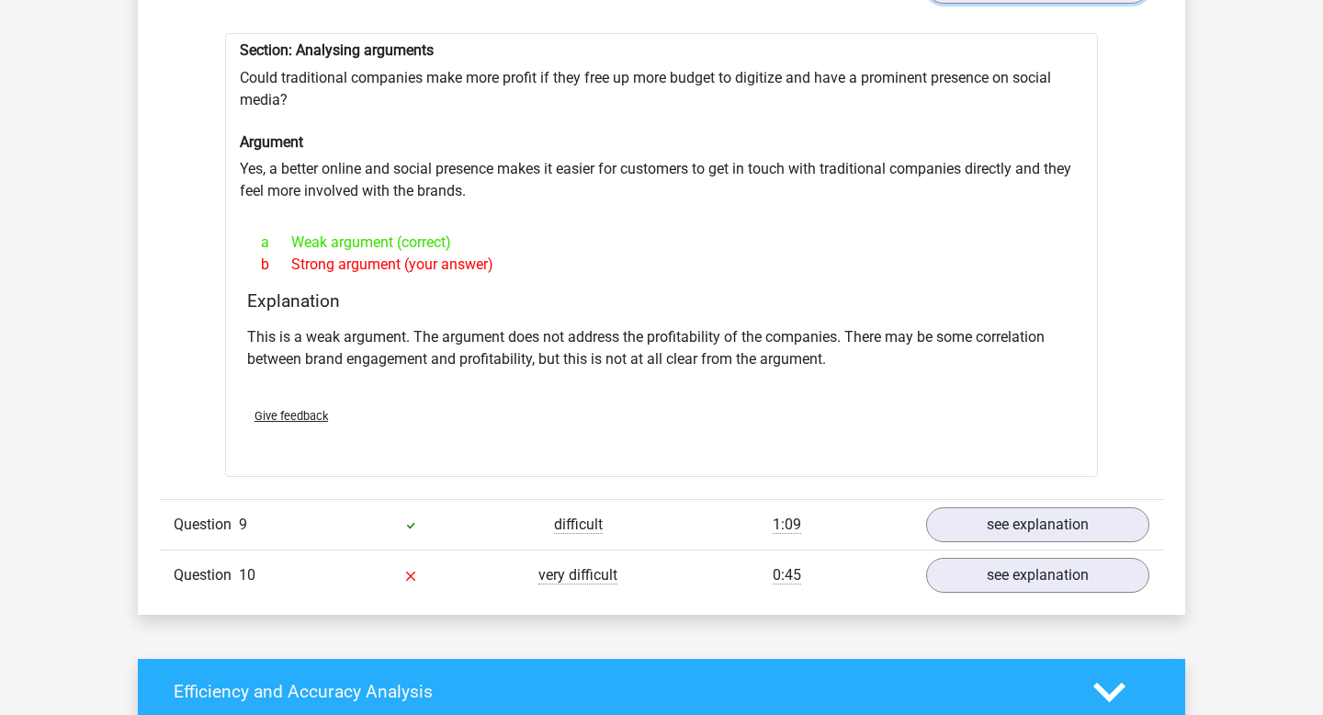
scroll to position [2934, 0]
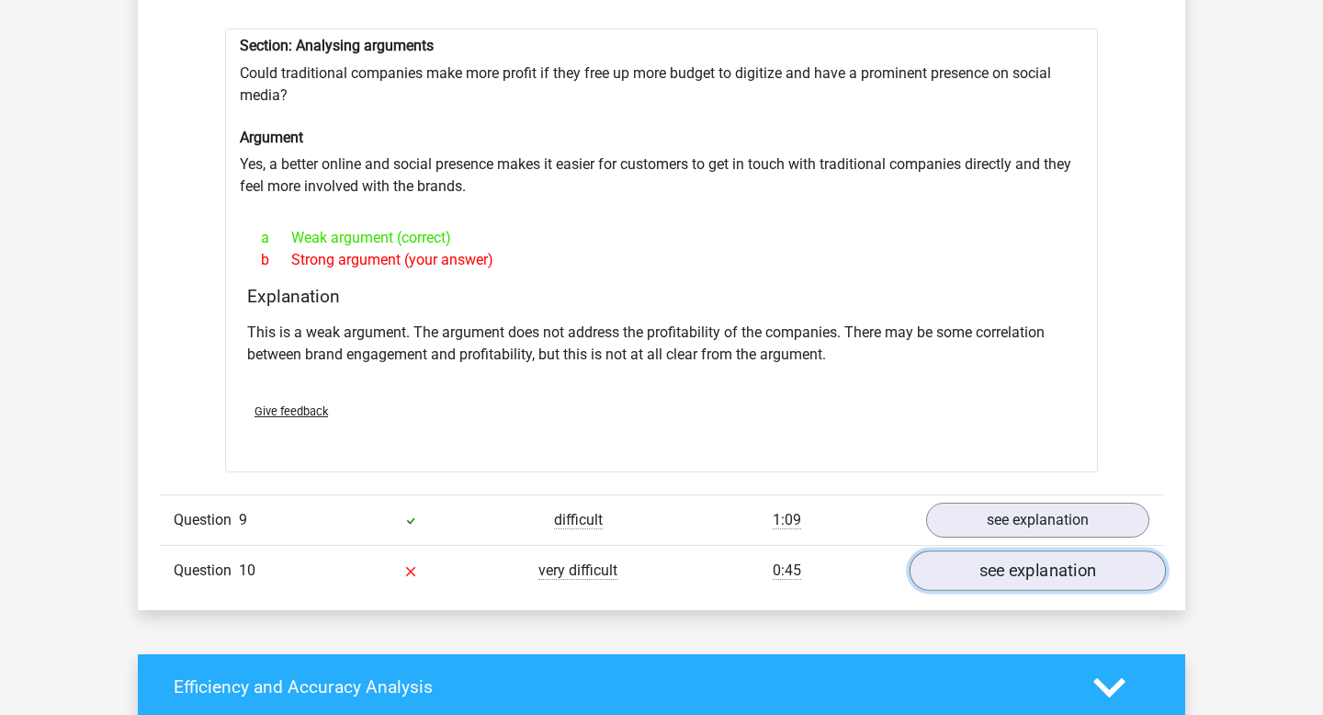
click at [1076, 555] on link "see explanation" at bounding box center [1037, 570] width 256 height 40
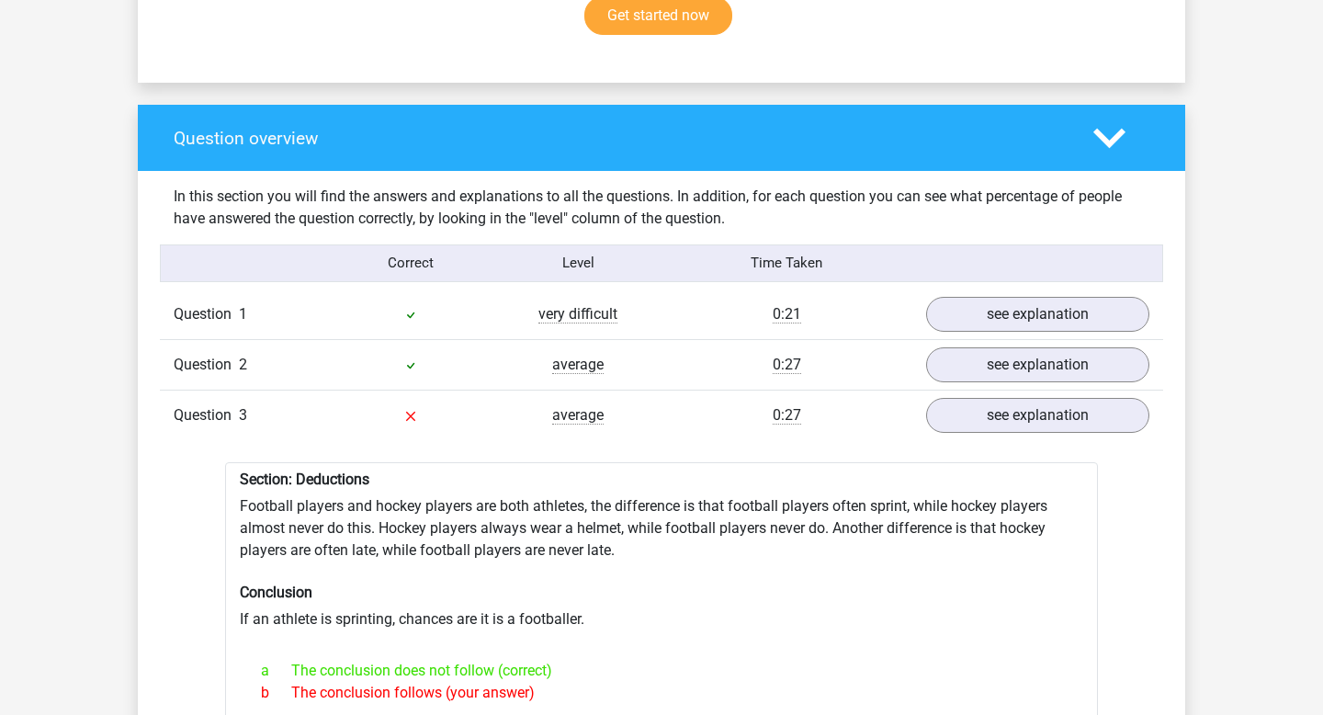
scroll to position [1370, 0]
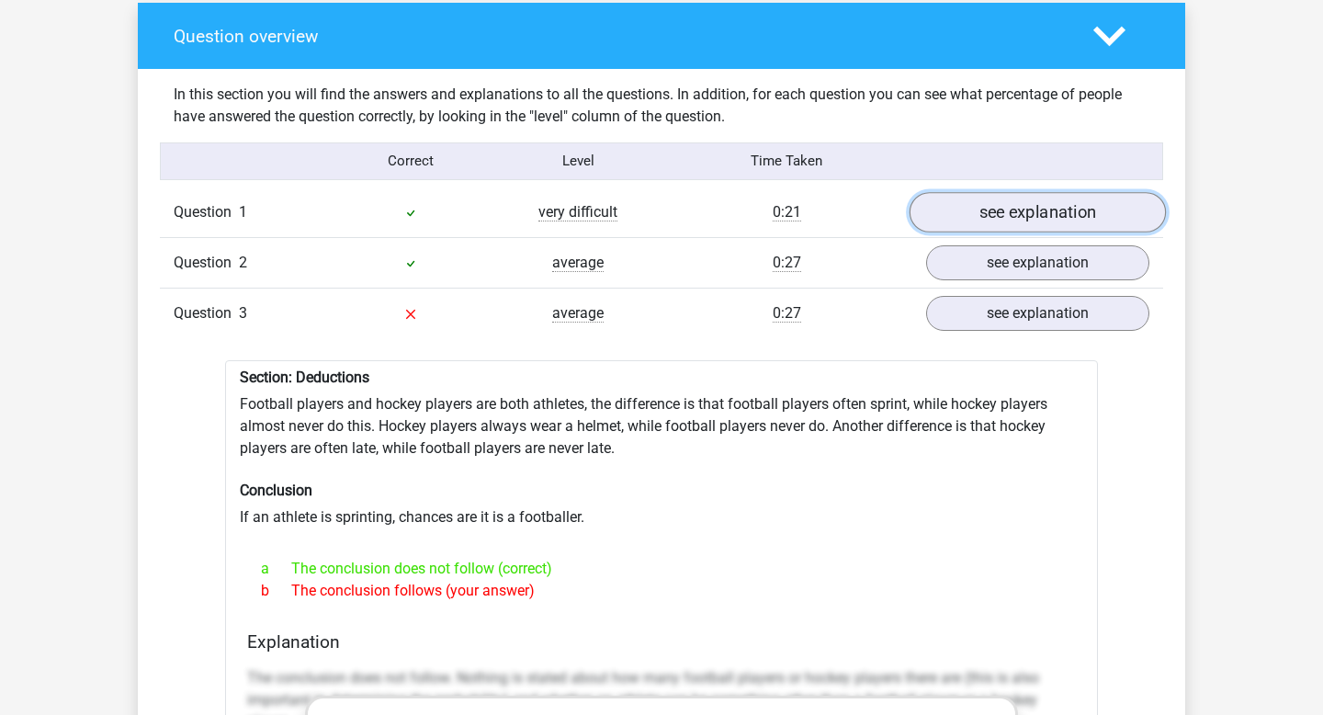
click at [985, 203] on link "see explanation" at bounding box center [1037, 212] width 256 height 40
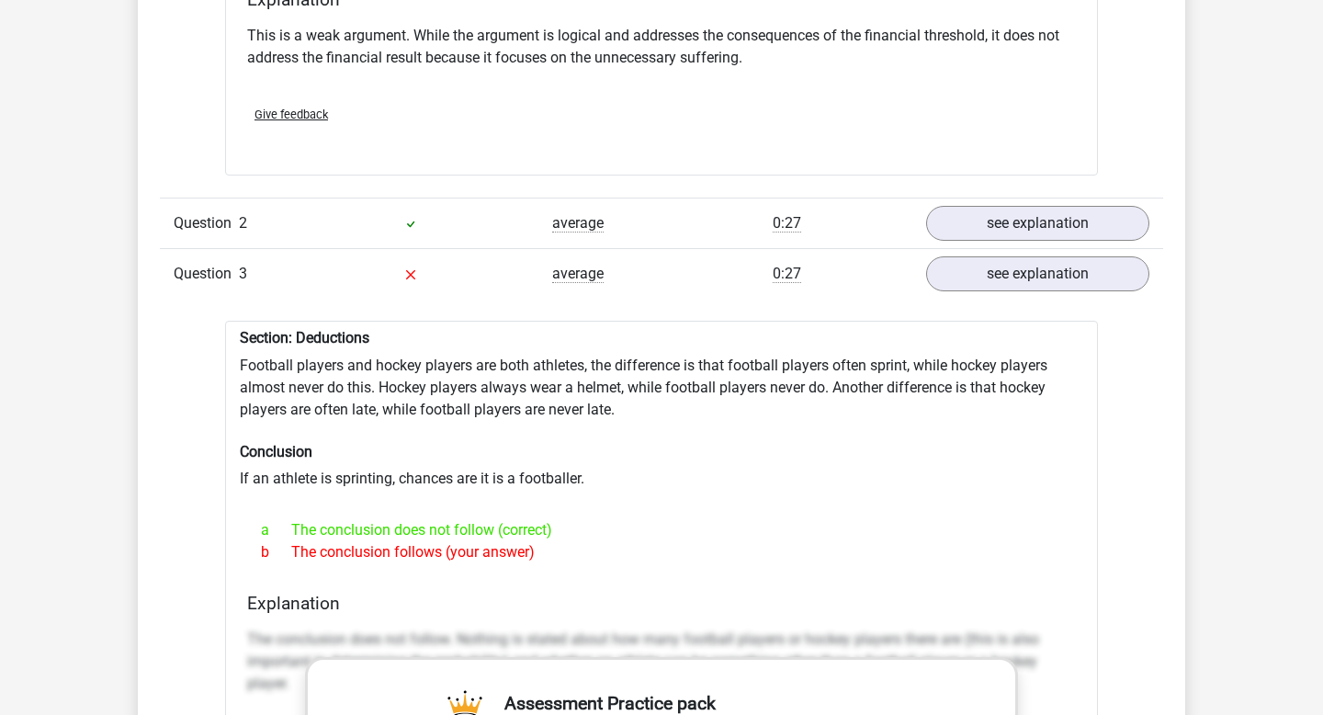
scroll to position [2097, 0]
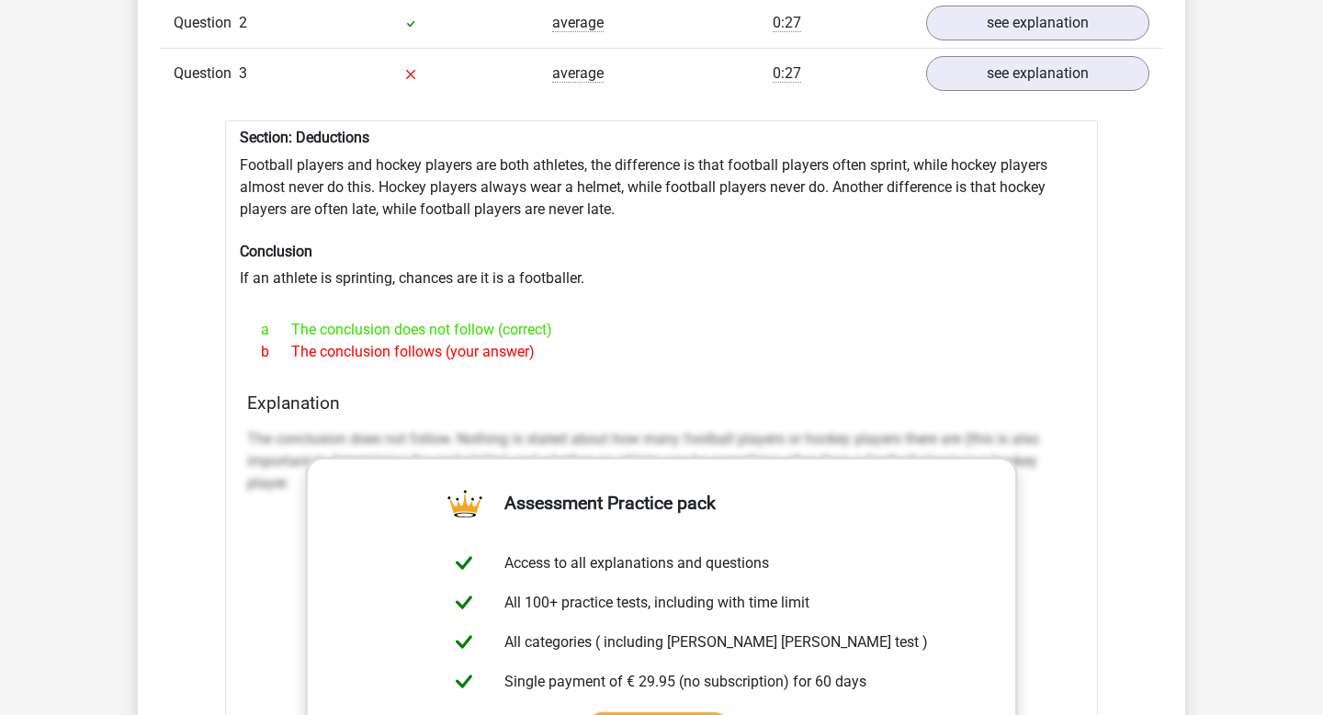
drag, startPoint x: 569, startPoint y: 339, endPoint x: 236, endPoint y: 158, distance: 378.5
click at [236, 158] on div "Section: Deductions Football players and hockey players are both athletes, the …" at bounding box center [661, 588] width 873 height 936
copy div "Football players and hockey players are both athletes, the difference is that f…"
click at [640, 289] on div at bounding box center [661, 296] width 843 height 15
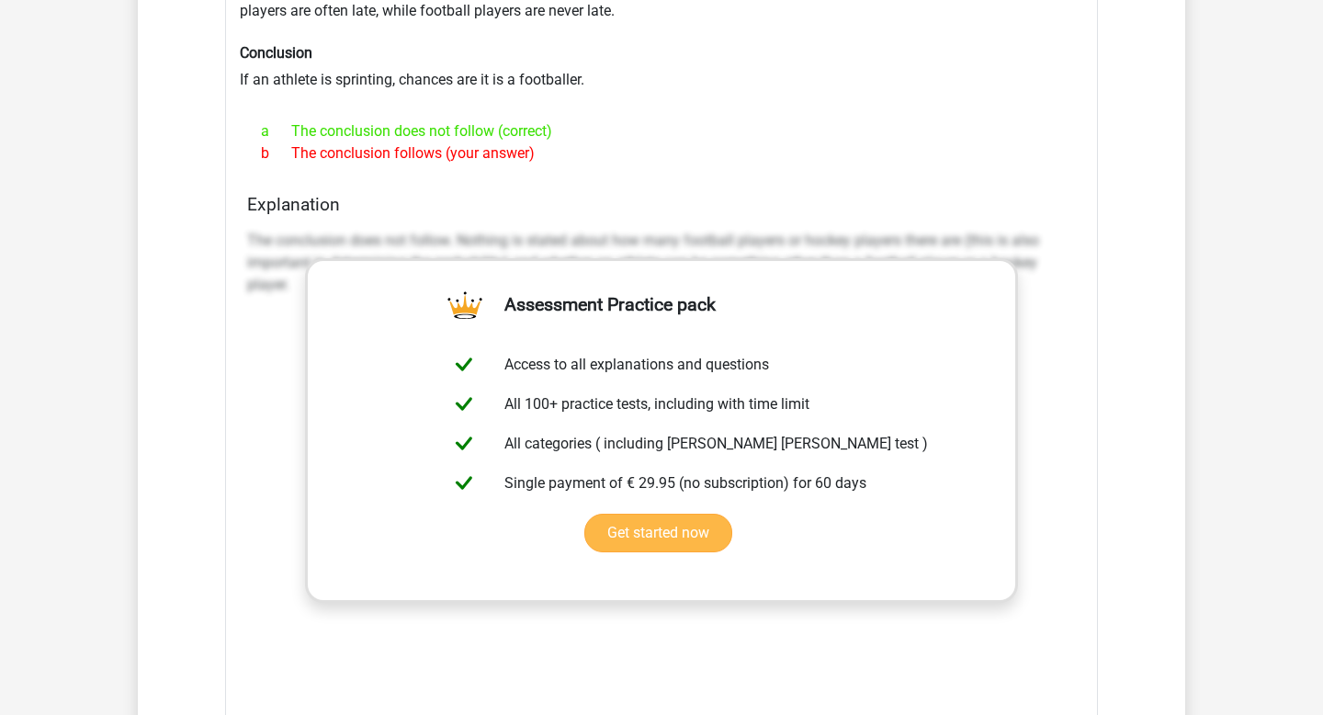
scroll to position [2301, 0]
